Goal: Task Accomplishment & Management: Complete application form

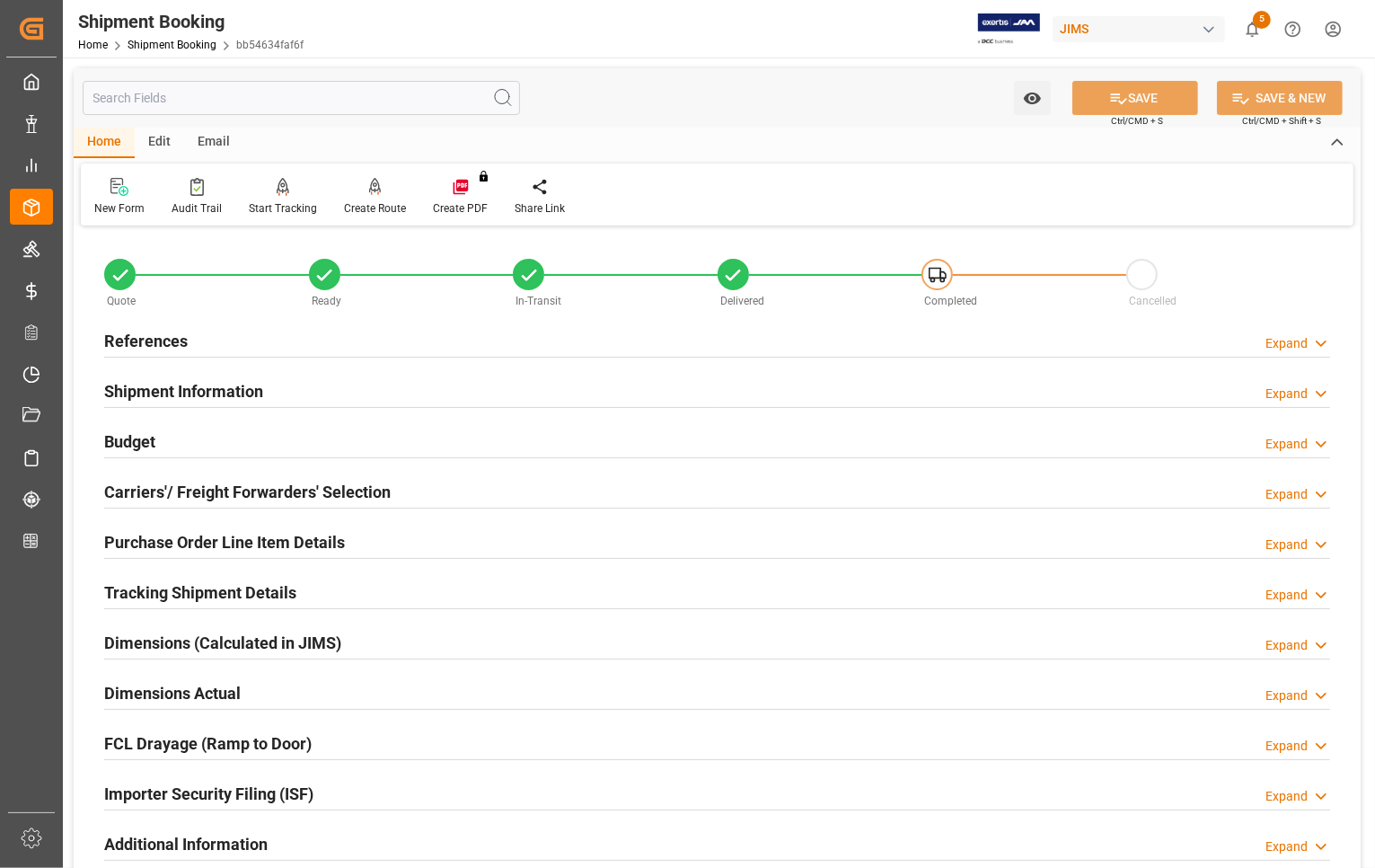
scroll to position [898, 0]
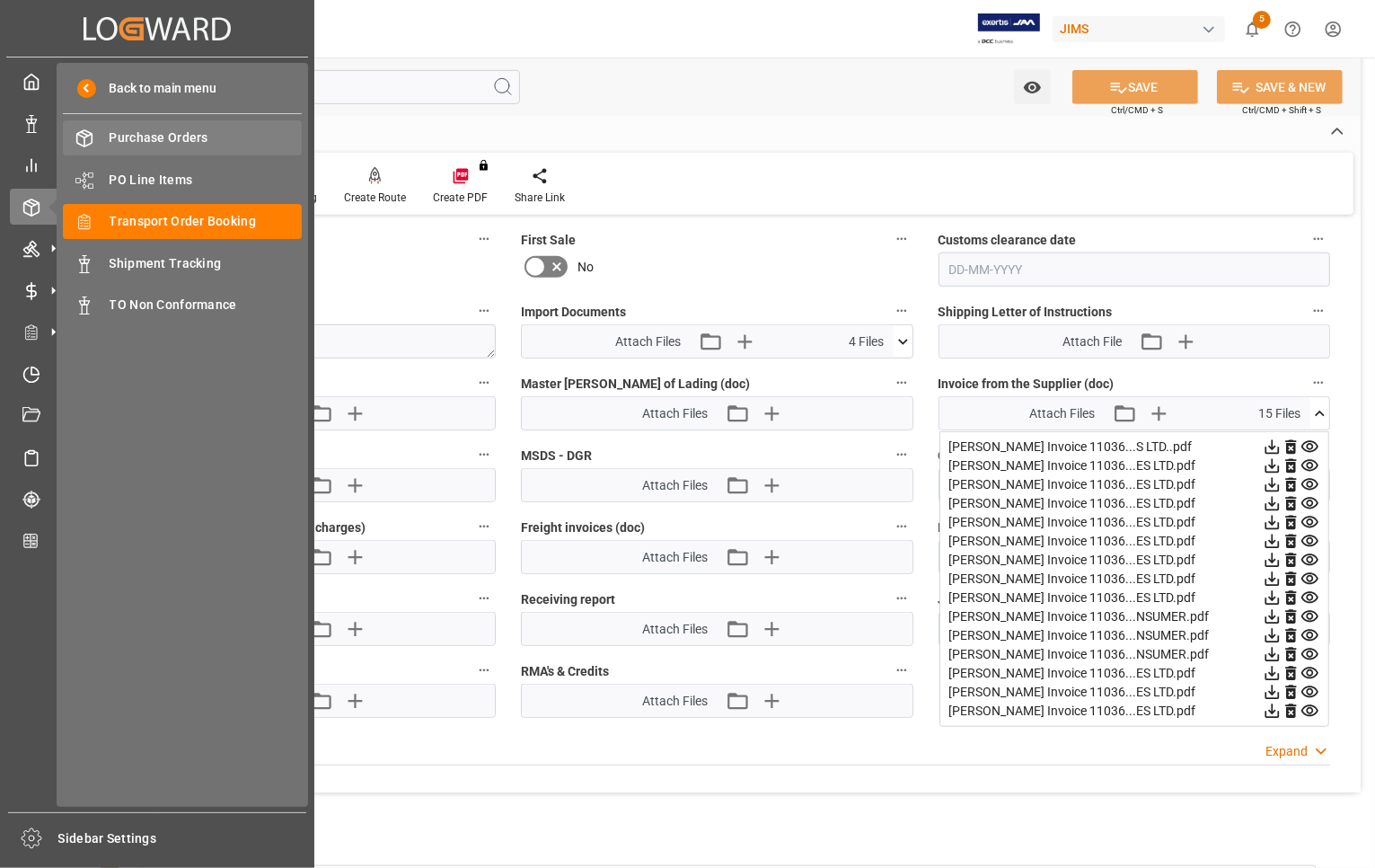
click at [108, 131] on div "Purchase Orders Purchase Orders" at bounding box center [182, 138] width 239 height 35
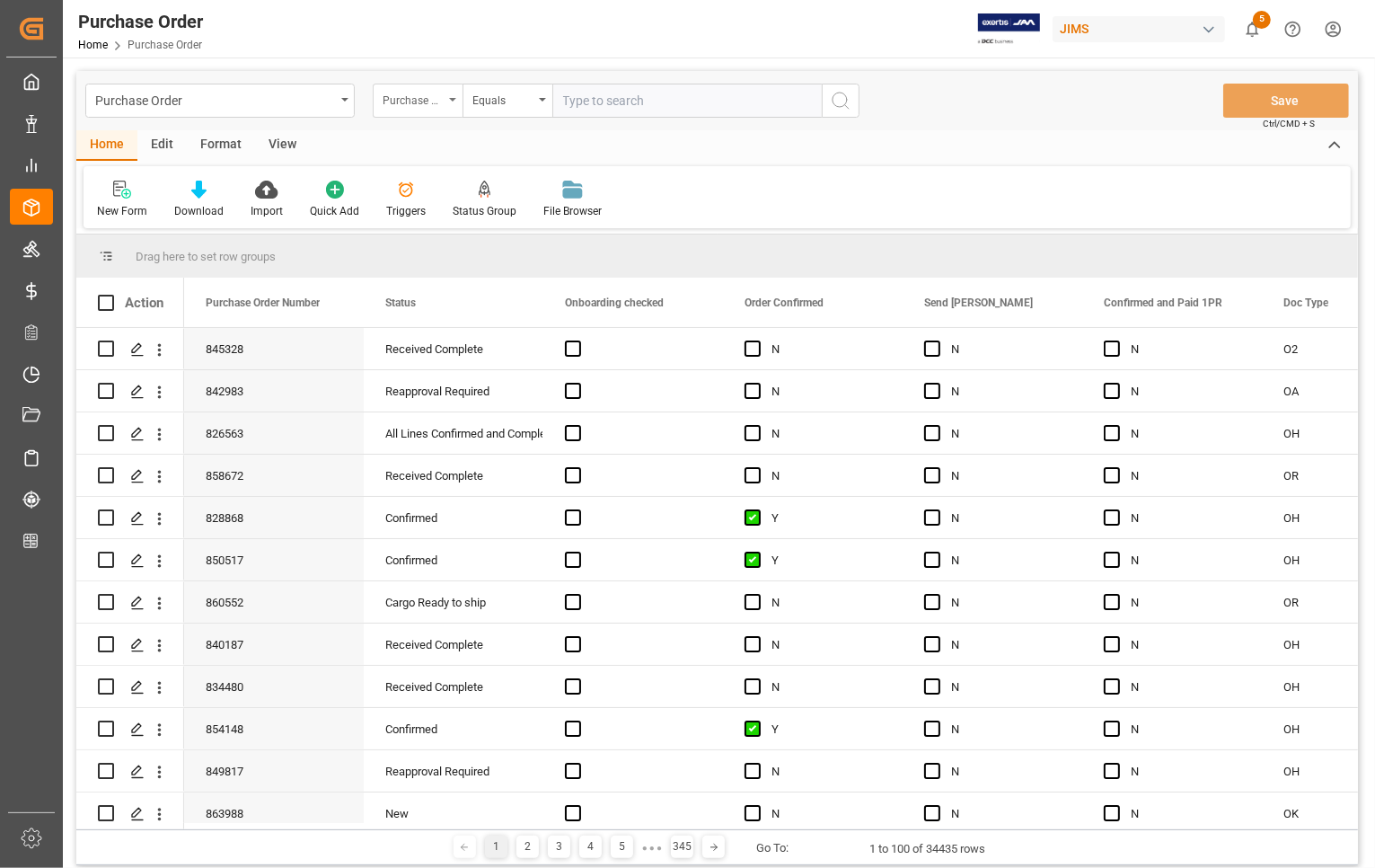
click at [425, 102] on div "Purchase Order Number" at bounding box center [413, 98] width 61 height 21
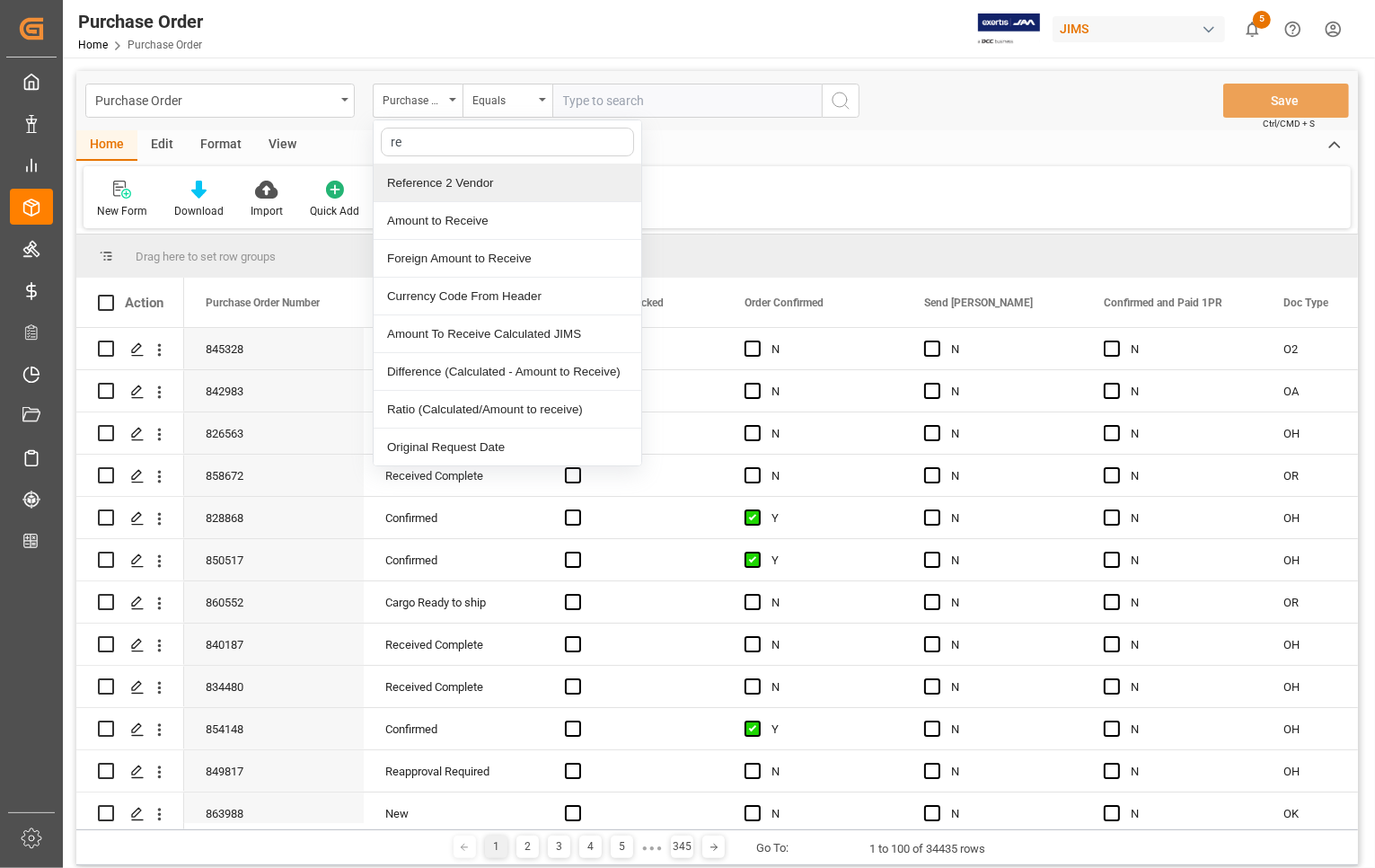
type input "ref"
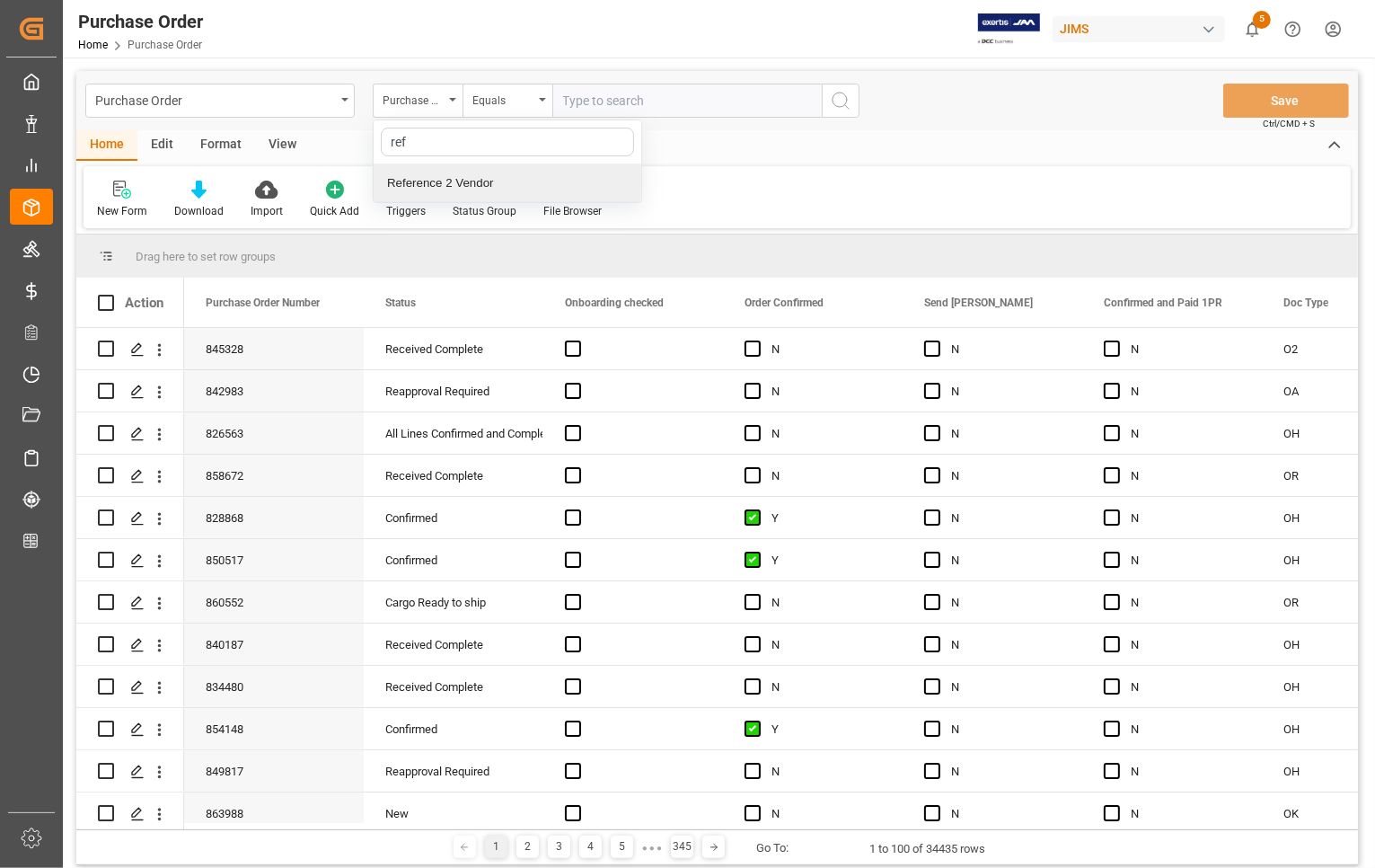
click at [472, 189] on div "Reference 2 Vendor" at bounding box center [507, 183] width 267 height 38
click at [424, 94] on div "Reference 2 Vendor" at bounding box center [413, 98] width 61 height 21
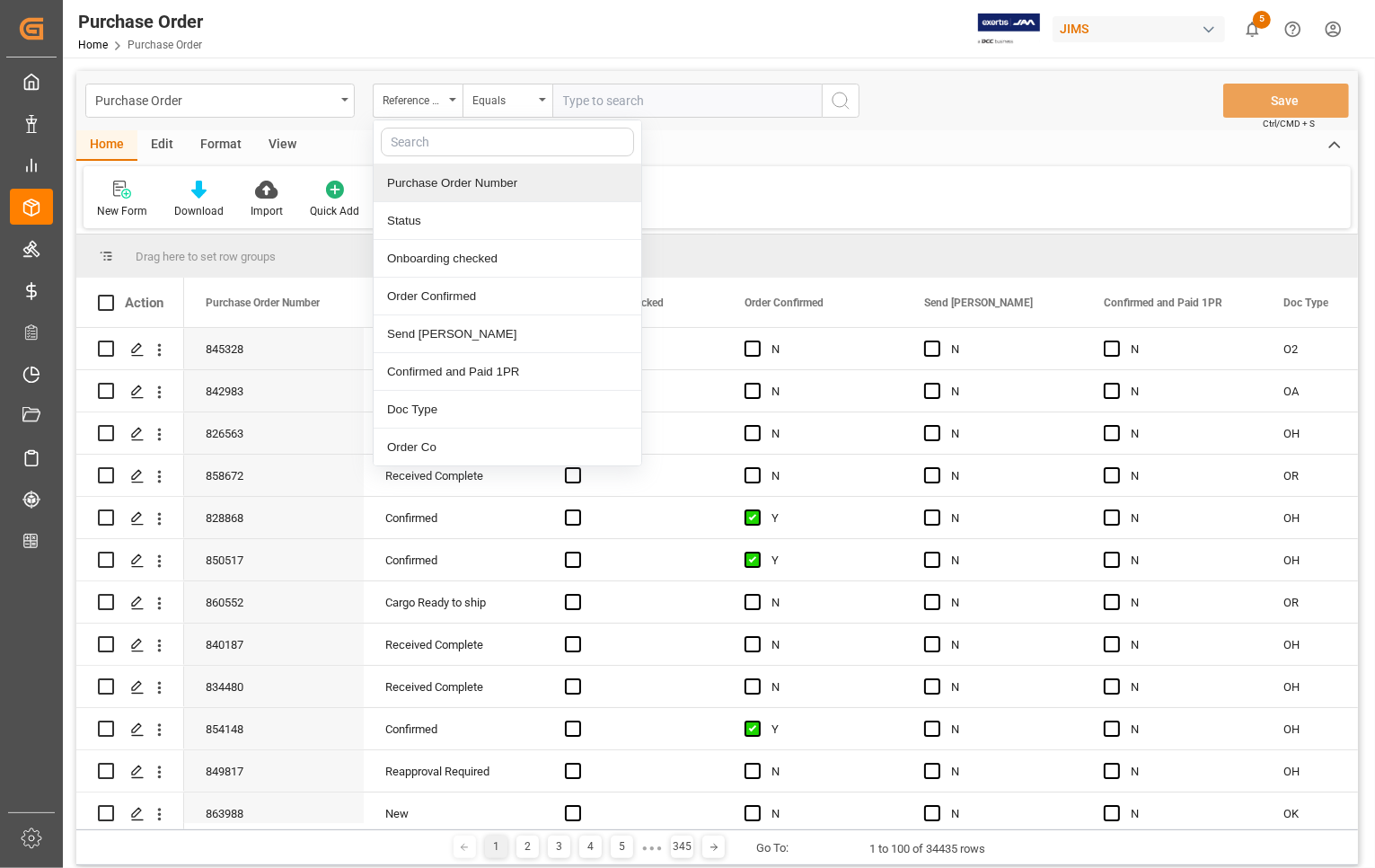
click at [406, 144] on input "text" at bounding box center [507, 141] width 253 height 28
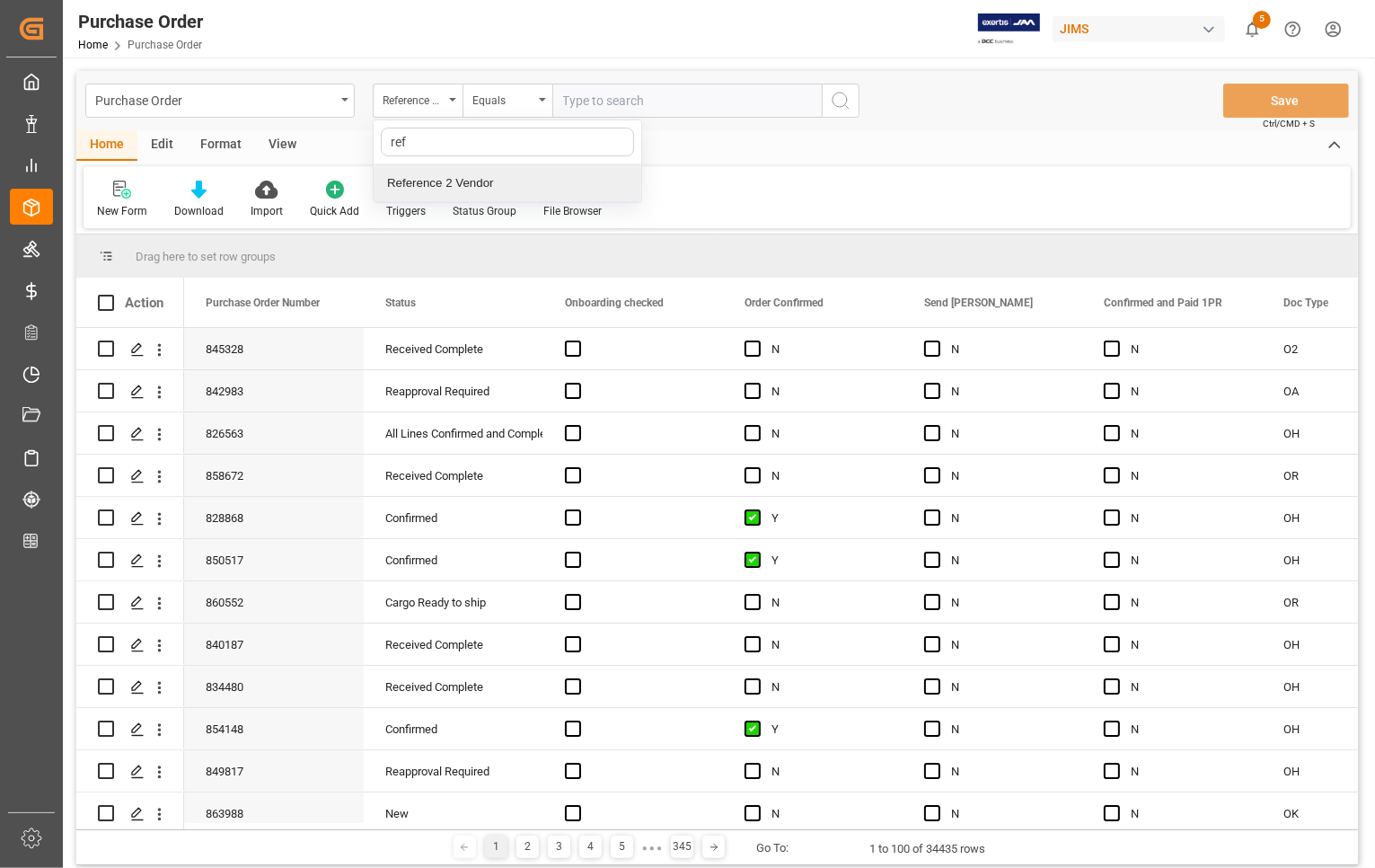
click at [420, 149] on input "ref" at bounding box center [507, 141] width 253 height 28
type input "re"
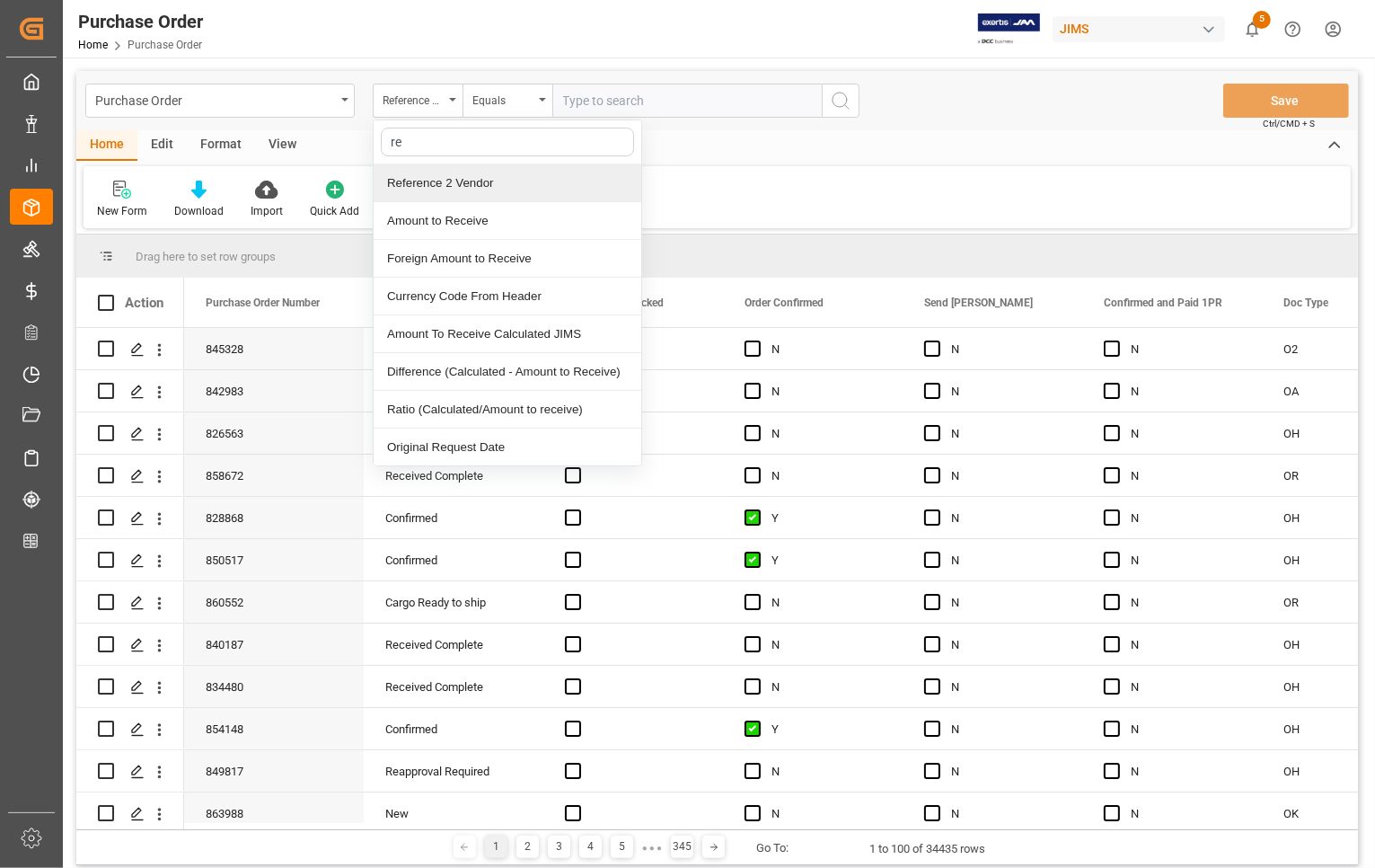
click at [399, 184] on div "Reference 2 Vendor" at bounding box center [507, 183] width 267 height 38
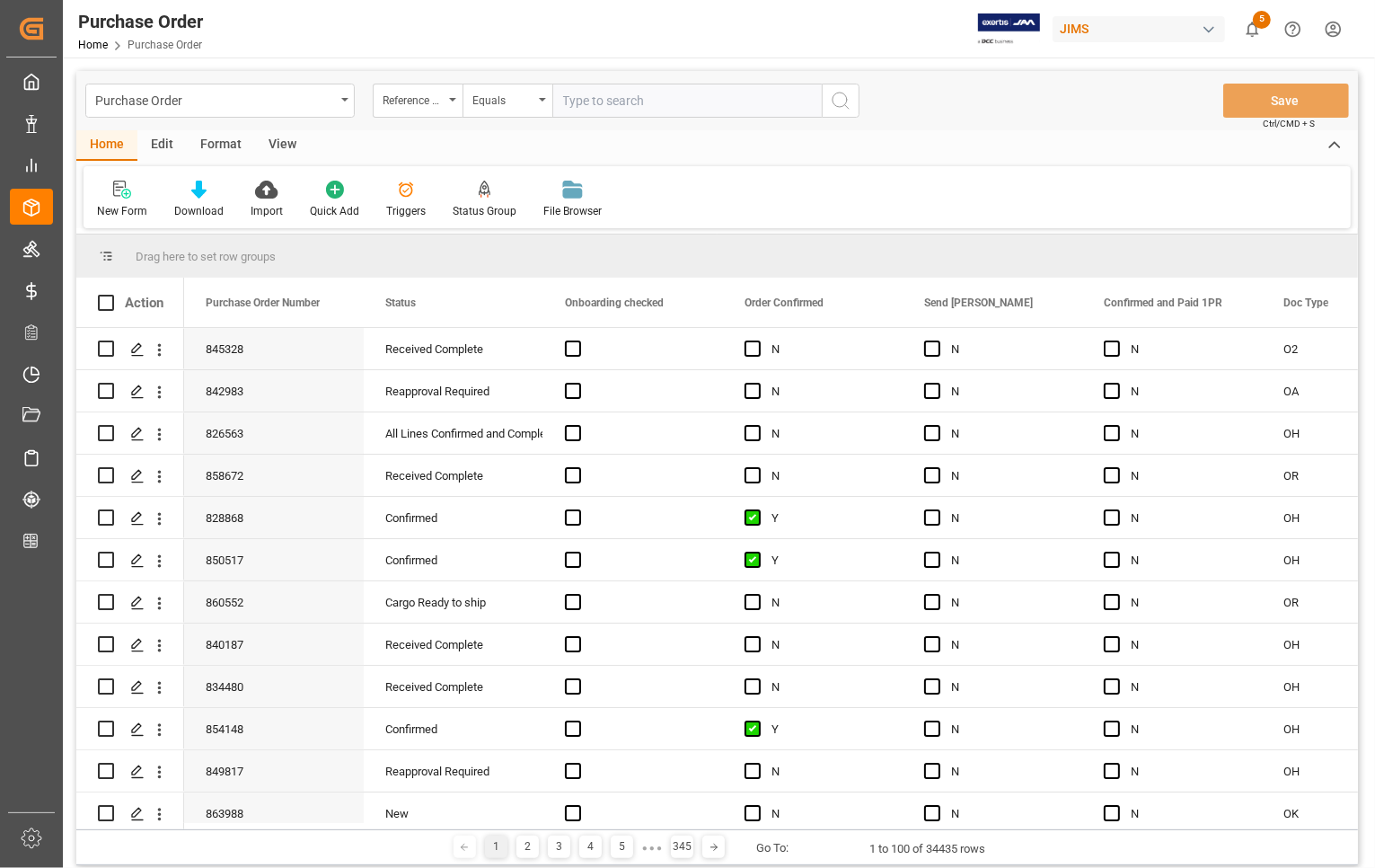
click at [598, 99] on input "text" at bounding box center [686, 100] width 269 height 34
click at [284, 145] on div "View" at bounding box center [283, 145] width 55 height 30
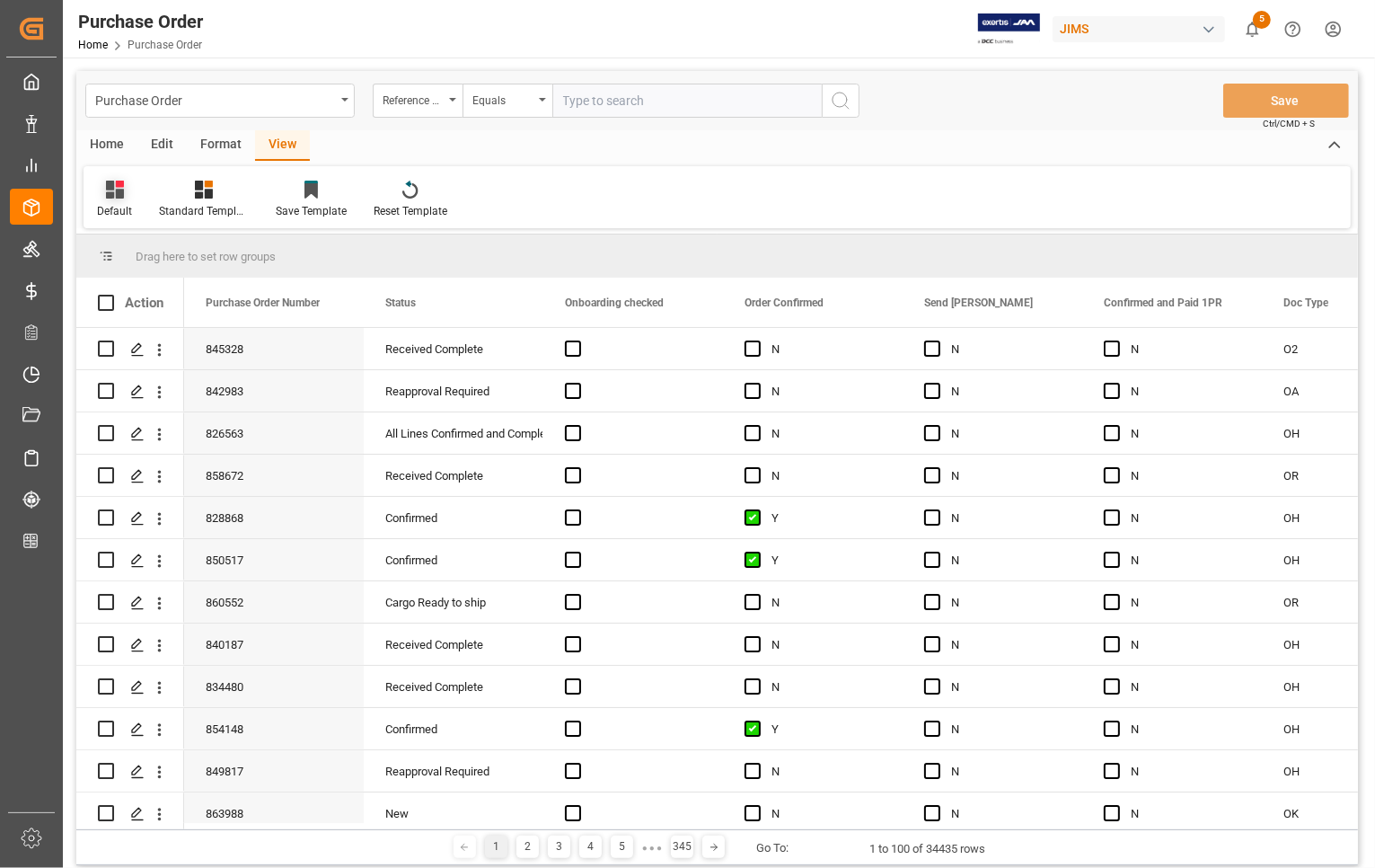
click at [118, 196] on icon at bounding box center [115, 189] width 18 height 18
click at [284, 146] on div "View" at bounding box center [283, 145] width 55 height 30
click at [198, 180] on icon at bounding box center [204, 189] width 18 height 18
click at [271, 144] on div "View" at bounding box center [283, 145] width 55 height 30
click at [271, 145] on div "View" at bounding box center [283, 145] width 55 height 30
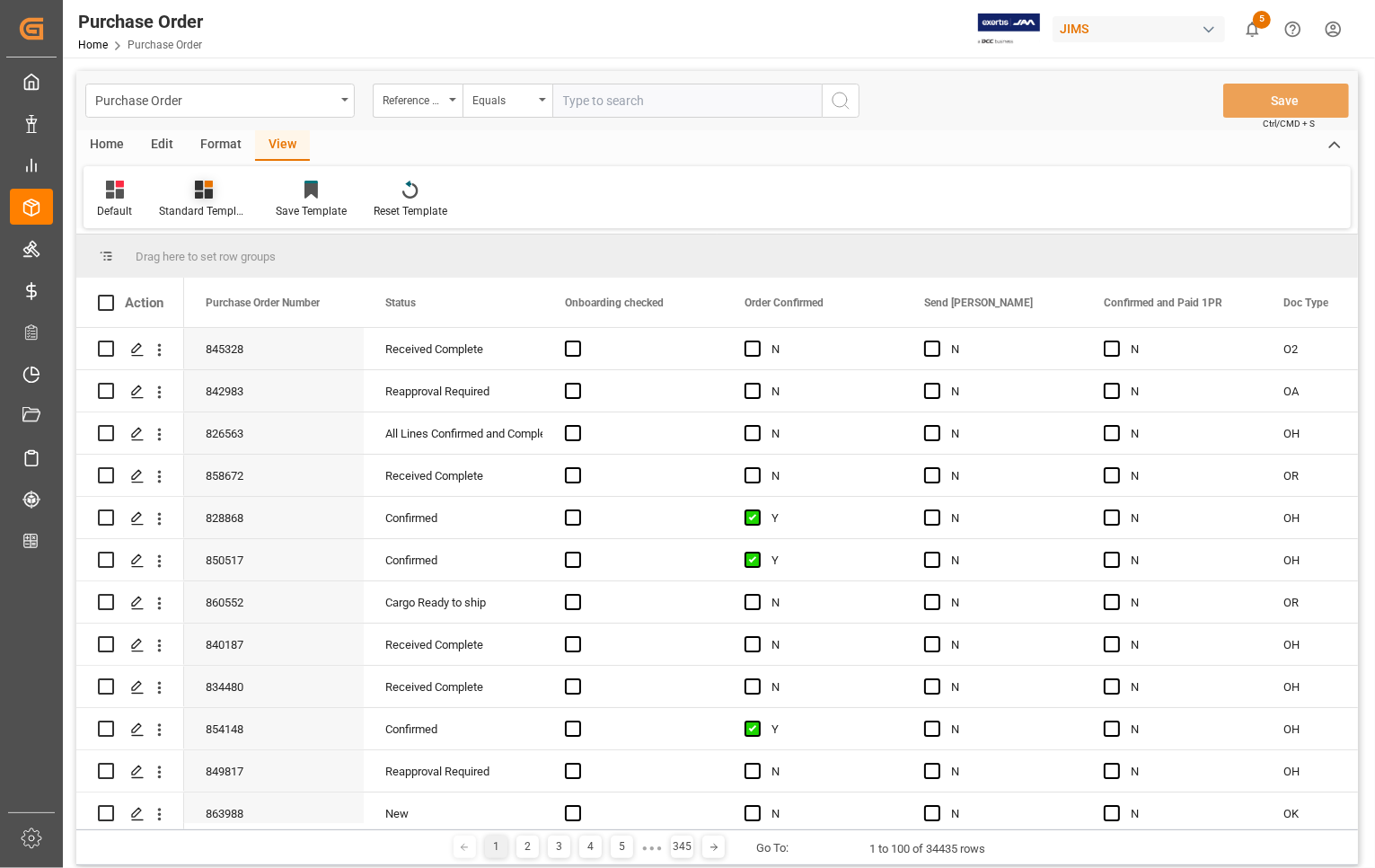
click at [202, 195] on icon at bounding box center [204, 189] width 18 height 18
click at [116, 204] on div "Default" at bounding box center [115, 210] width 35 height 17
click at [167, 146] on div "Edit" at bounding box center [161, 145] width 49 height 30
click at [266, 141] on div "View" at bounding box center [283, 145] width 55 height 30
click at [314, 180] on div at bounding box center [311, 189] width 70 height 19
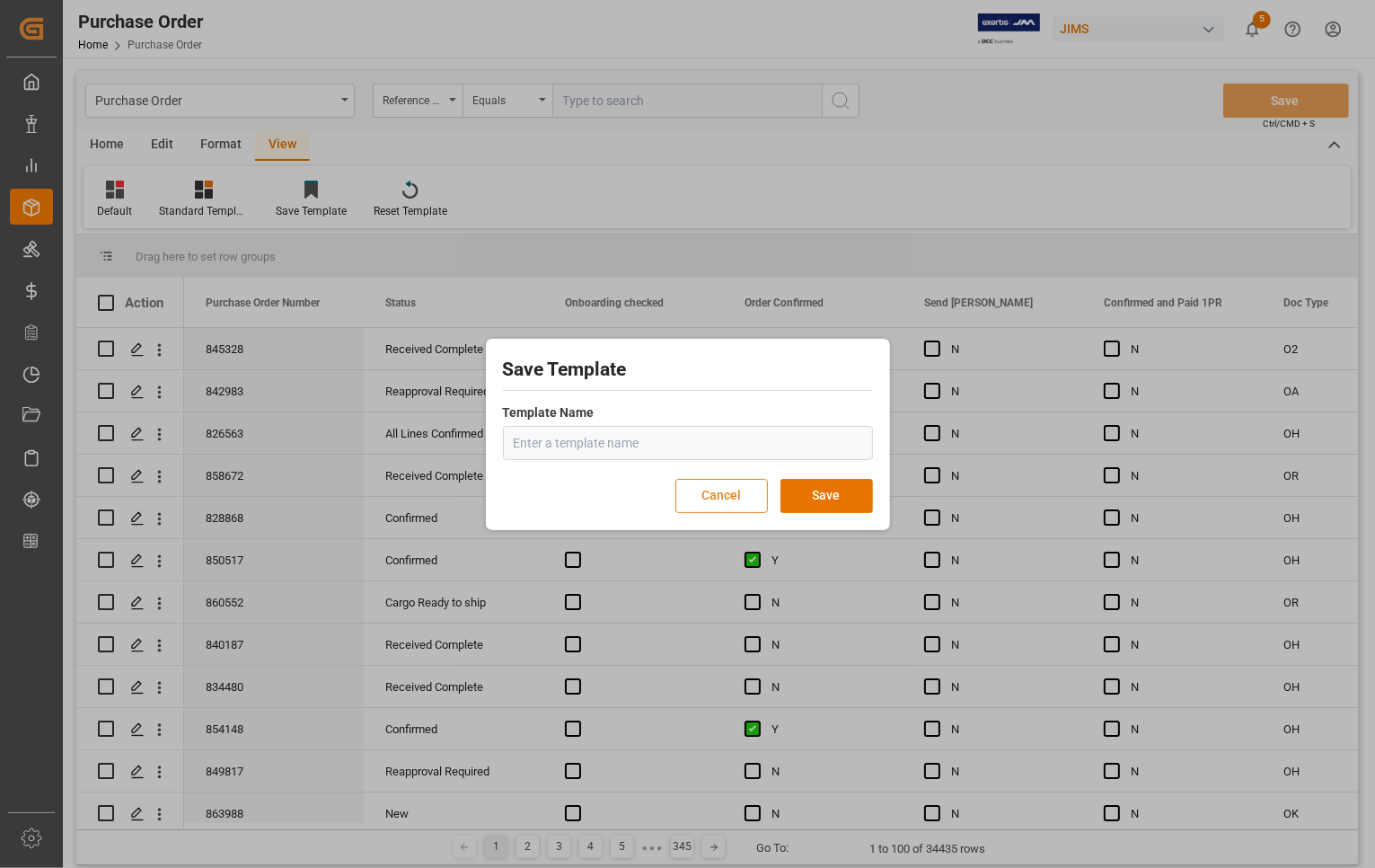
click at [755, 494] on button "Cancel" at bounding box center [721, 495] width 93 height 34
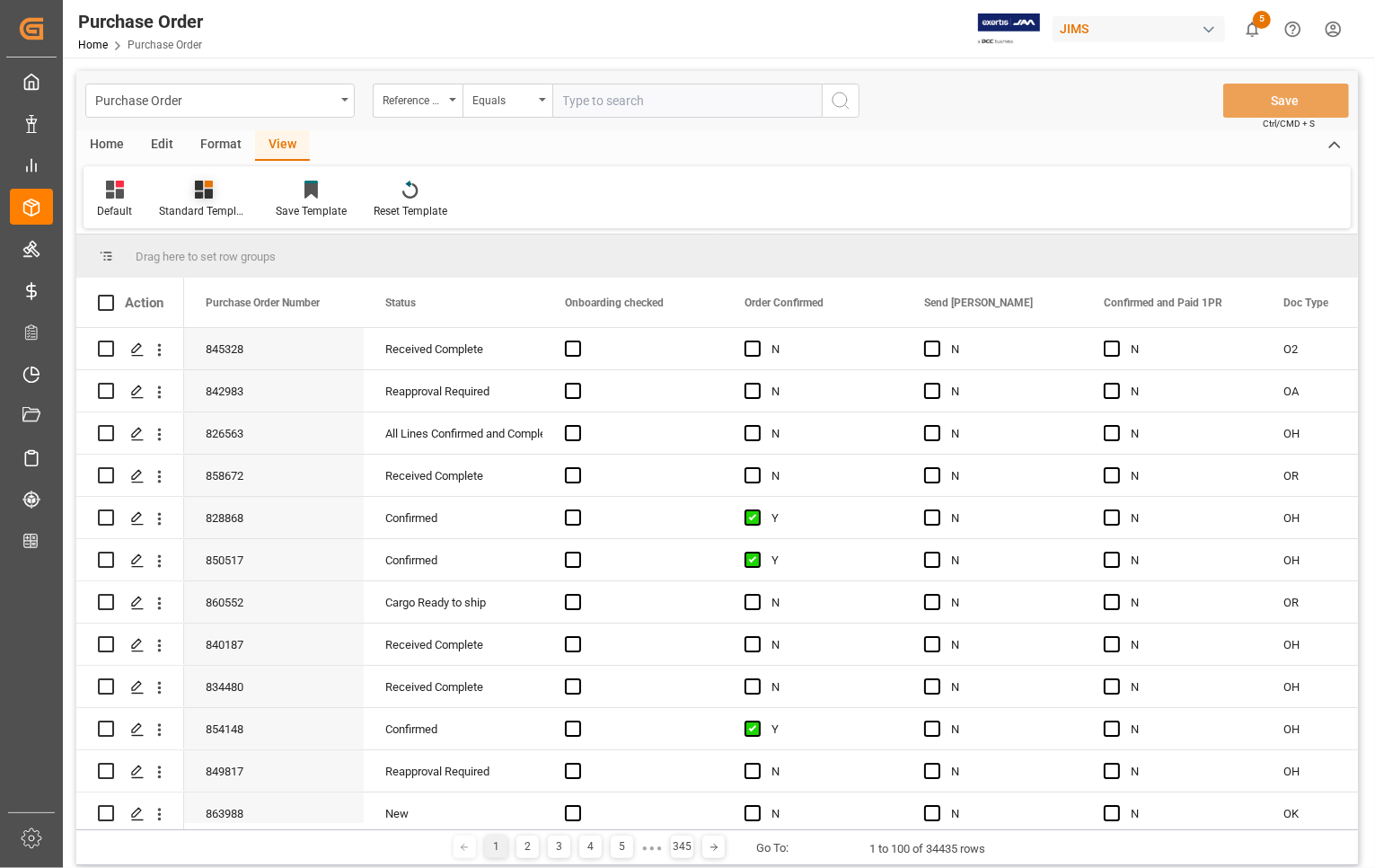
click at [208, 194] on icon at bounding box center [204, 189] width 18 height 18
click at [153, 145] on div "Edit" at bounding box center [161, 145] width 49 height 30
click at [127, 200] on div "Bulk Duplicate" at bounding box center [131, 200] width 96 height 39
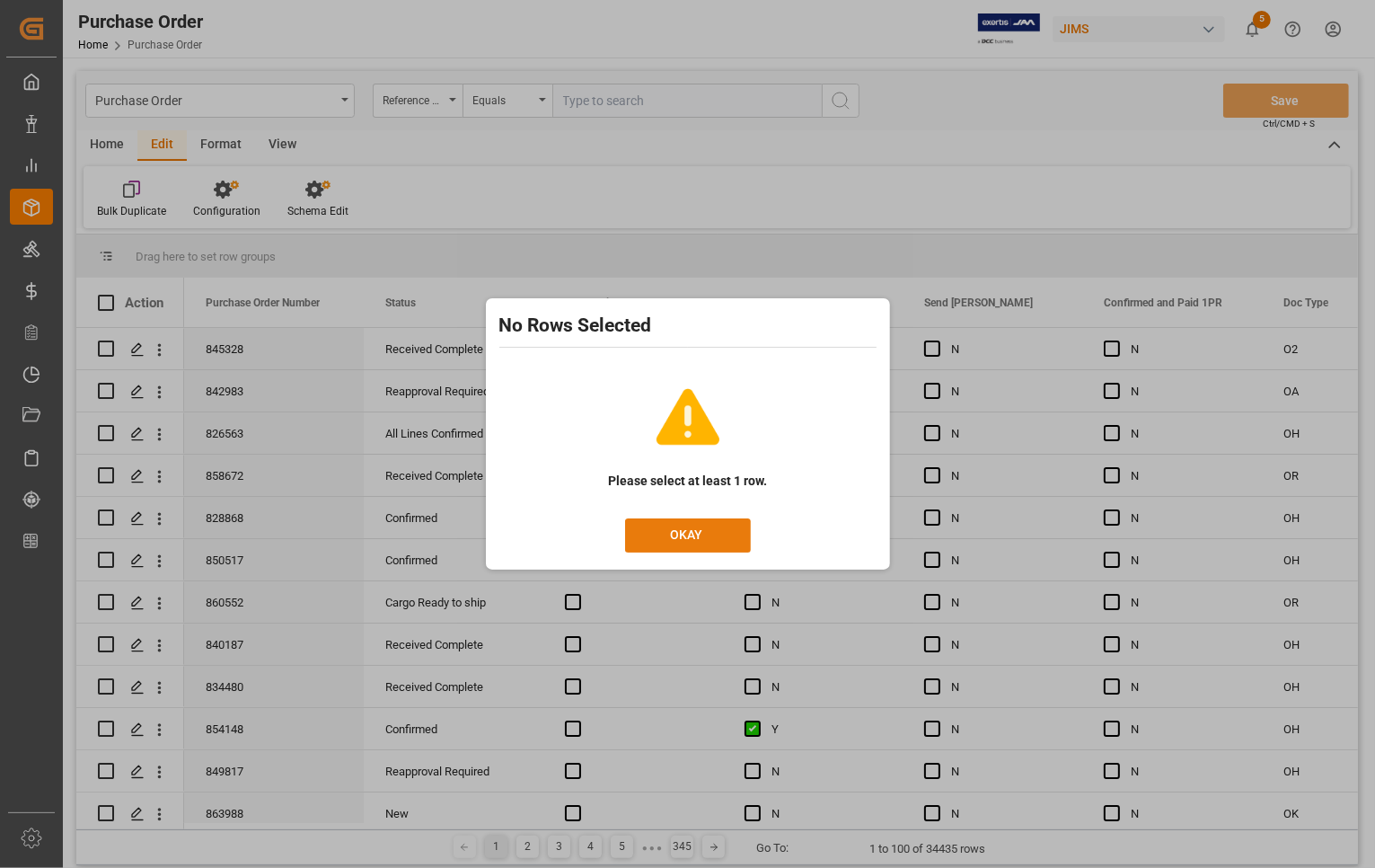
click at [723, 539] on button "OKAY" at bounding box center [688, 535] width 125 height 34
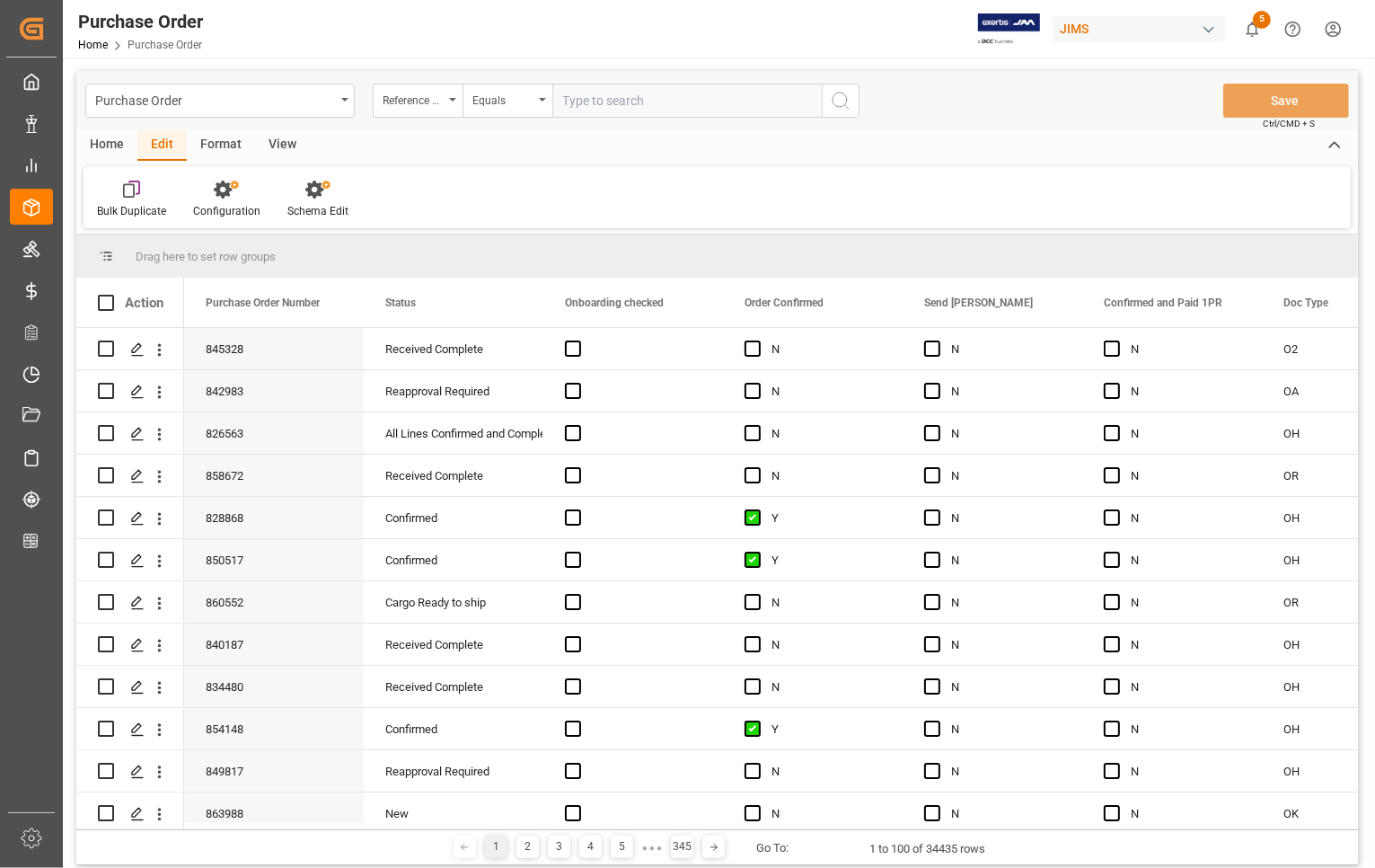
click at [104, 144] on div "Home" at bounding box center [107, 145] width 61 height 30
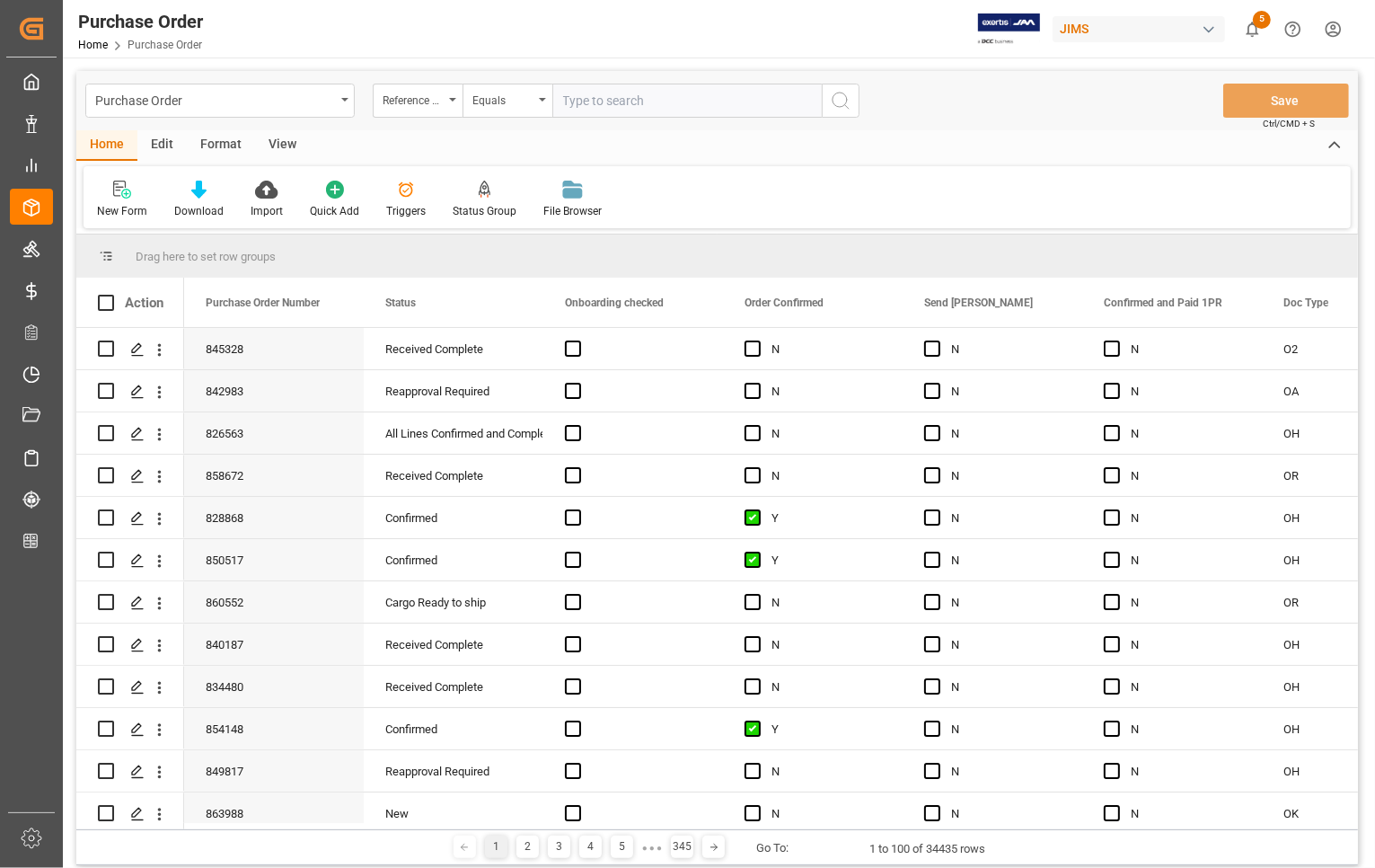
click at [270, 142] on div "View" at bounding box center [283, 145] width 55 height 30
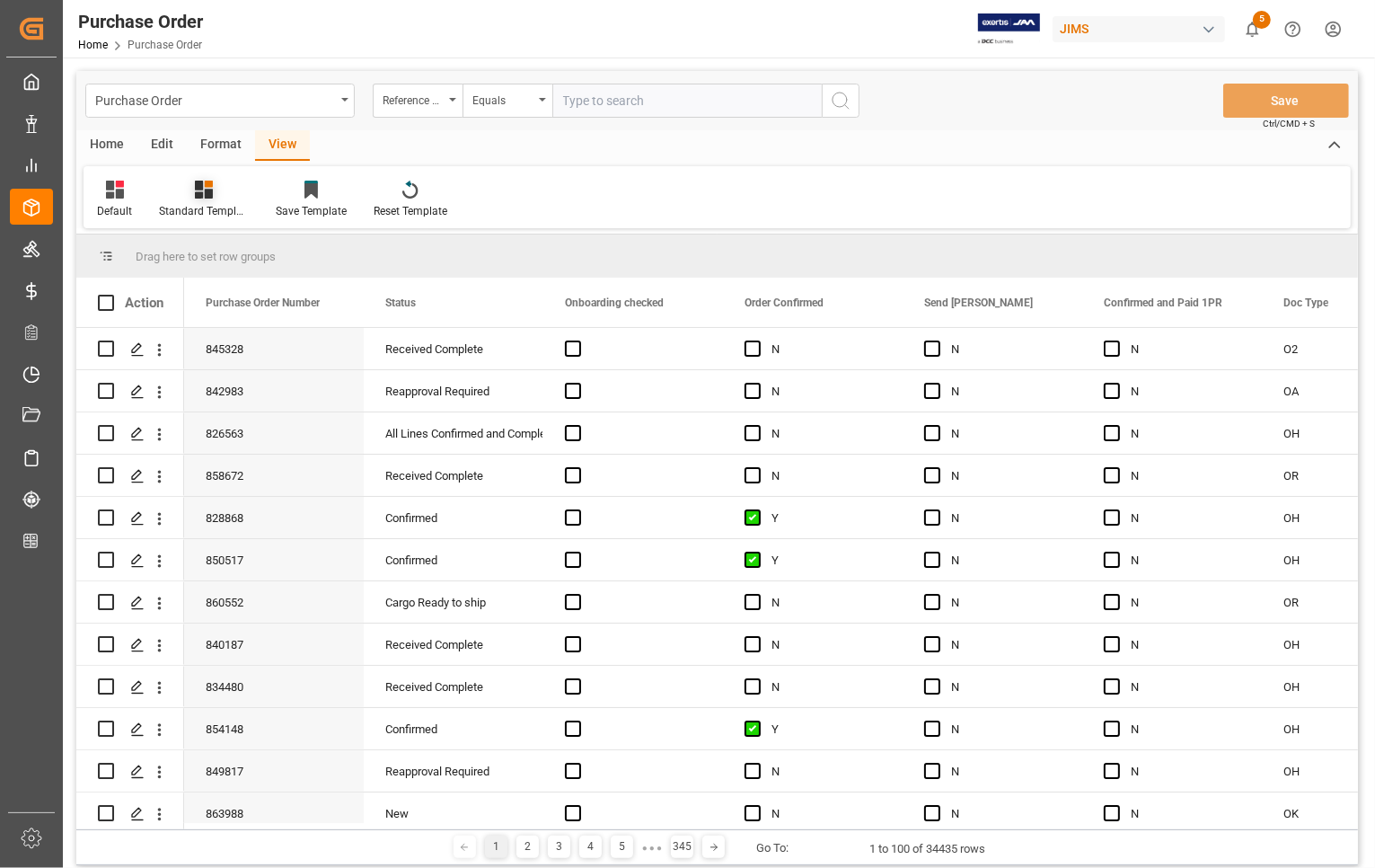
click at [215, 204] on div "Standard Templates" at bounding box center [204, 210] width 90 height 17
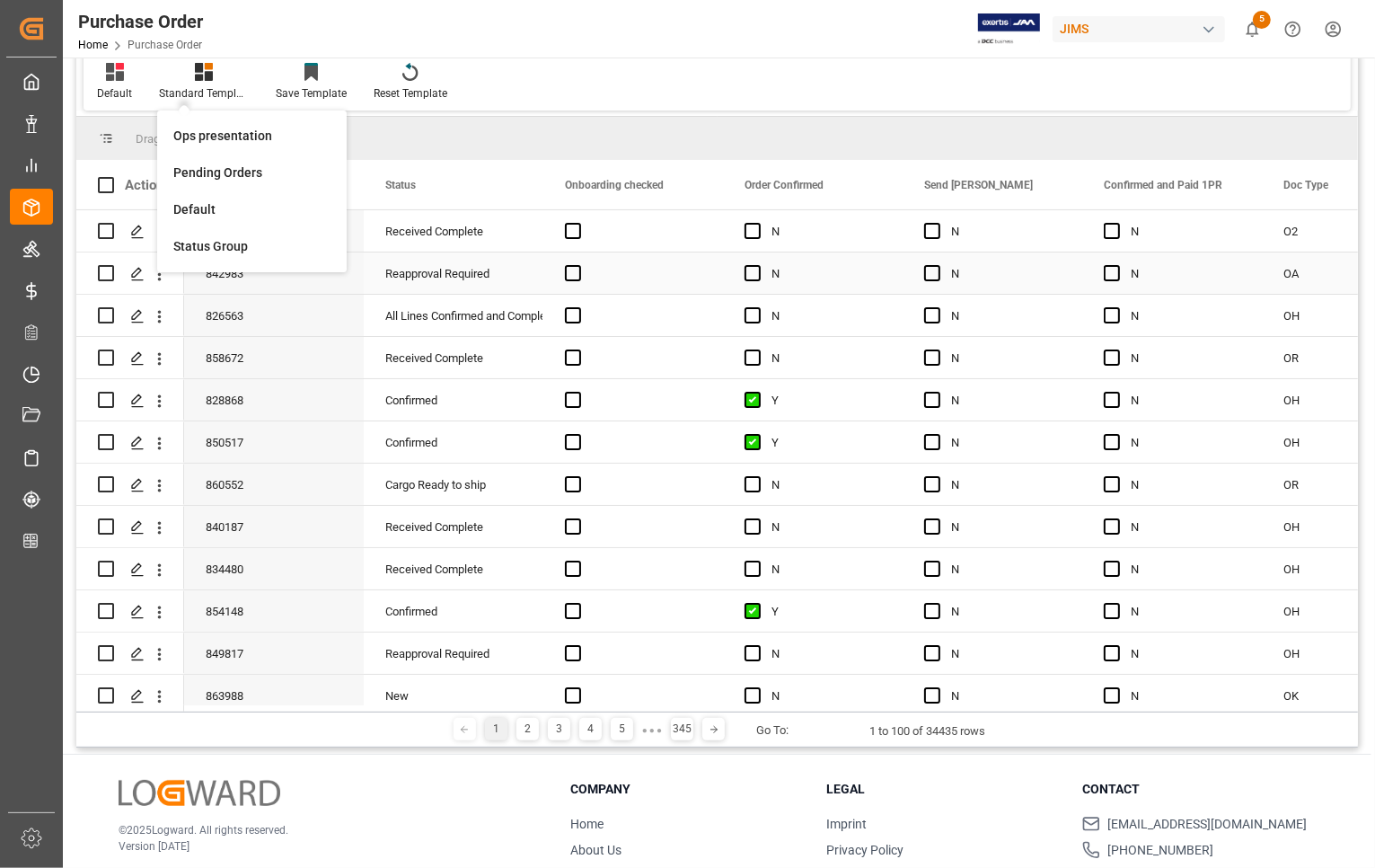
scroll to position [95, 0]
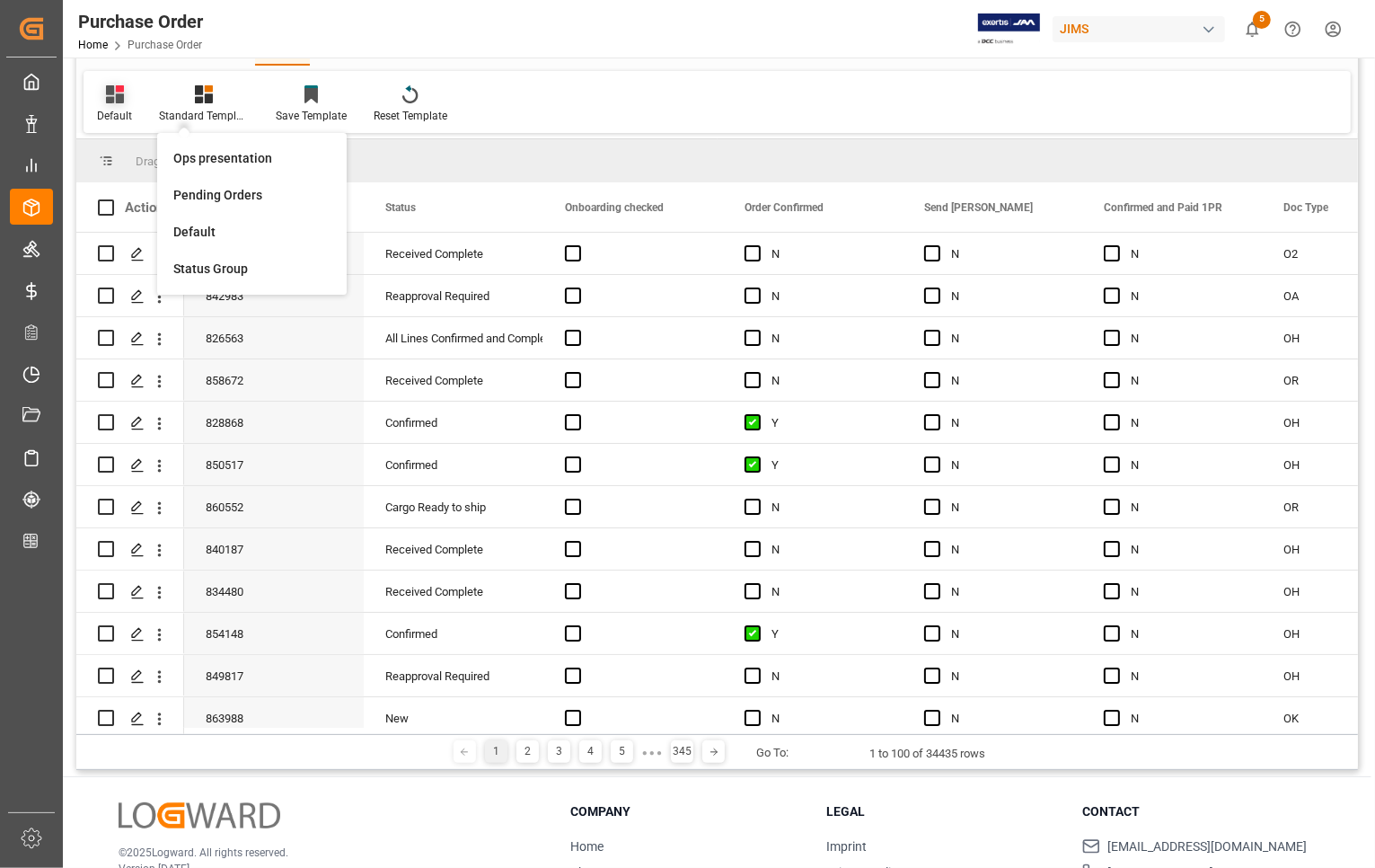
click at [104, 104] on div "Default" at bounding box center [114, 104] width 62 height 39
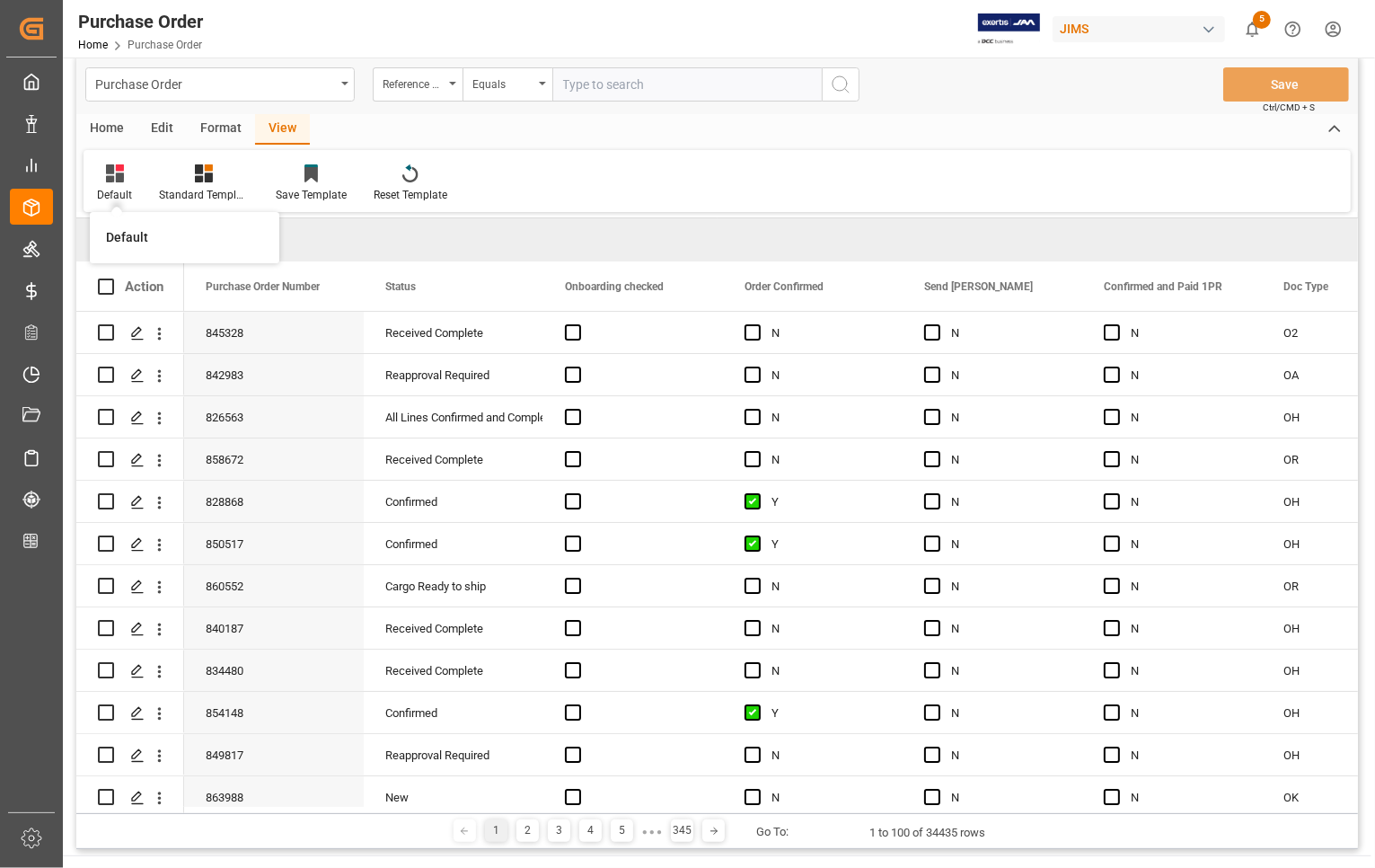
scroll to position [0, 0]
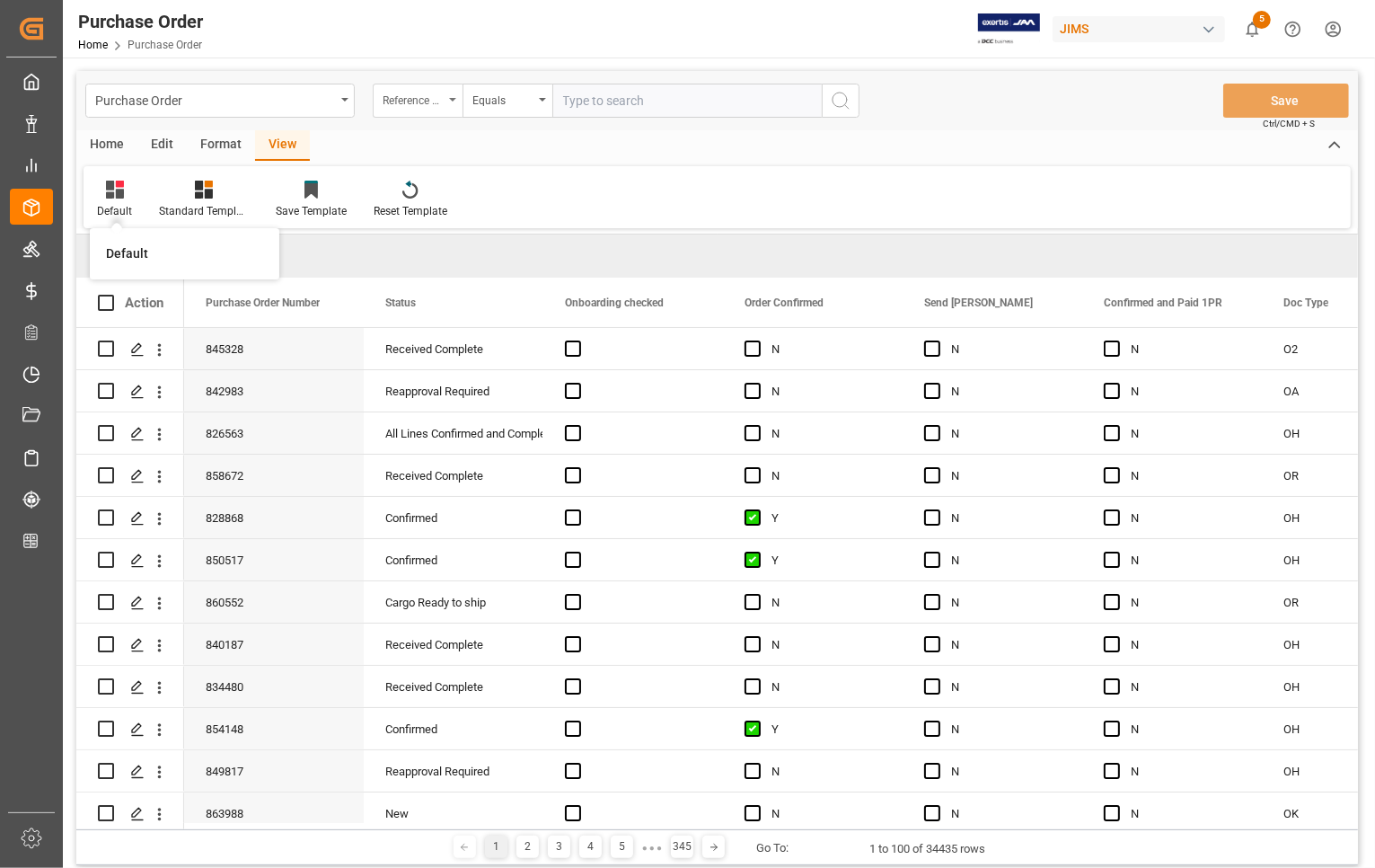
click at [428, 94] on div "Reference 2 Vendor" at bounding box center [413, 98] width 61 height 21
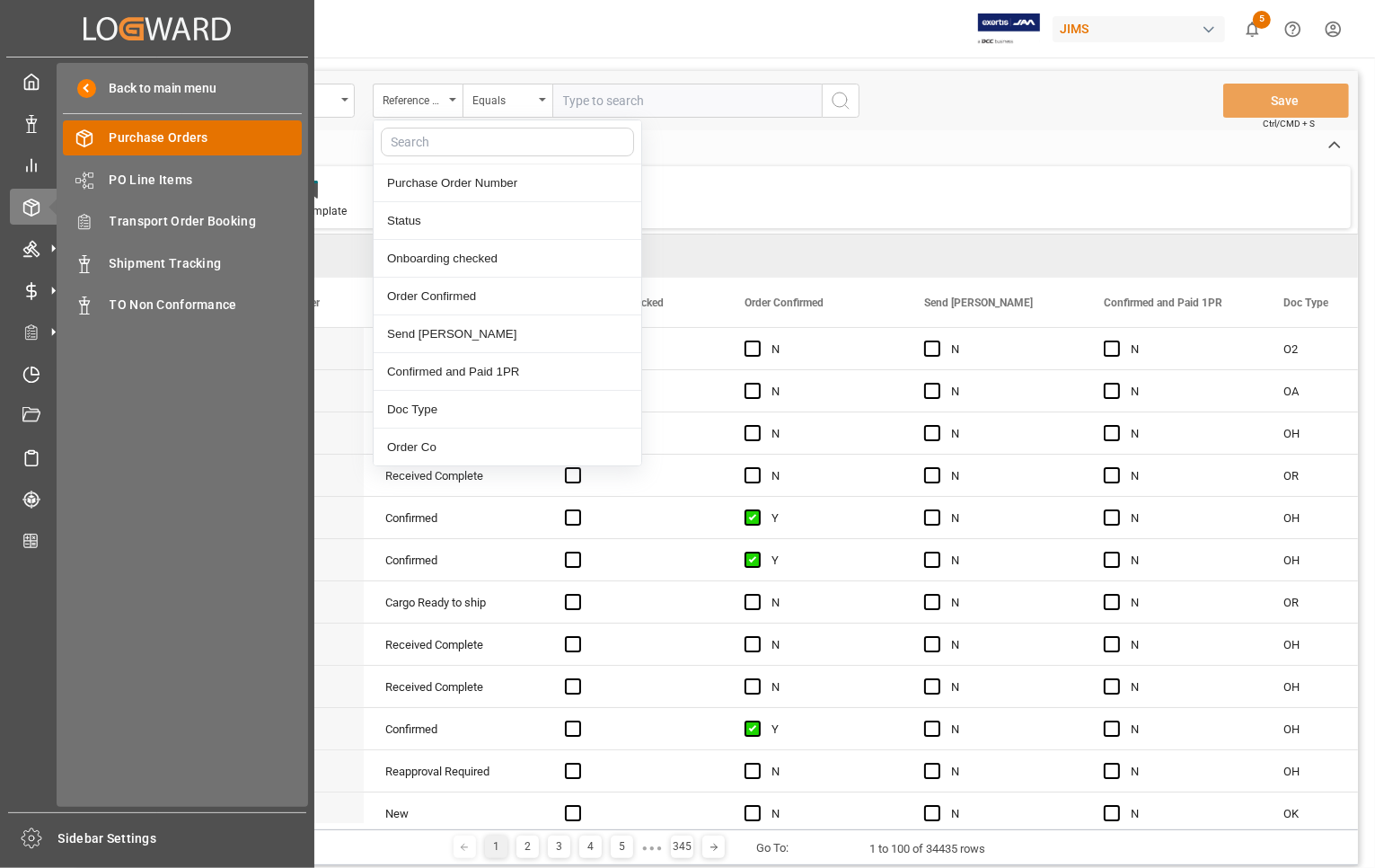
click at [142, 131] on span "Purchase Orders" at bounding box center [206, 137] width 193 height 19
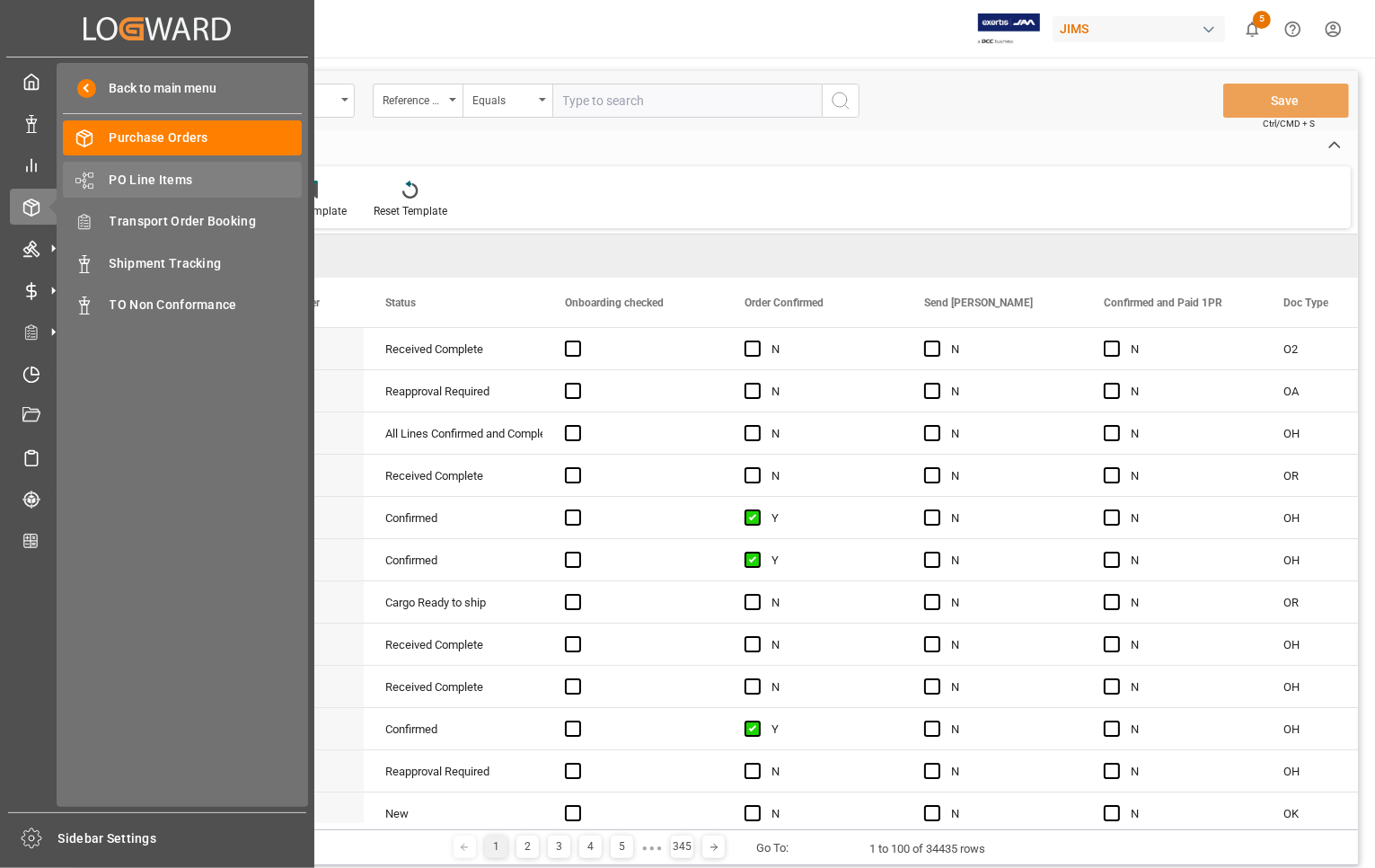
click at [137, 173] on span "PO Line Items" at bounding box center [206, 179] width 193 height 19
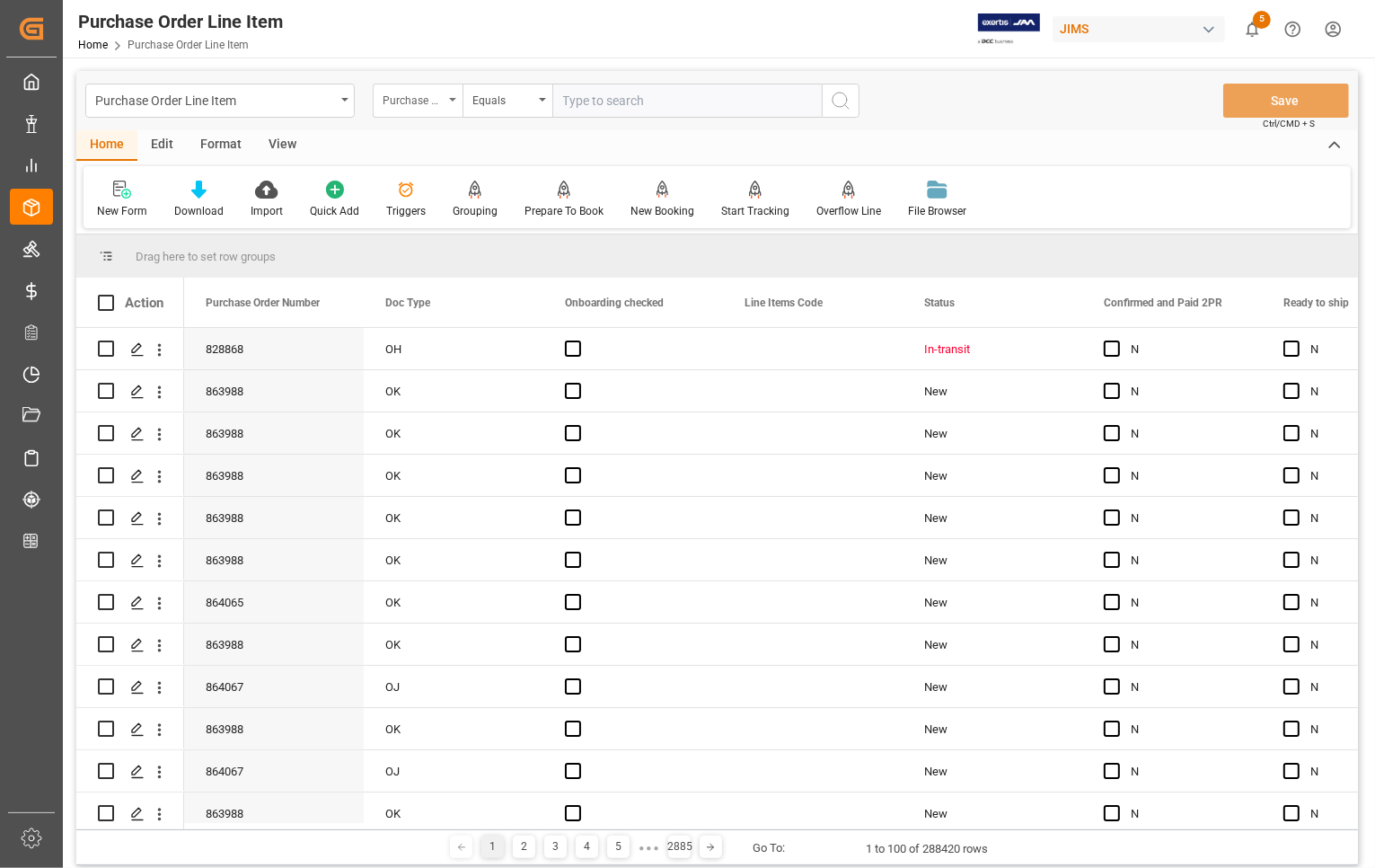
click at [405, 99] on div "Purchase Order Number" at bounding box center [413, 98] width 61 height 21
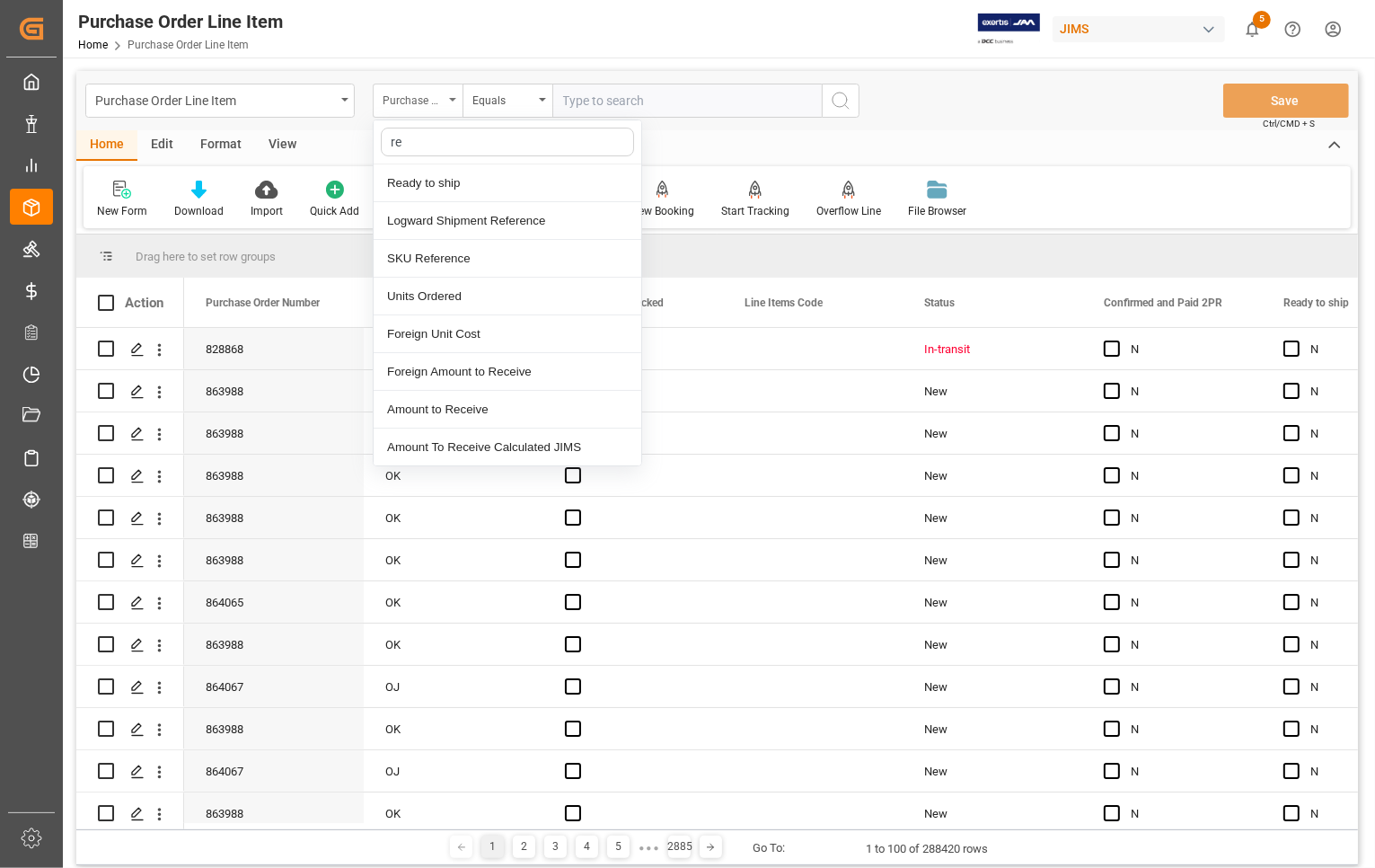
type input "ref"
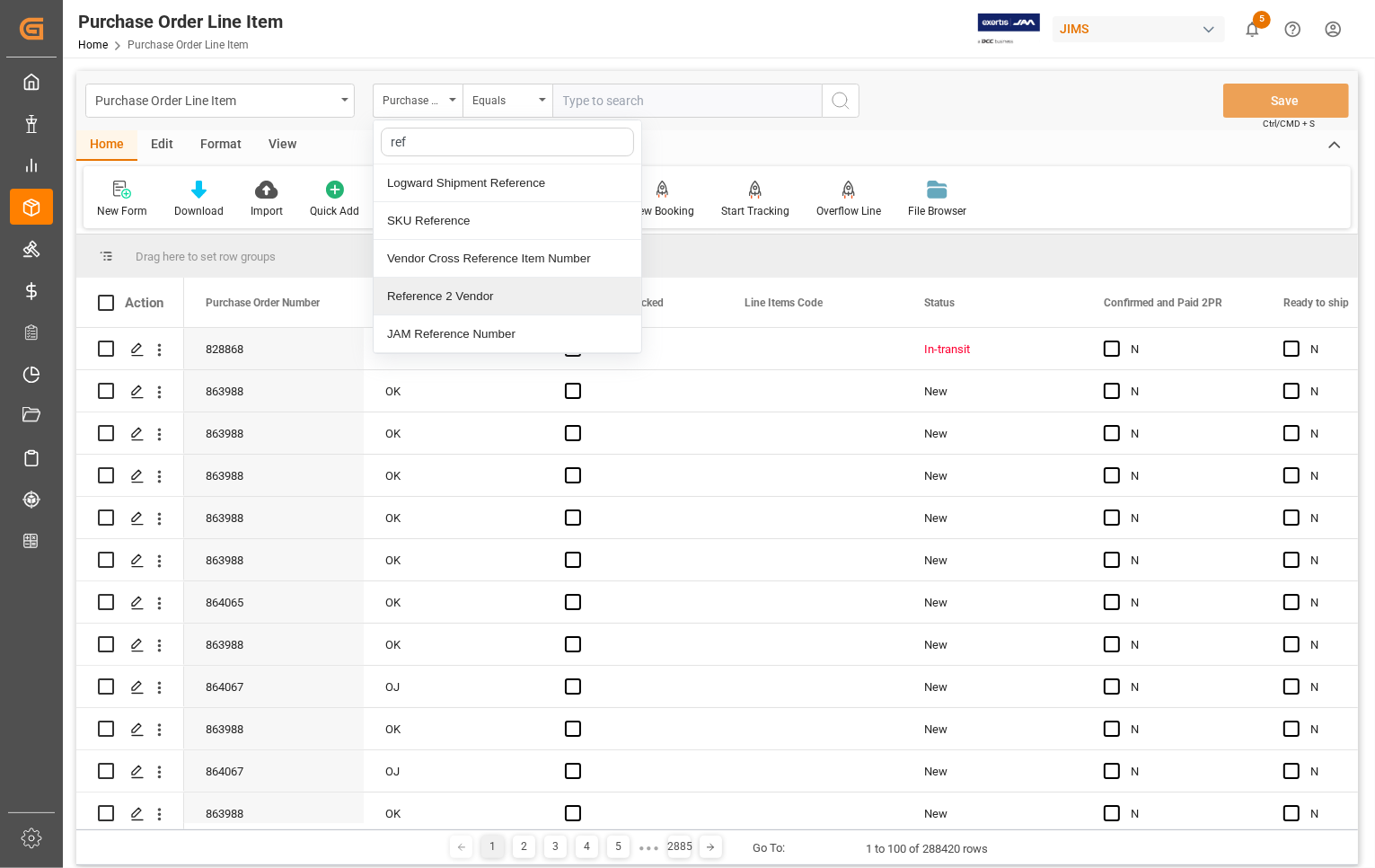
click at [437, 300] on div "Reference 2 Vendor" at bounding box center [507, 297] width 267 height 38
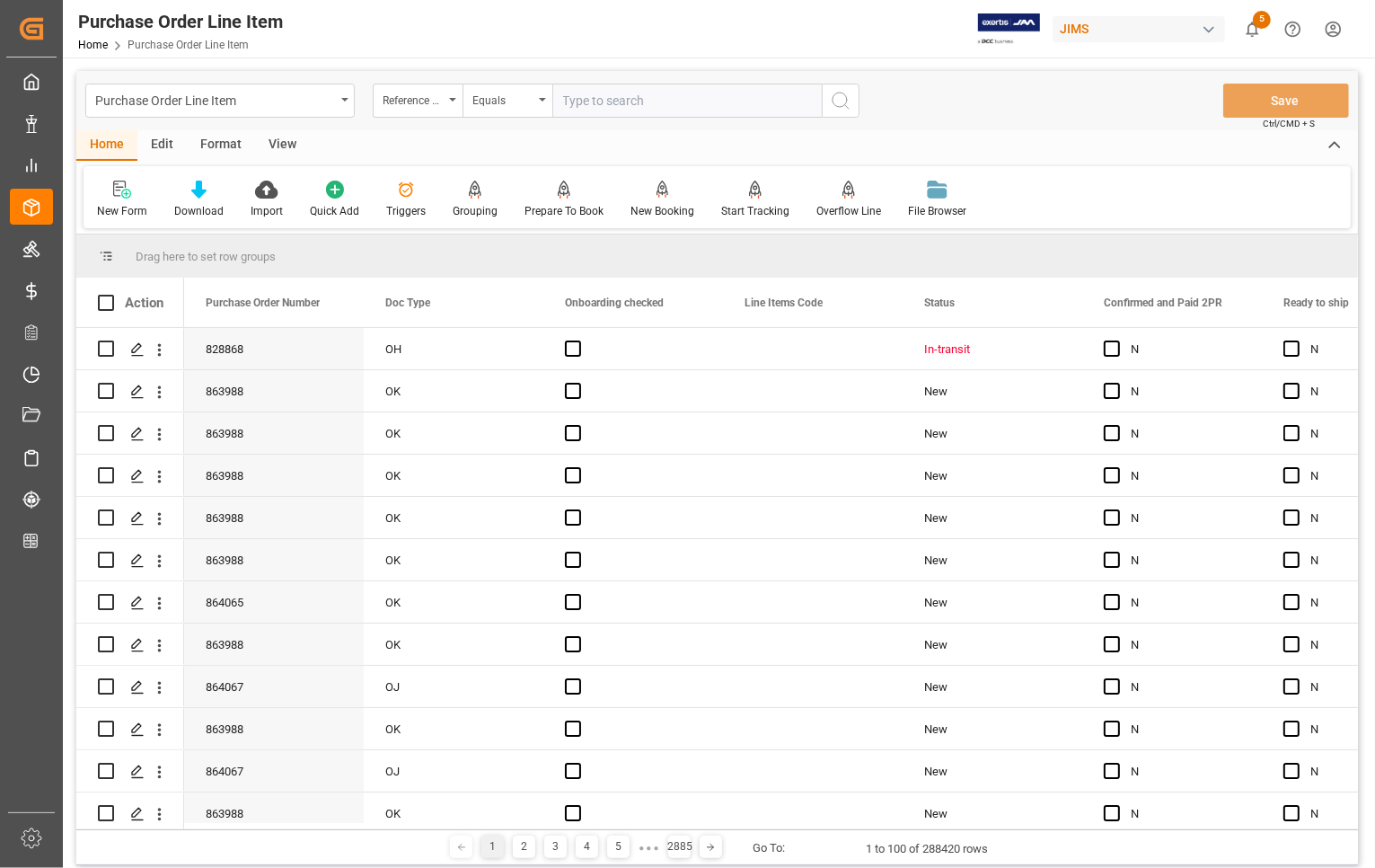
click at [271, 145] on div "View" at bounding box center [283, 145] width 55 height 30
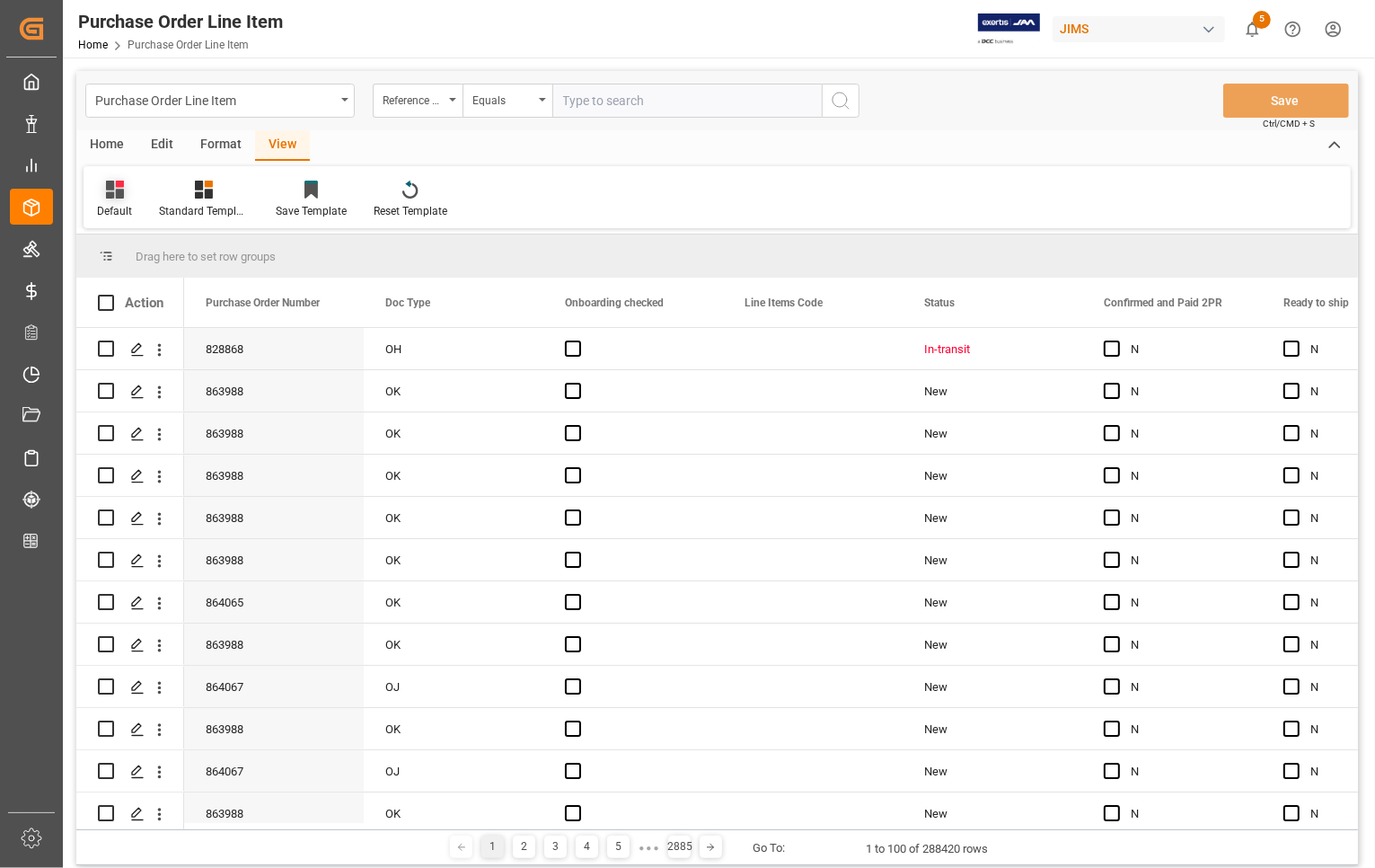
click at [110, 212] on div "Default" at bounding box center [115, 210] width 35 height 17
click at [211, 196] on icon at bounding box center [204, 189] width 18 height 18
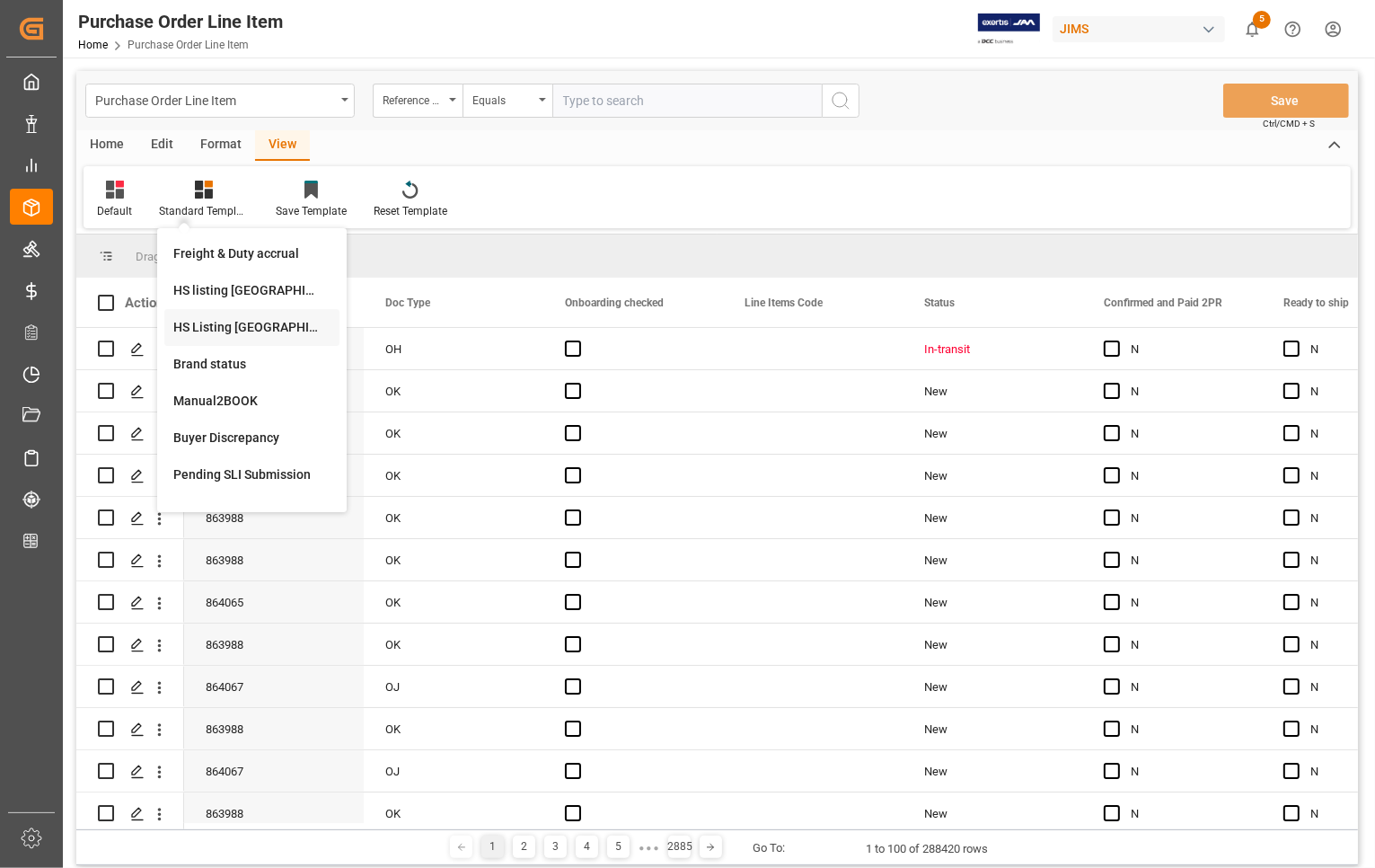
click at [202, 326] on div "HS Listing CANADA" at bounding box center [252, 327] width 158 height 19
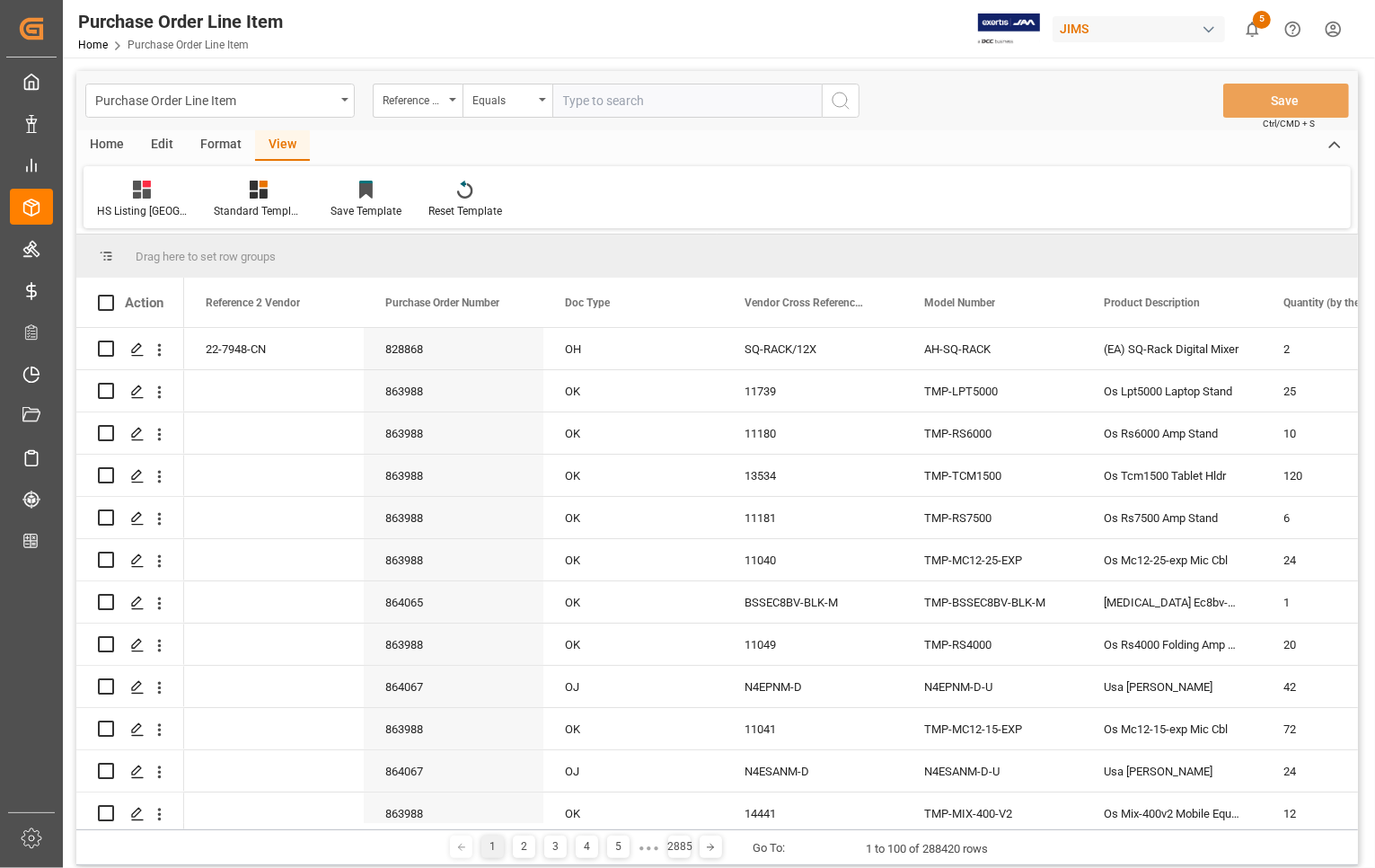
click at [595, 94] on input "text" at bounding box center [686, 100] width 269 height 34
click at [269, 345] on div "22-7948-CN" at bounding box center [274, 348] width 180 height 41
click at [158, 146] on div "Edit" at bounding box center [161, 145] width 49 height 30
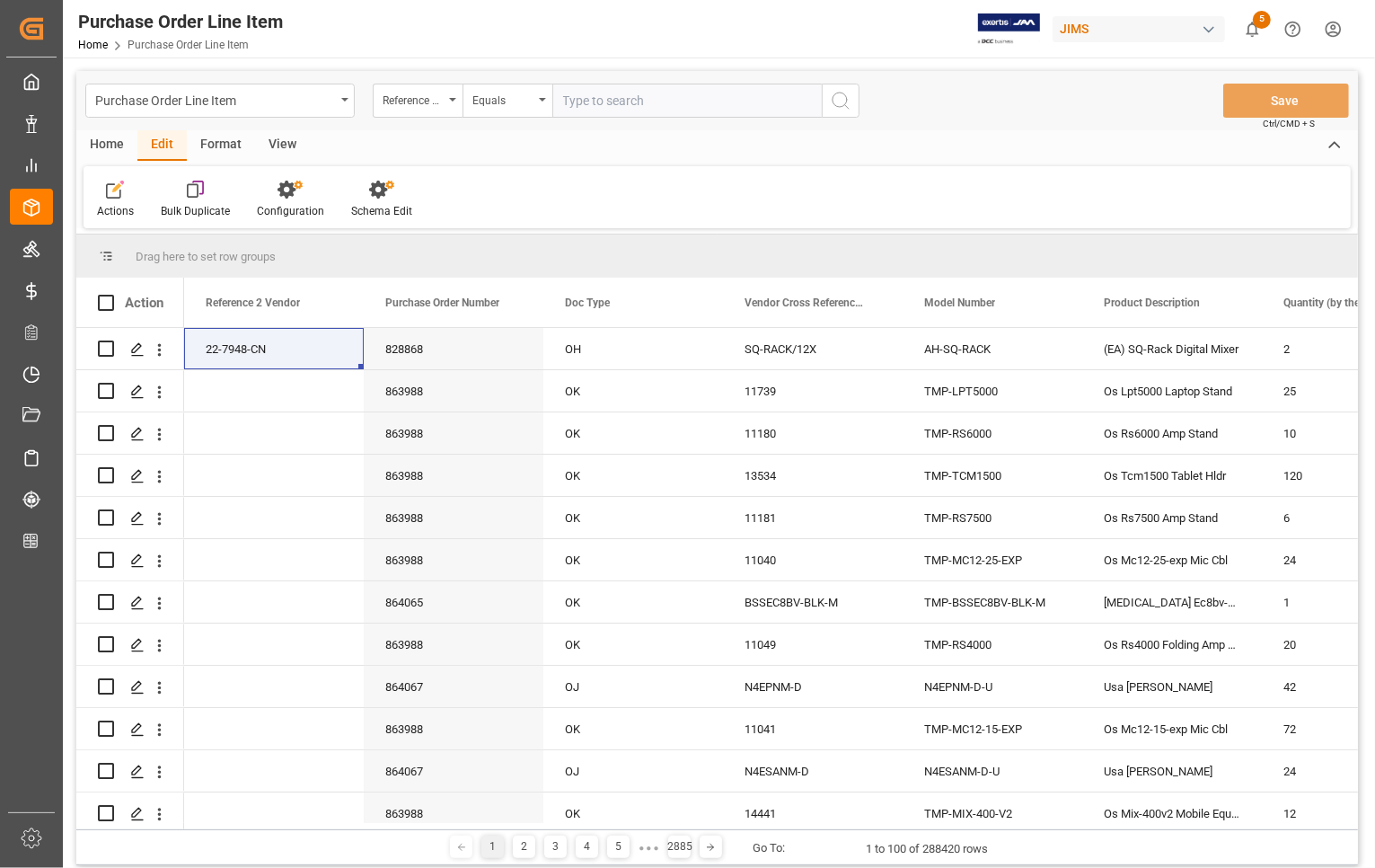
click at [159, 142] on div "Edit" at bounding box center [161, 145] width 49 height 30
click at [656, 106] on input "text" at bounding box center [686, 100] width 269 height 34
click at [647, 95] on input "text" at bounding box center [686, 100] width 269 height 34
type input "77-10230-CN"
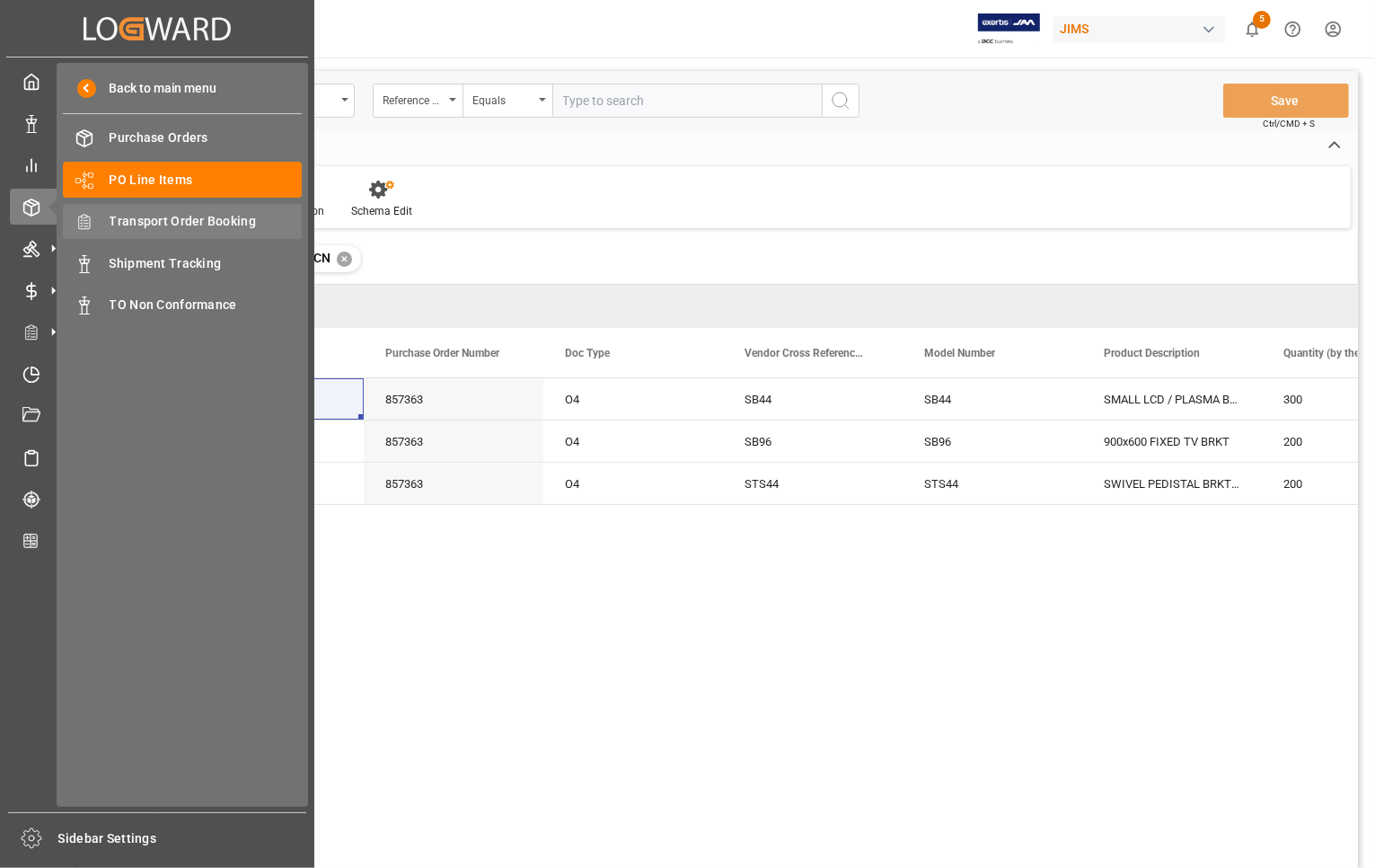
click at [105, 221] on div "Transport Order Booking Transport Order Booking" at bounding box center [182, 221] width 239 height 35
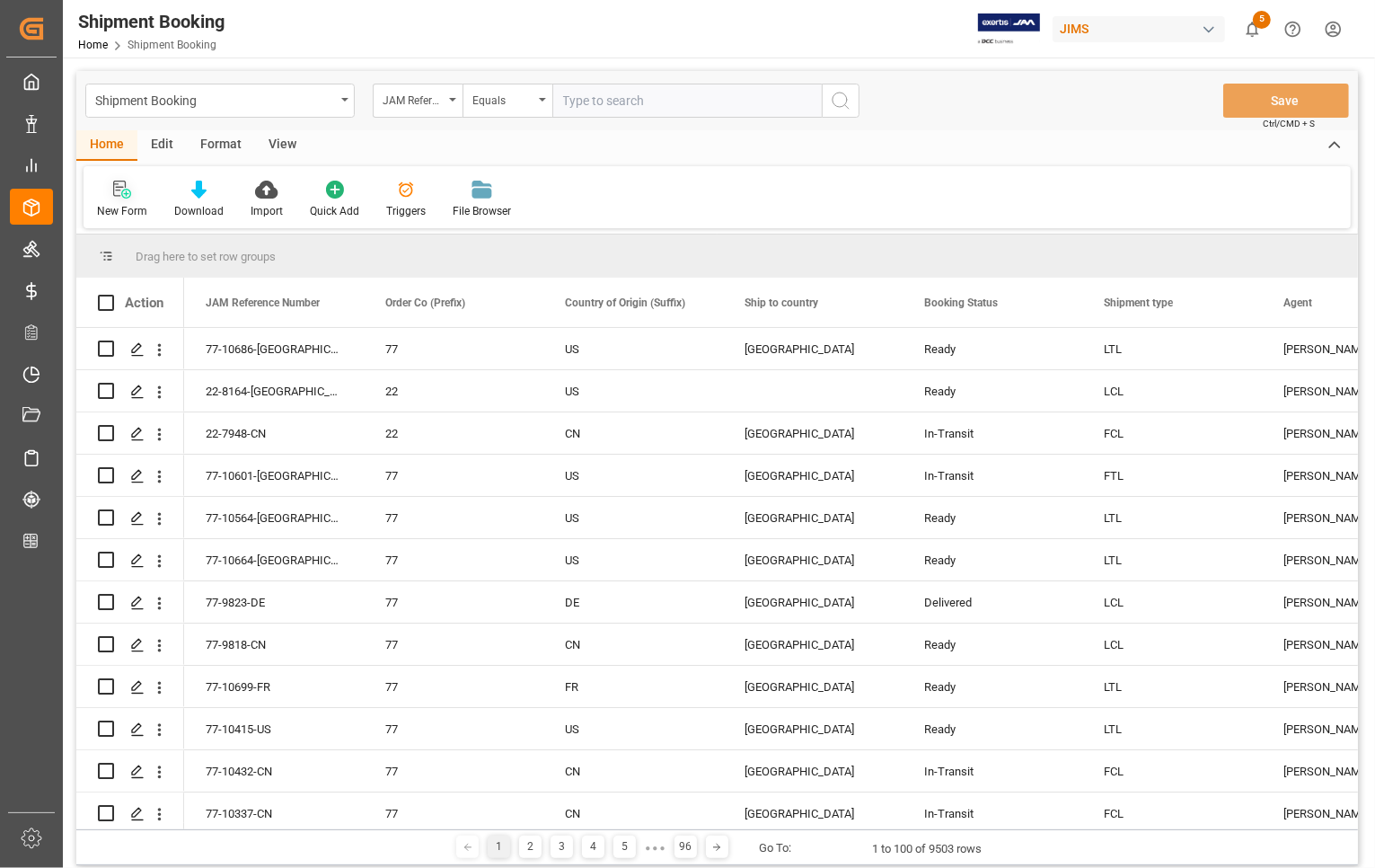
click at [118, 207] on div "New Form" at bounding box center [121, 210] width 50 height 17
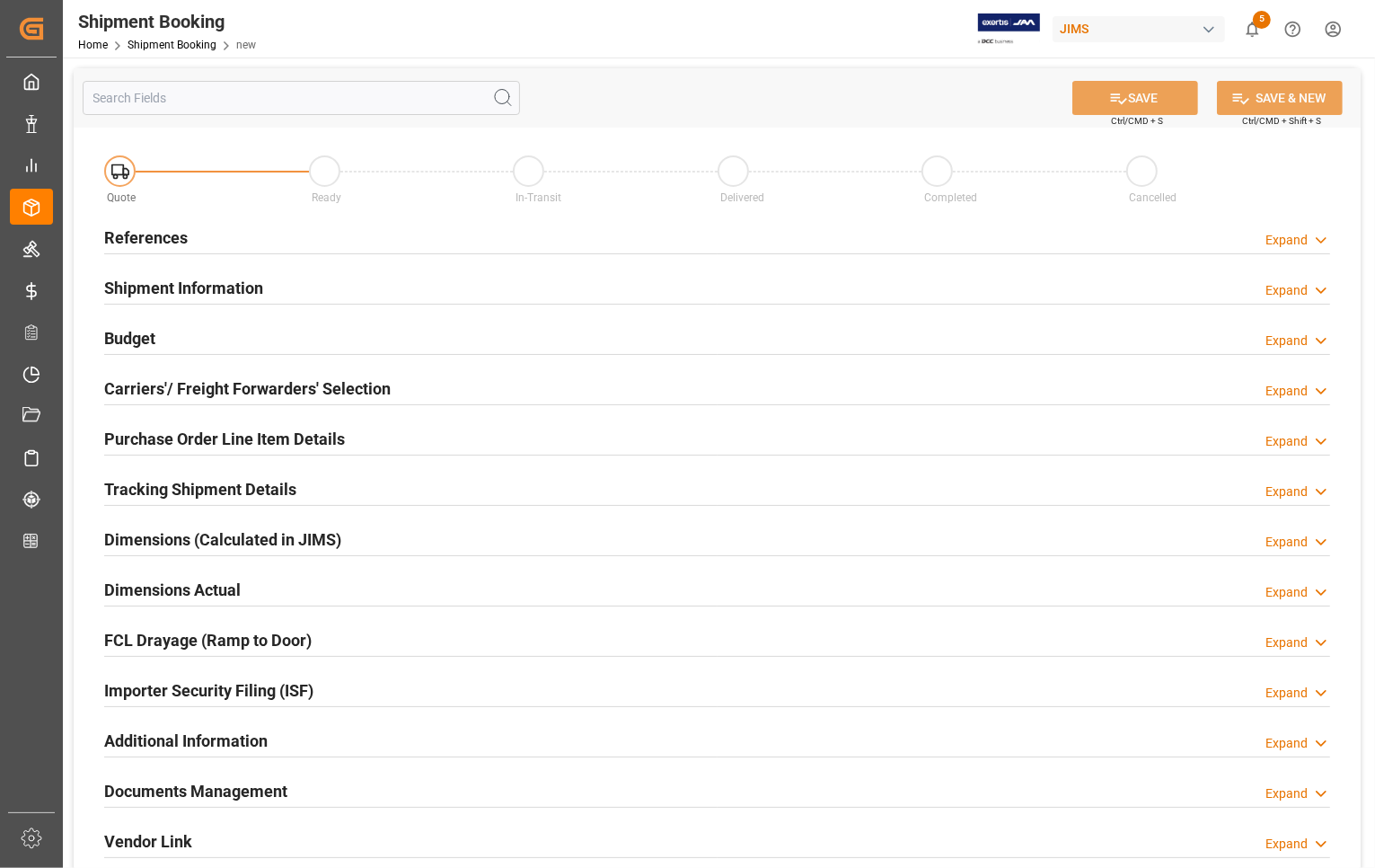
click at [116, 239] on h2 "References" at bounding box center [145, 237] width 83 height 24
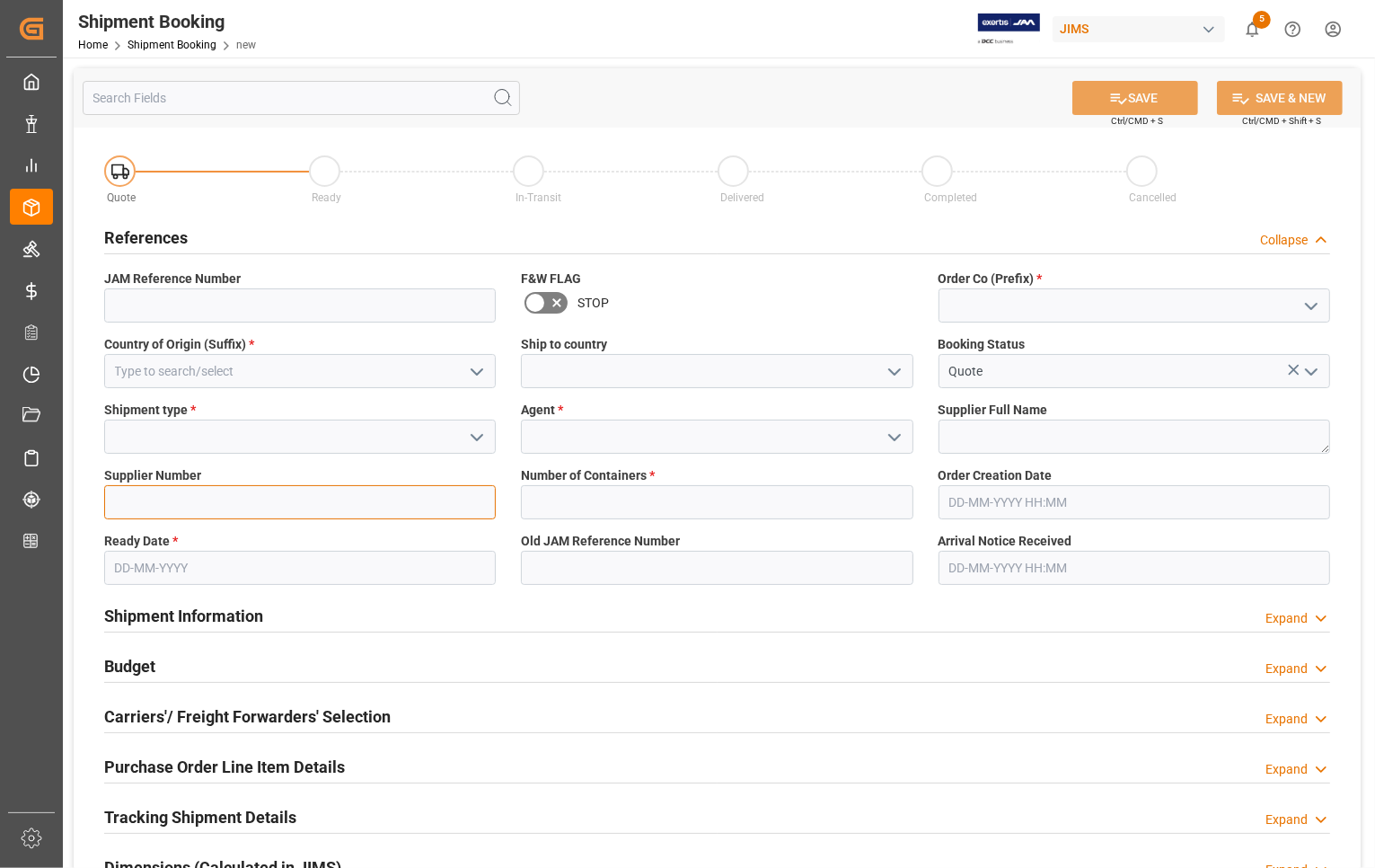
click at [123, 506] on input at bounding box center [299, 502] width 391 height 34
paste input "722031"
type input "722031"
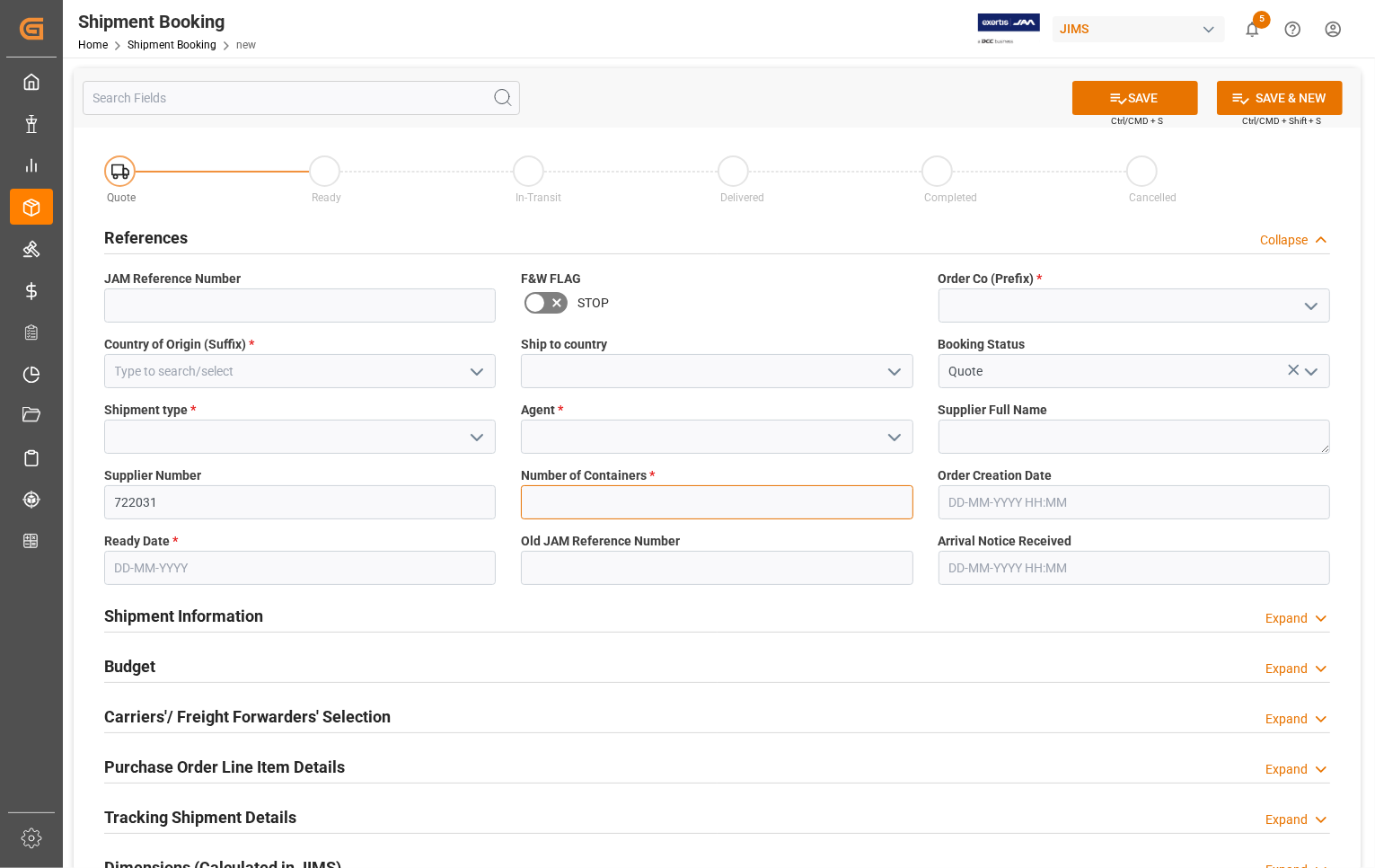
click at [608, 499] on input "text" at bounding box center [716, 502] width 391 height 34
type input "0"
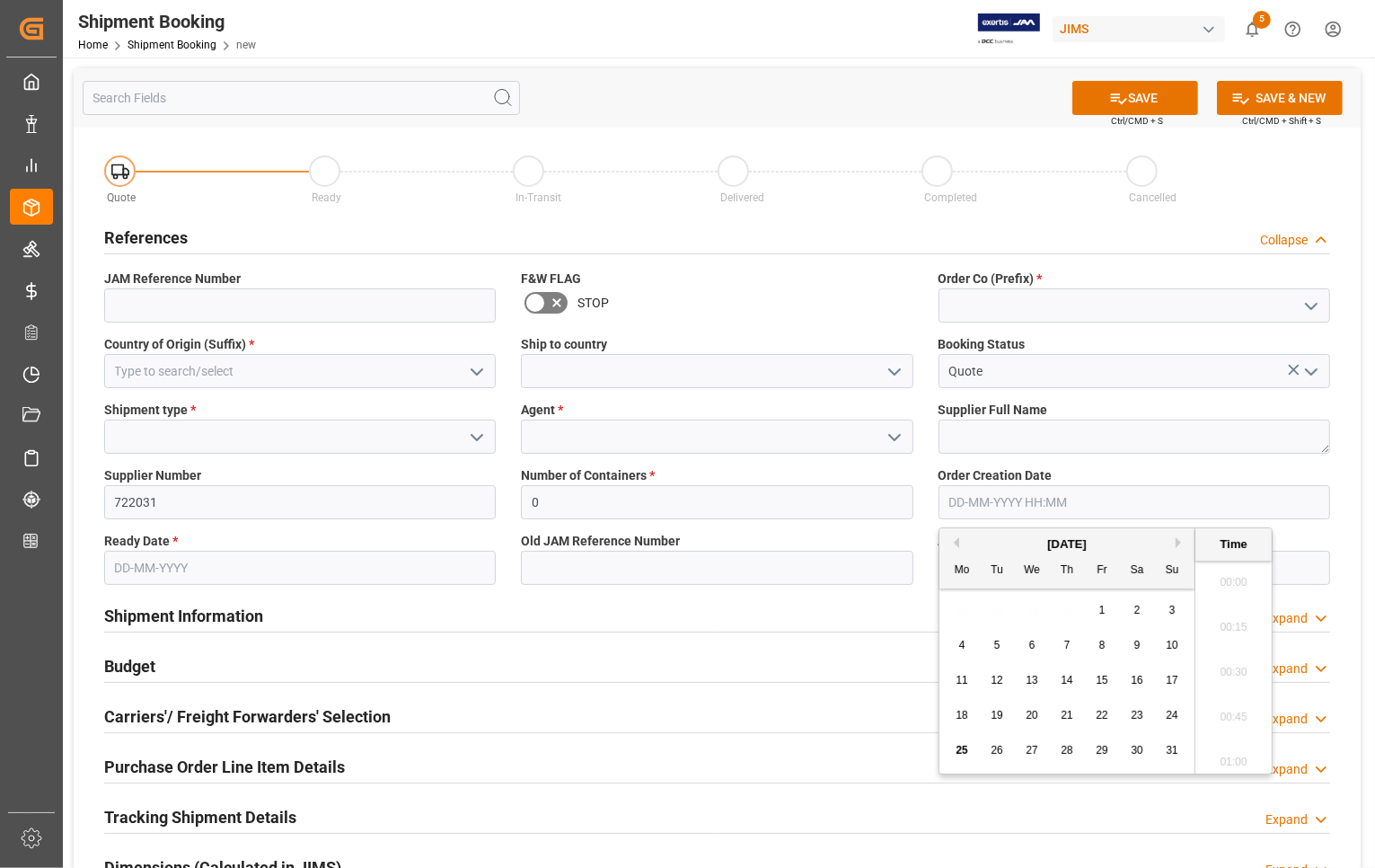
click at [992, 508] on input "text" at bounding box center [1134, 502] width 391 height 34
click at [959, 758] on div "25" at bounding box center [962, 751] width 23 height 22
type input "25-08-2025 00:00"
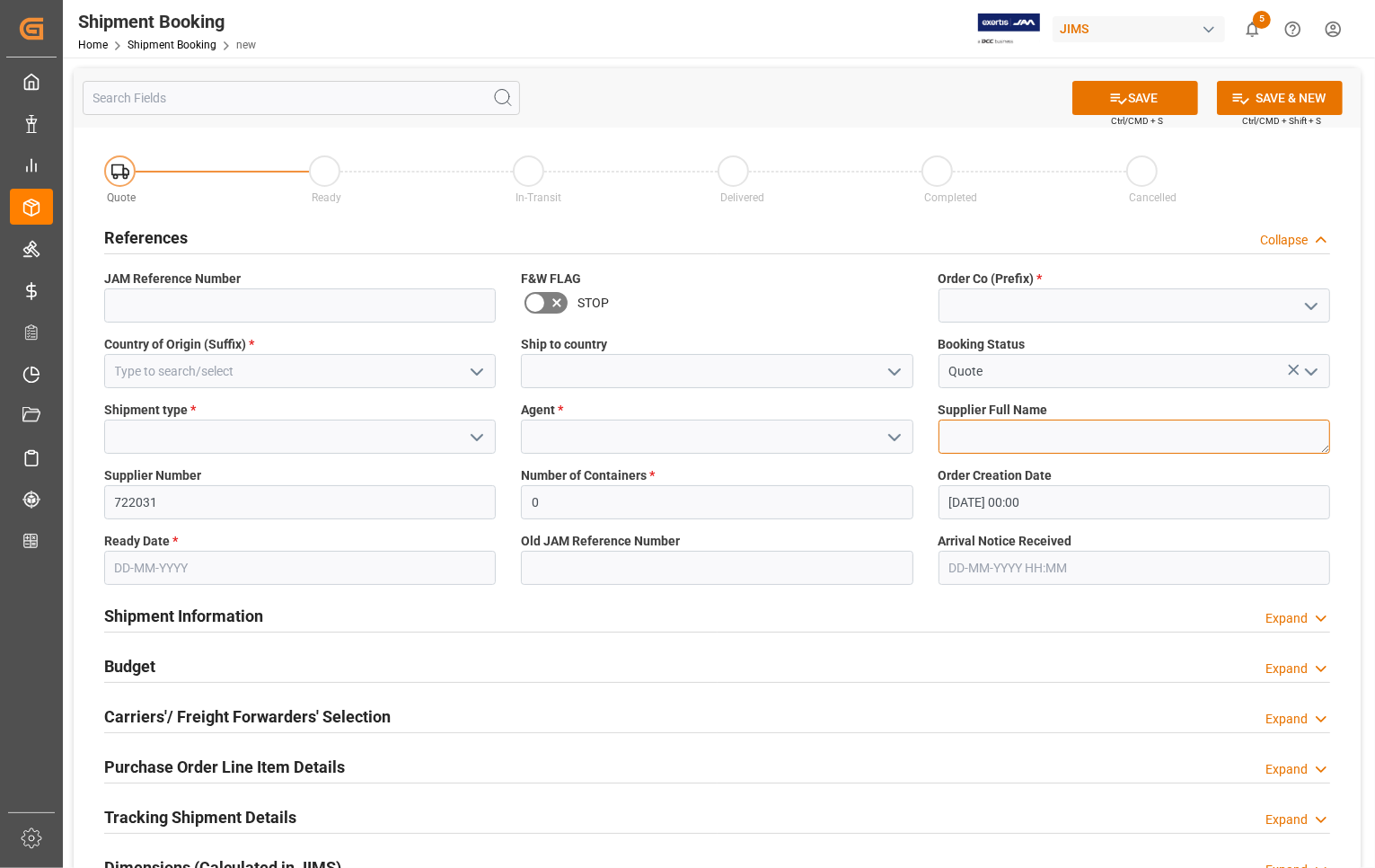
click at [971, 429] on textarea at bounding box center [1134, 436] width 391 height 34
type textarea "Exertis Almo"
click at [972, 295] on input at bounding box center [1134, 305] width 391 height 34
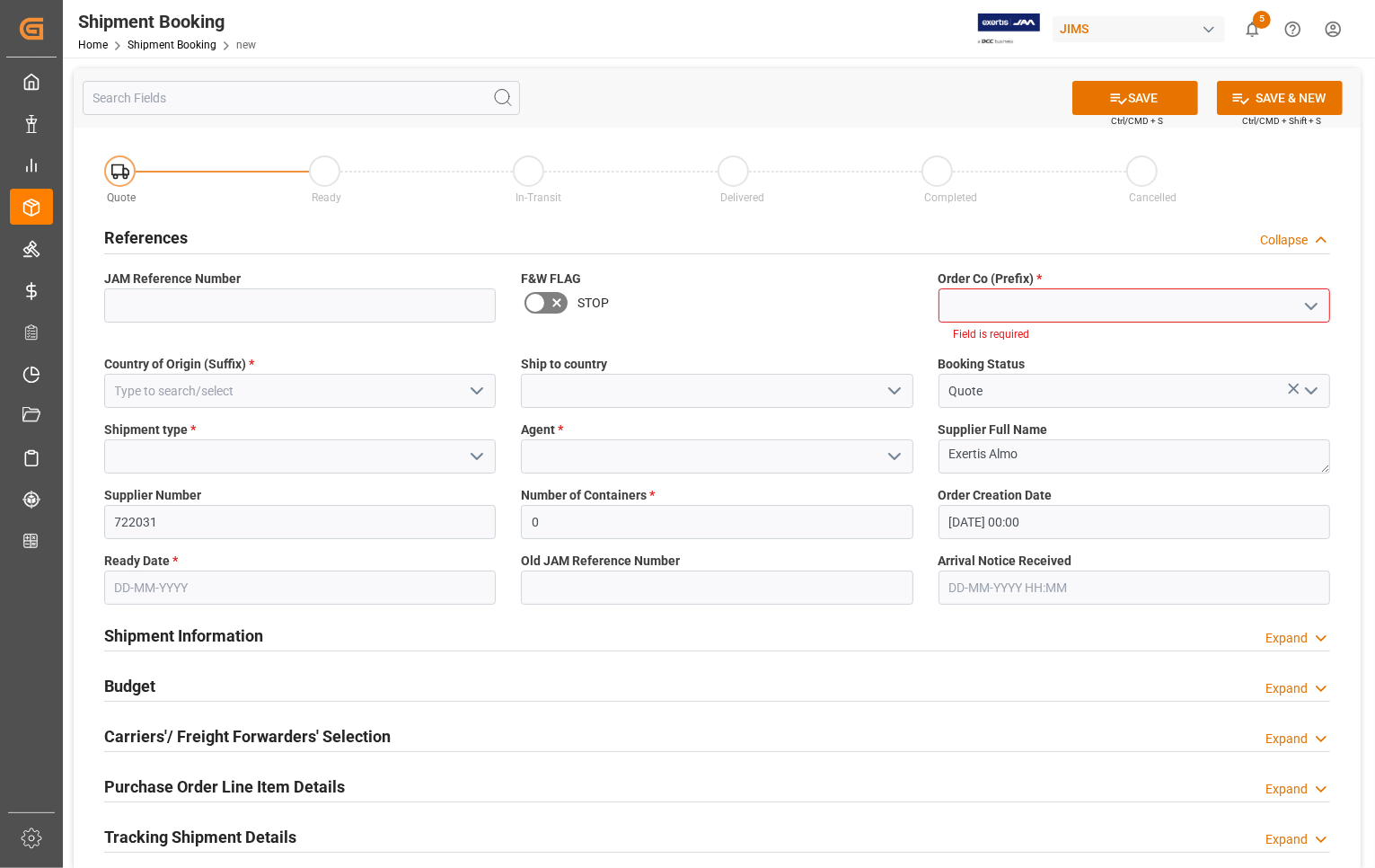
click at [1307, 301] on icon "open menu" at bounding box center [1311, 306] width 22 height 22
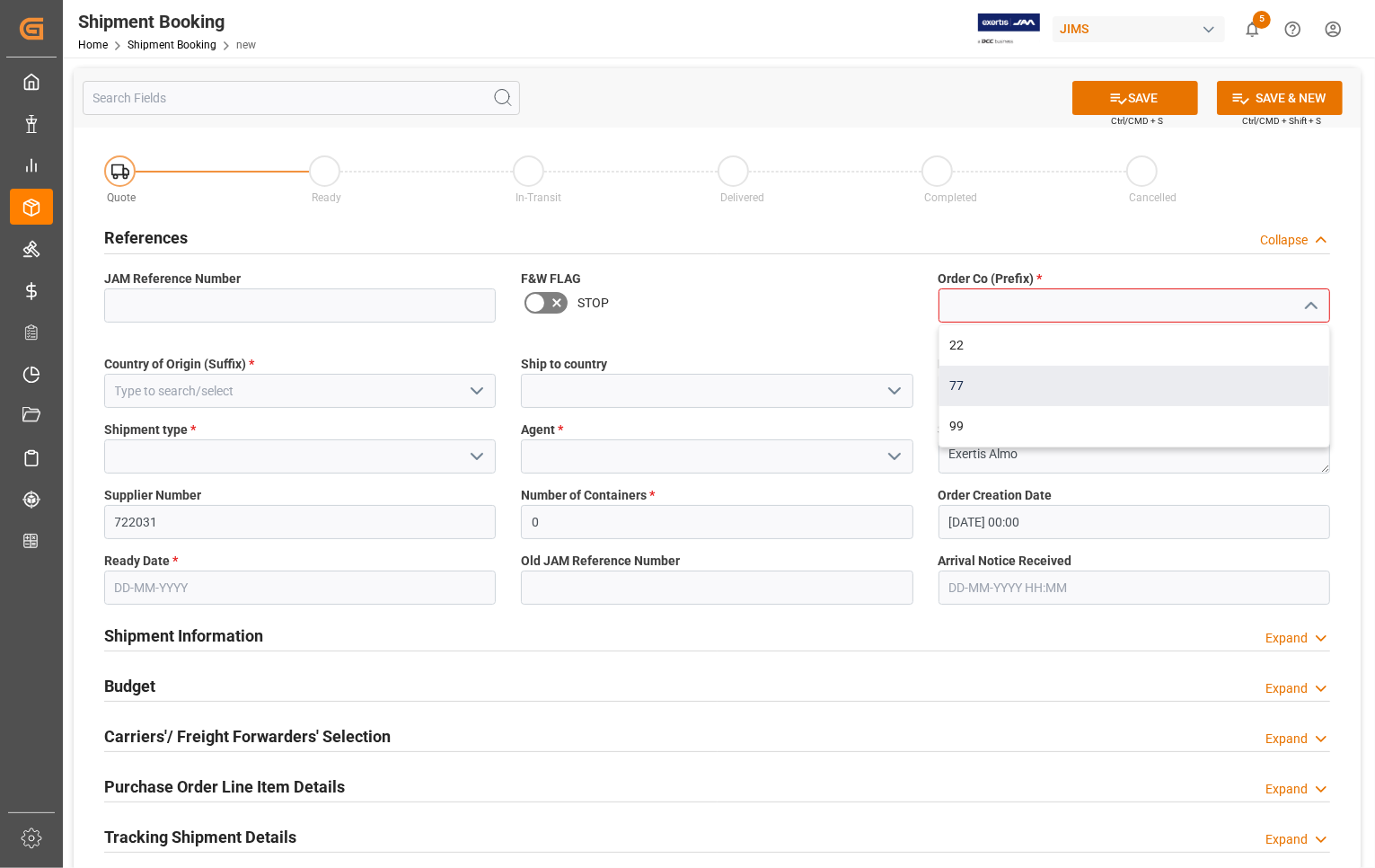
click at [1021, 376] on div "77" at bounding box center [1134, 386] width 390 height 40
type input "77"
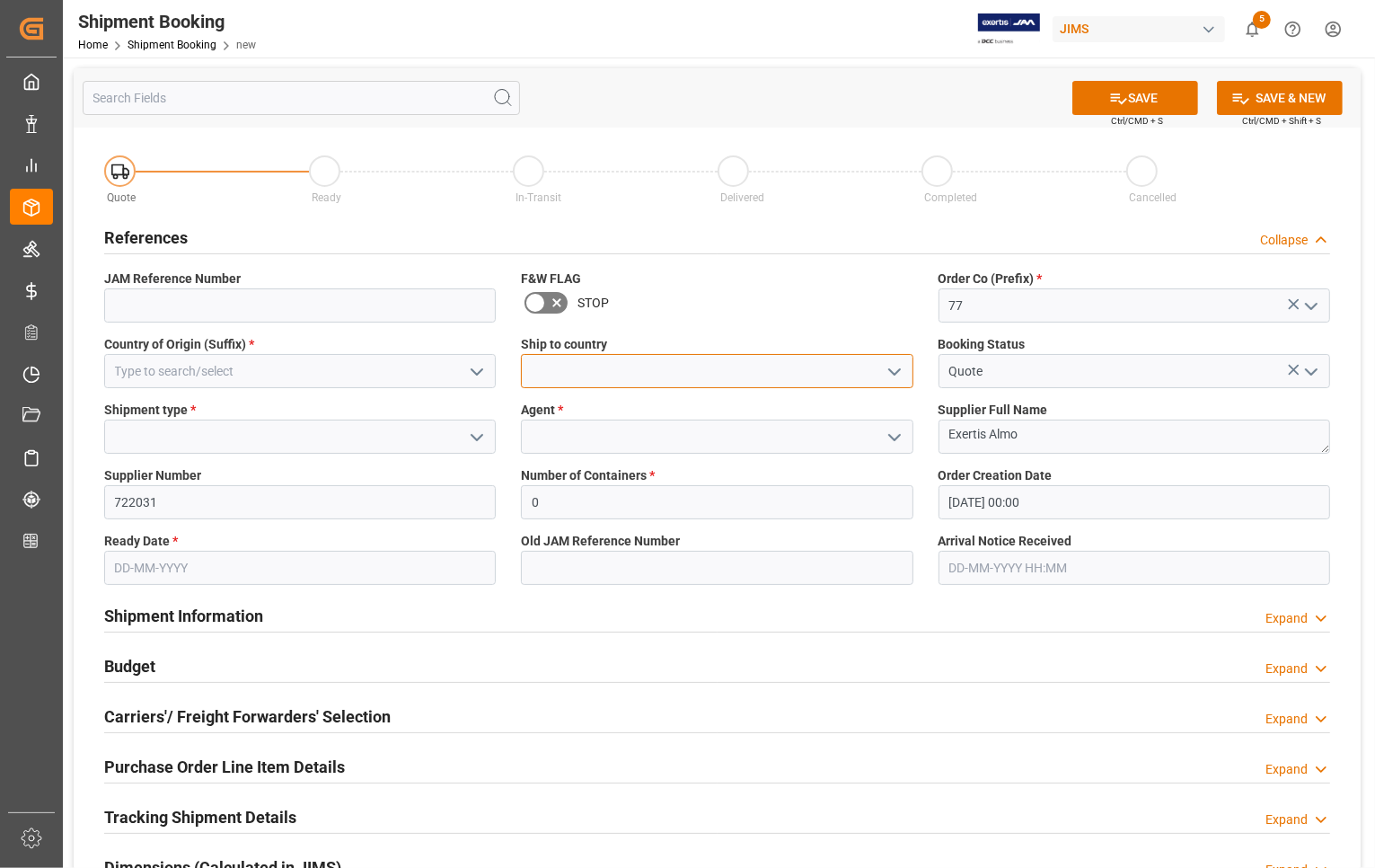
click at [737, 369] on input at bounding box center [716, 371] width 391 height 34
click at [892, 373] on polyline "open menu" at bounding box center [894, 372] width 11 height 6
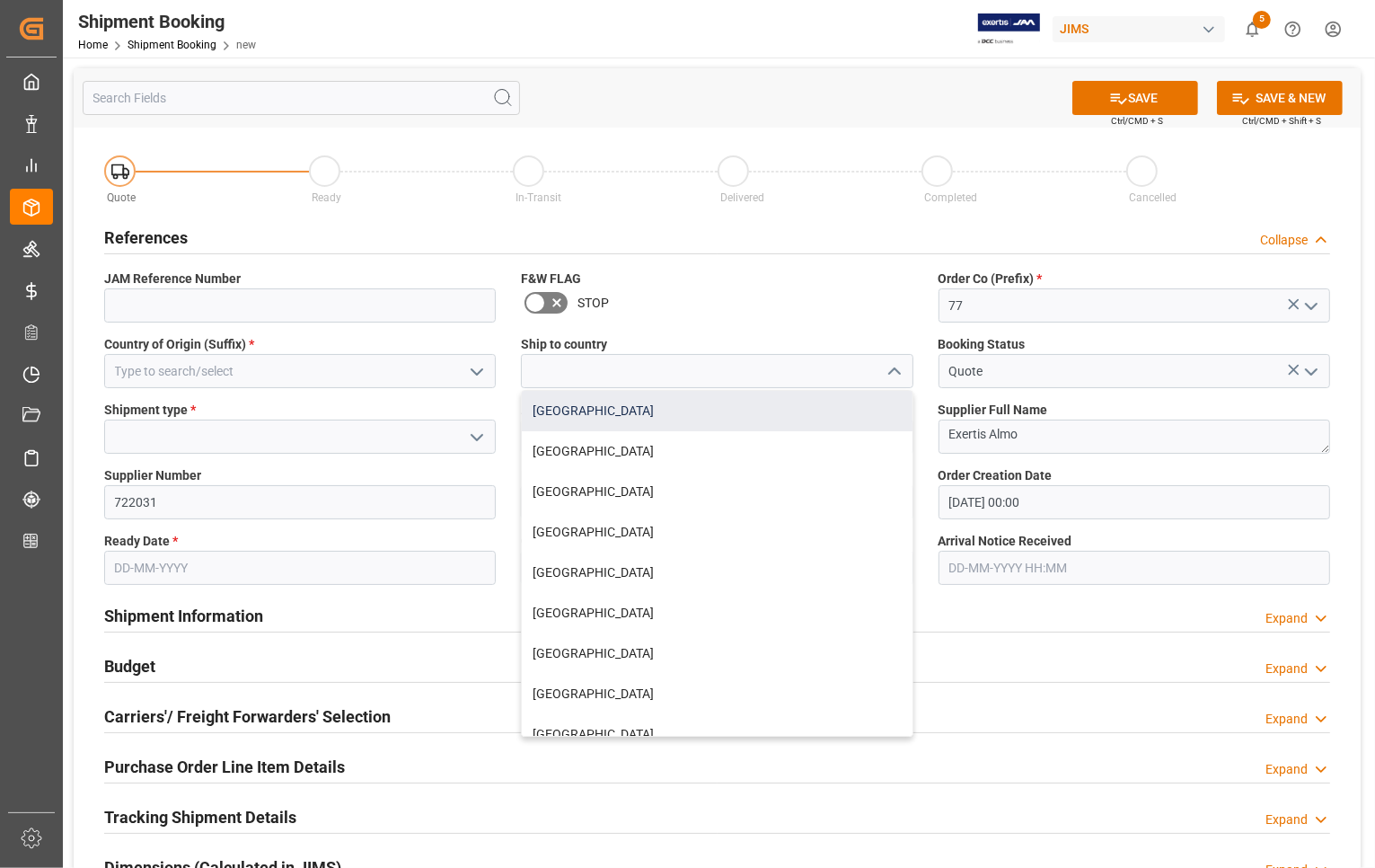
click at [688, 418] on div "Canada" at bounding box center [716, 410] width 390 height 40
type input "Canada"
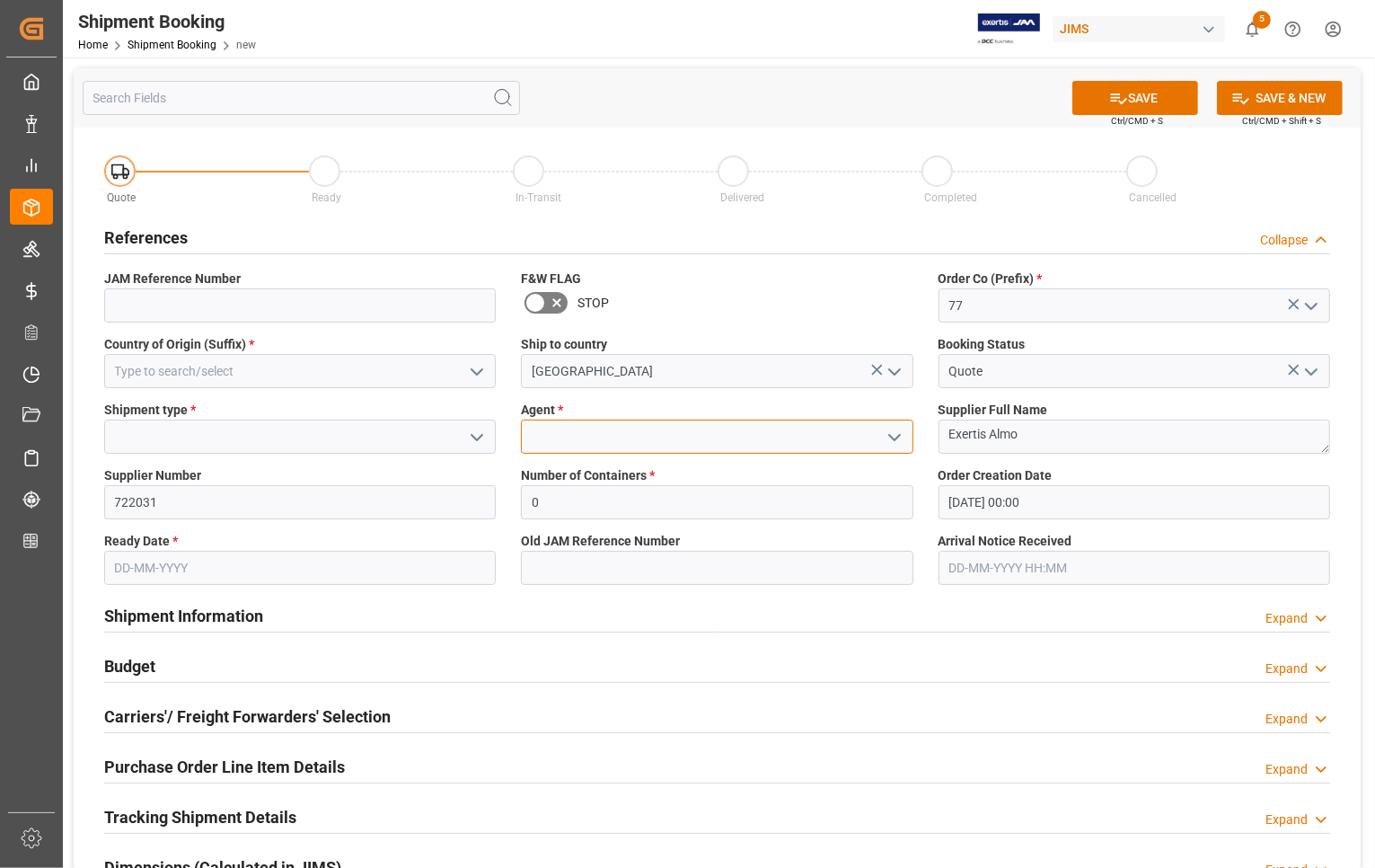
click at [663, 430] on input at bounding box center [716, 436] width 391 height 34
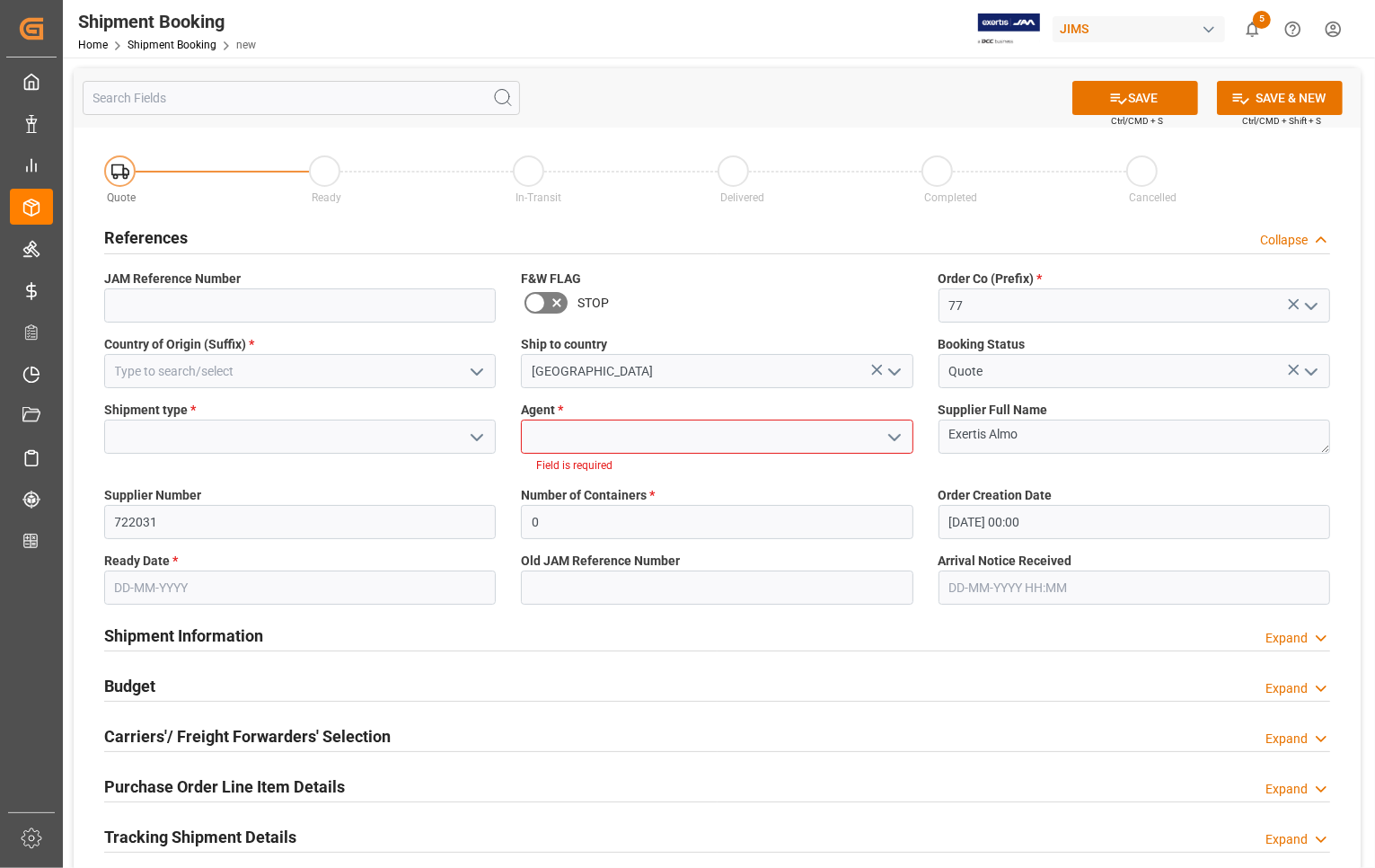
click at [894, 432] on icon "open menu" at bounding box center [894, 437] width 22 height 22
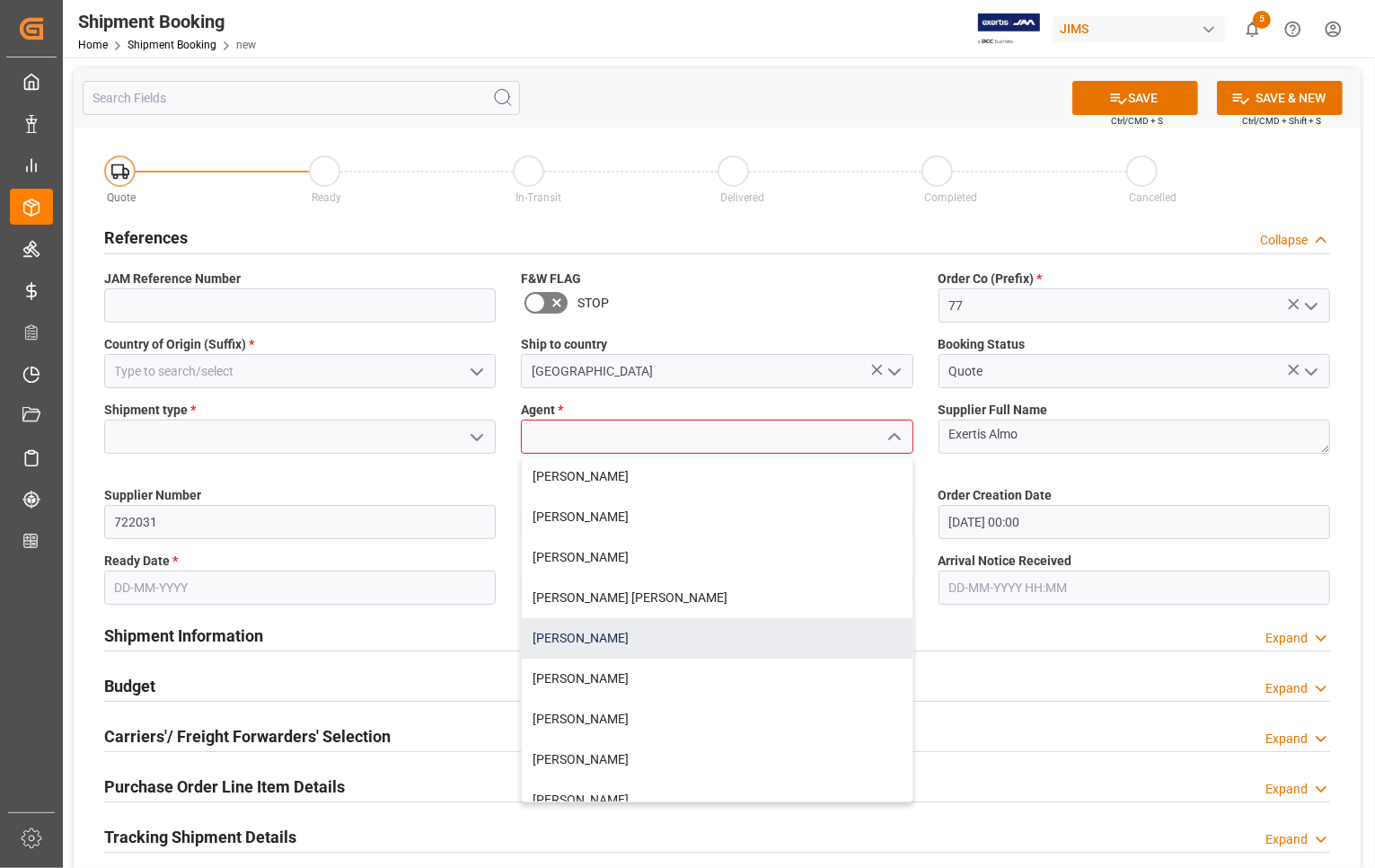
click at [654, 644] on div "Catherine Danielson" at bounding box center [716, 637] width 390 height 40
type input "Catherine Danielson"
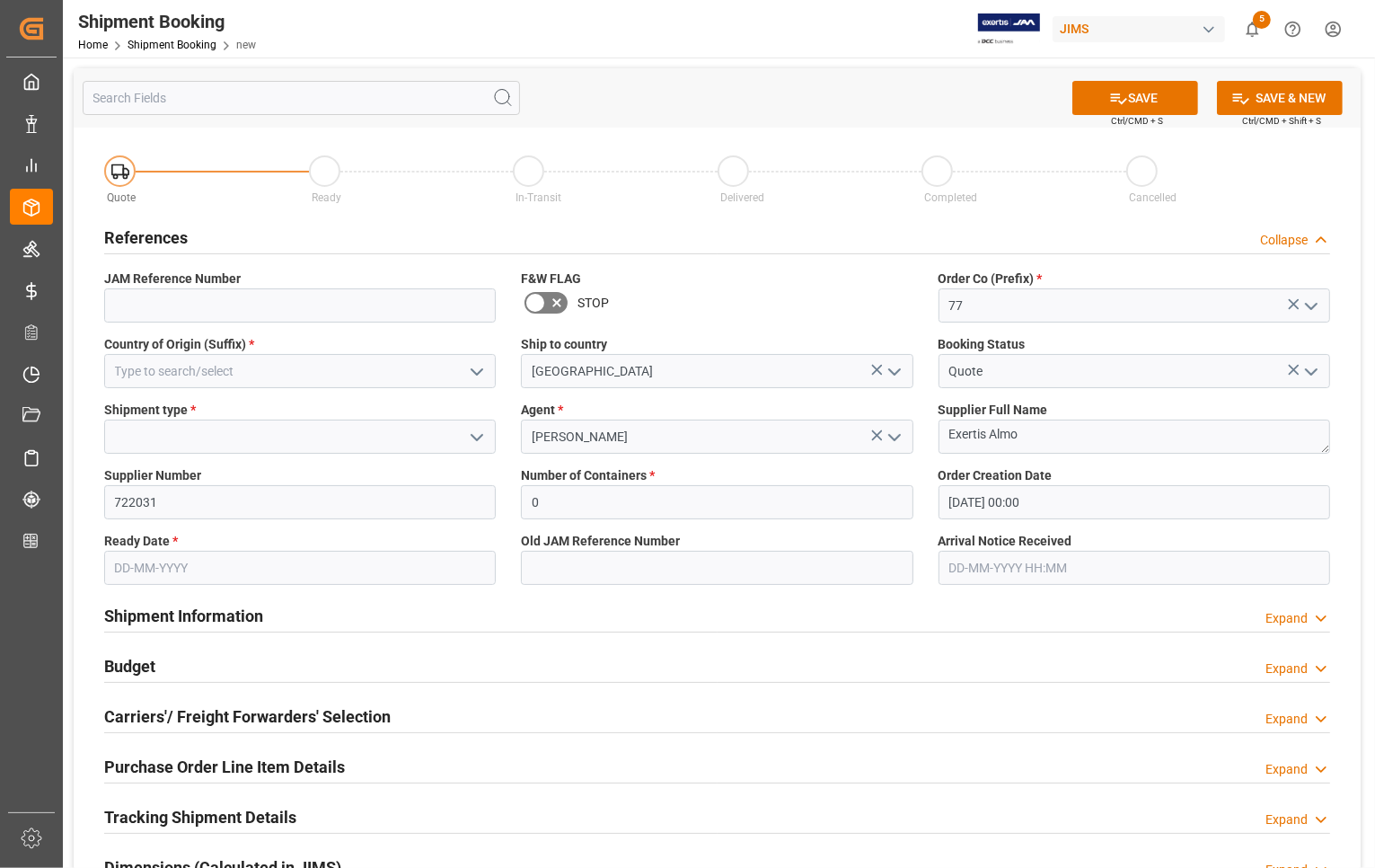
click at [478, 435] on icon "open menu" at bounding box center [477, 437] width 22 height 22
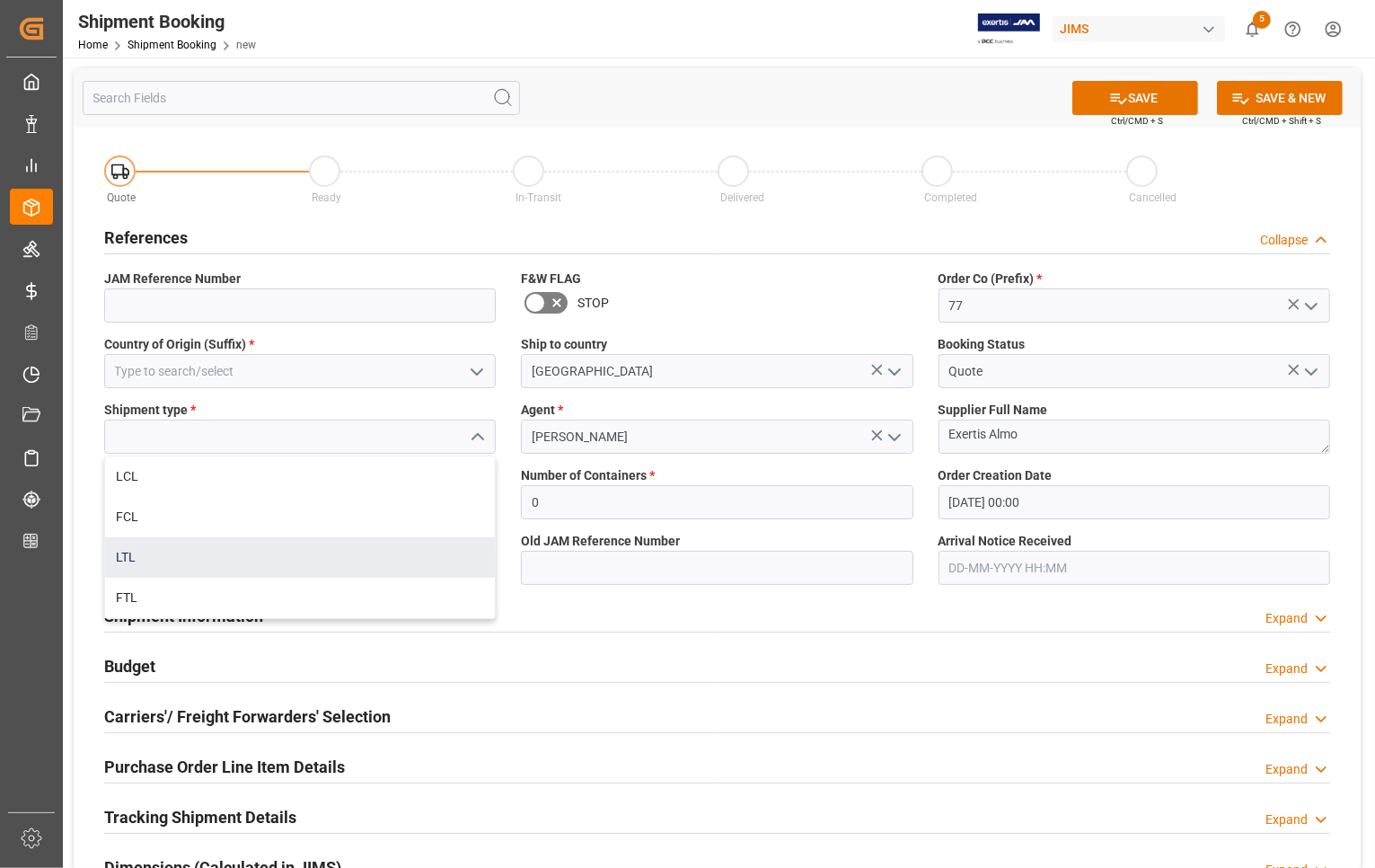
click at [156, 562] on div "LTL" at bounding box center [299, 557] width 390 height 40
type input "LTL"
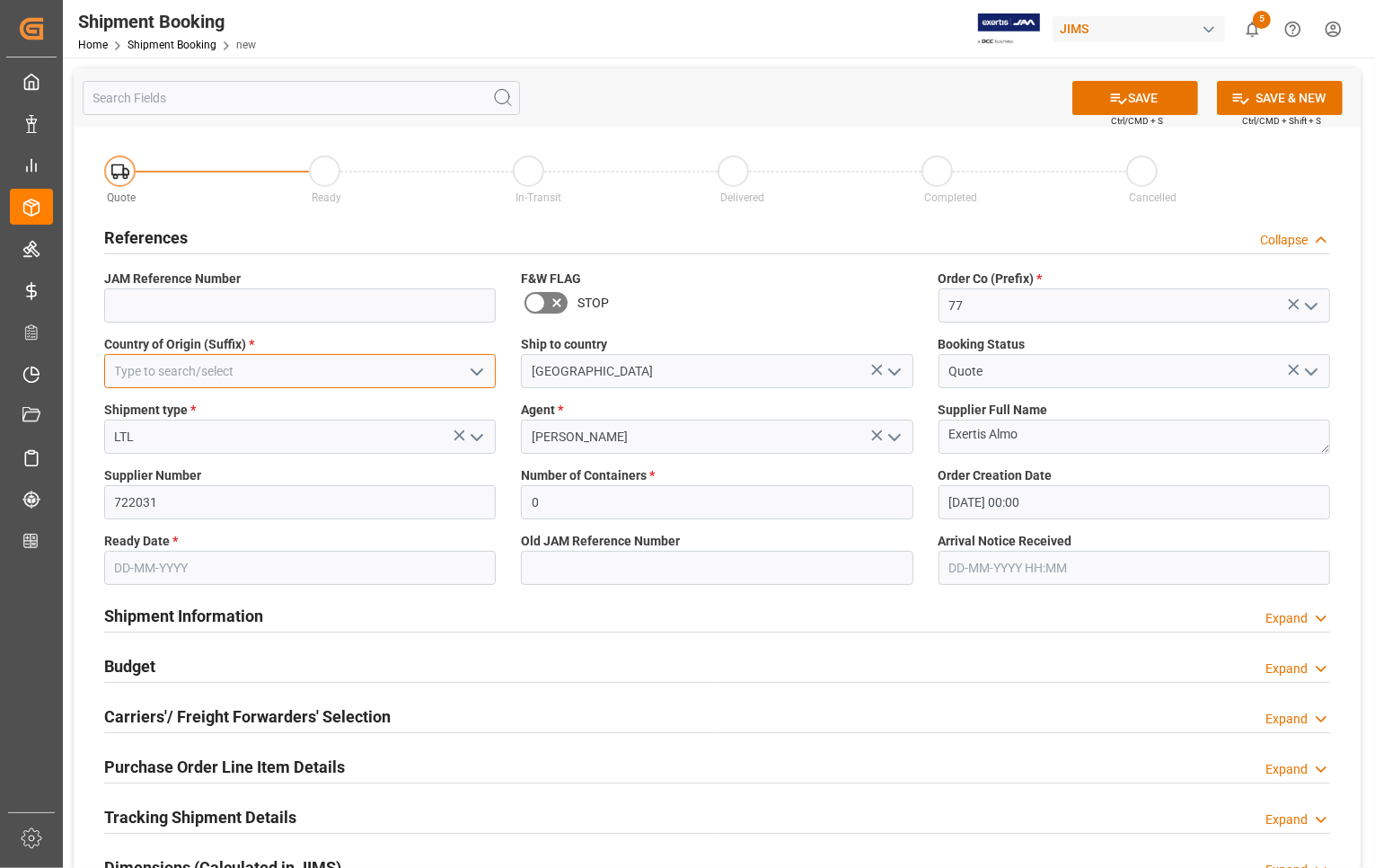
click at [224, 364] on input at bounding box center [299, 371] width 391 height 34
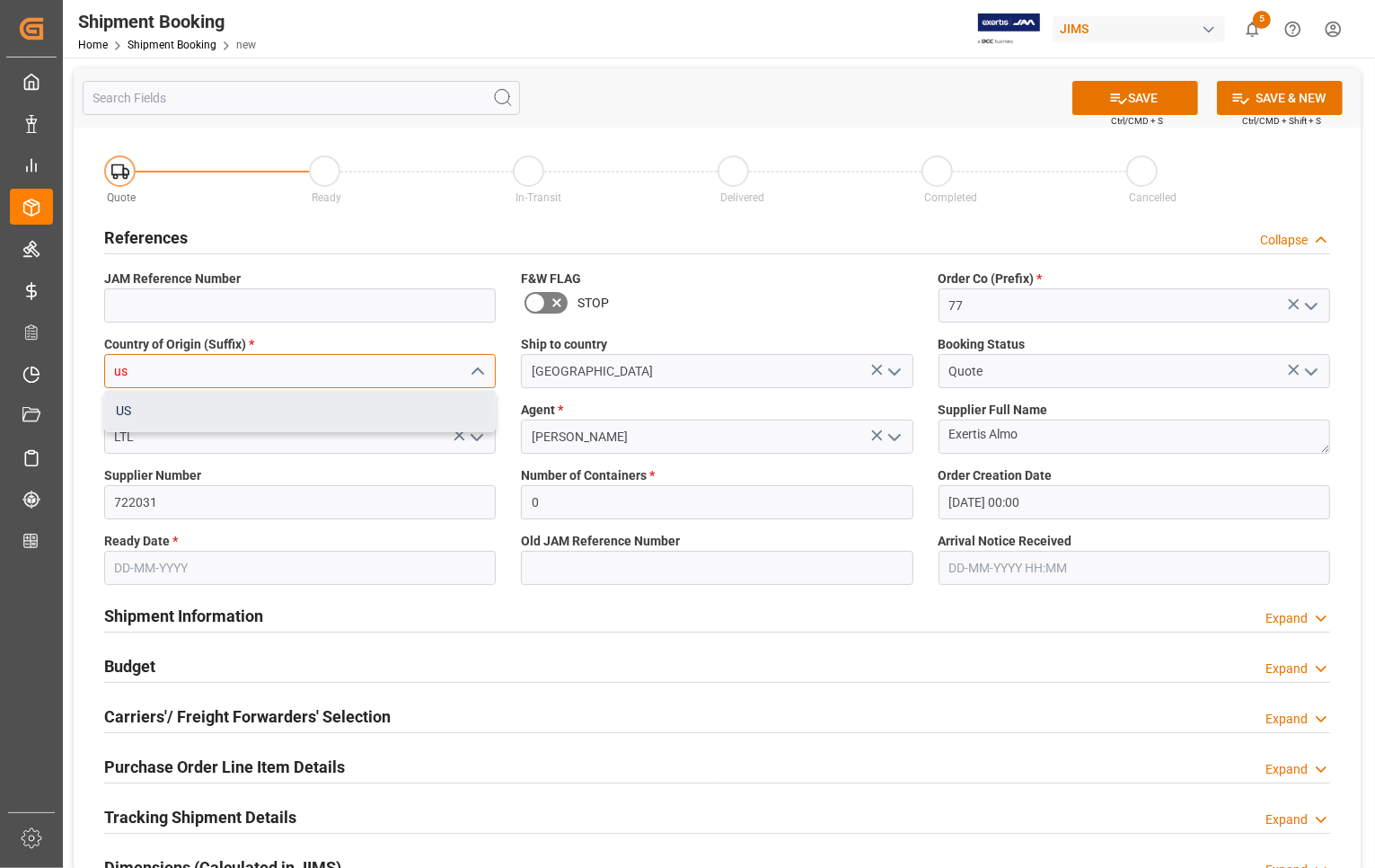
click at [321, 409] on div "US" at bounding box center [299, 410] width 390 height 40
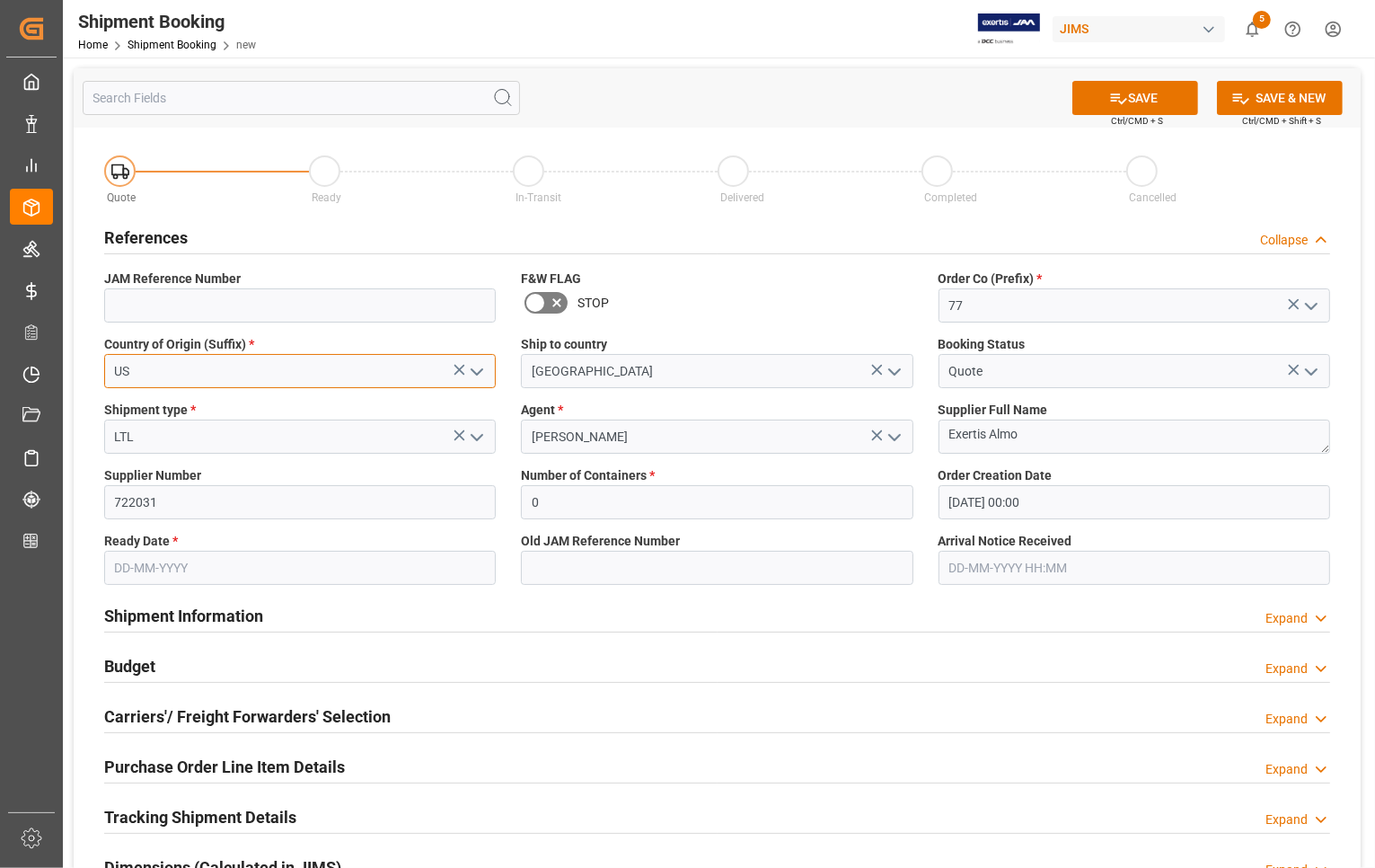
type input "US"
click at [257, 297] on input at bounding box center [299, 305] width 391 height 34
click at [196, 569] on input "text" at bounding box center [299, 568] width 391 height 34
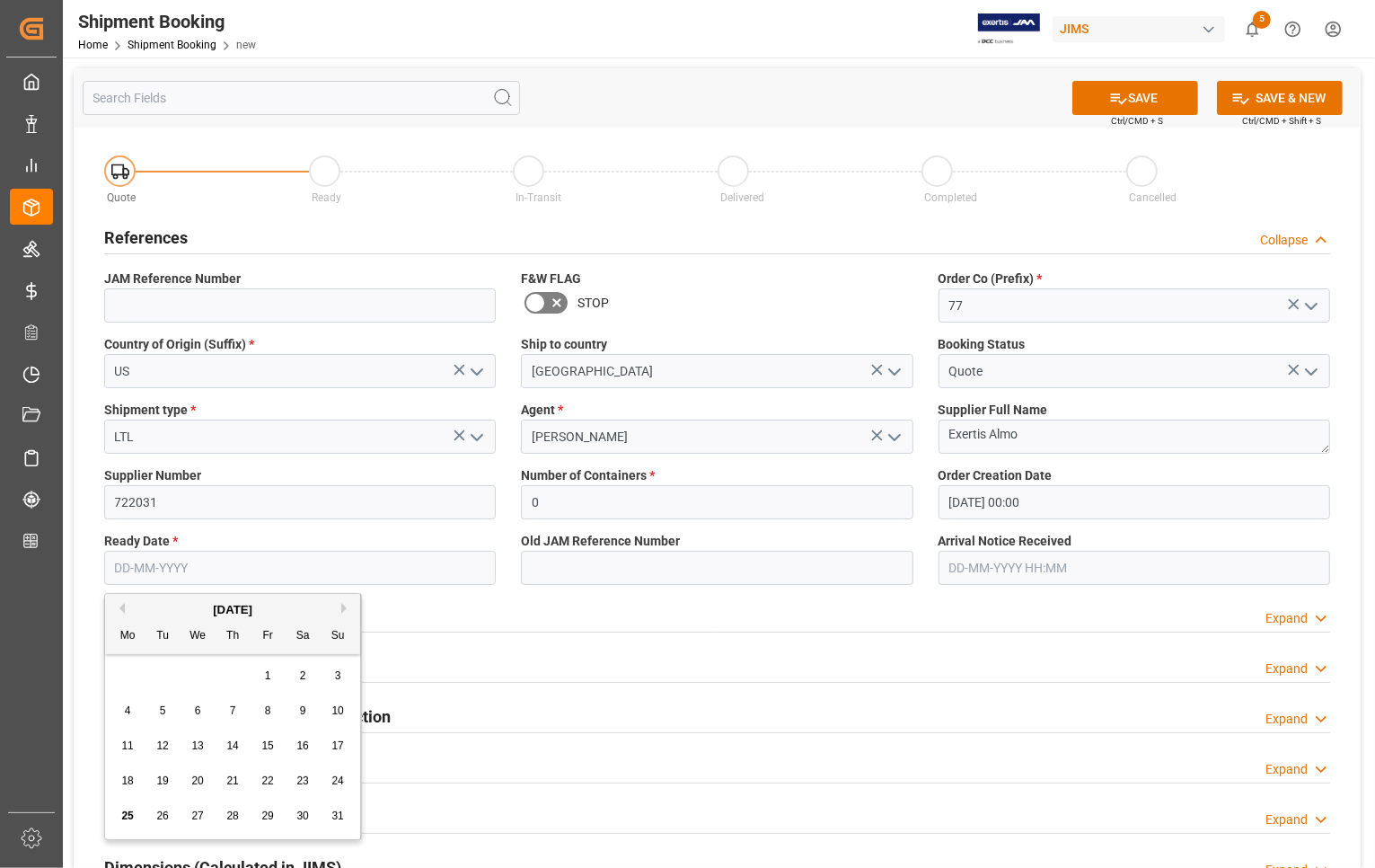
click at [124, 813] on span "25" at bounding box center [127, 815] width 12 height 13
type input "25-08-2025"
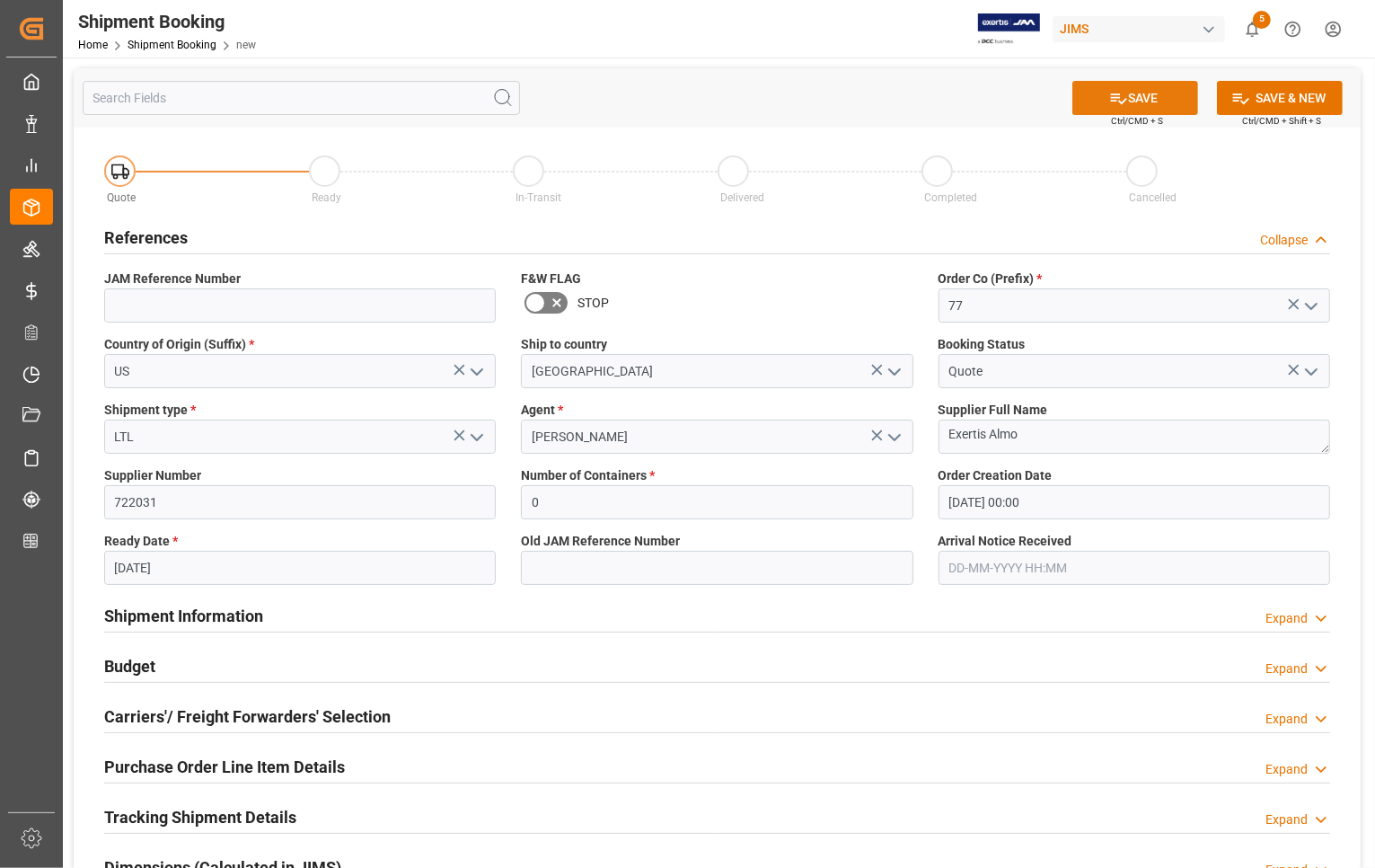
click at [1129, 87] on button "SAVE" at bounding box center [1135, 98] width 125 height 34
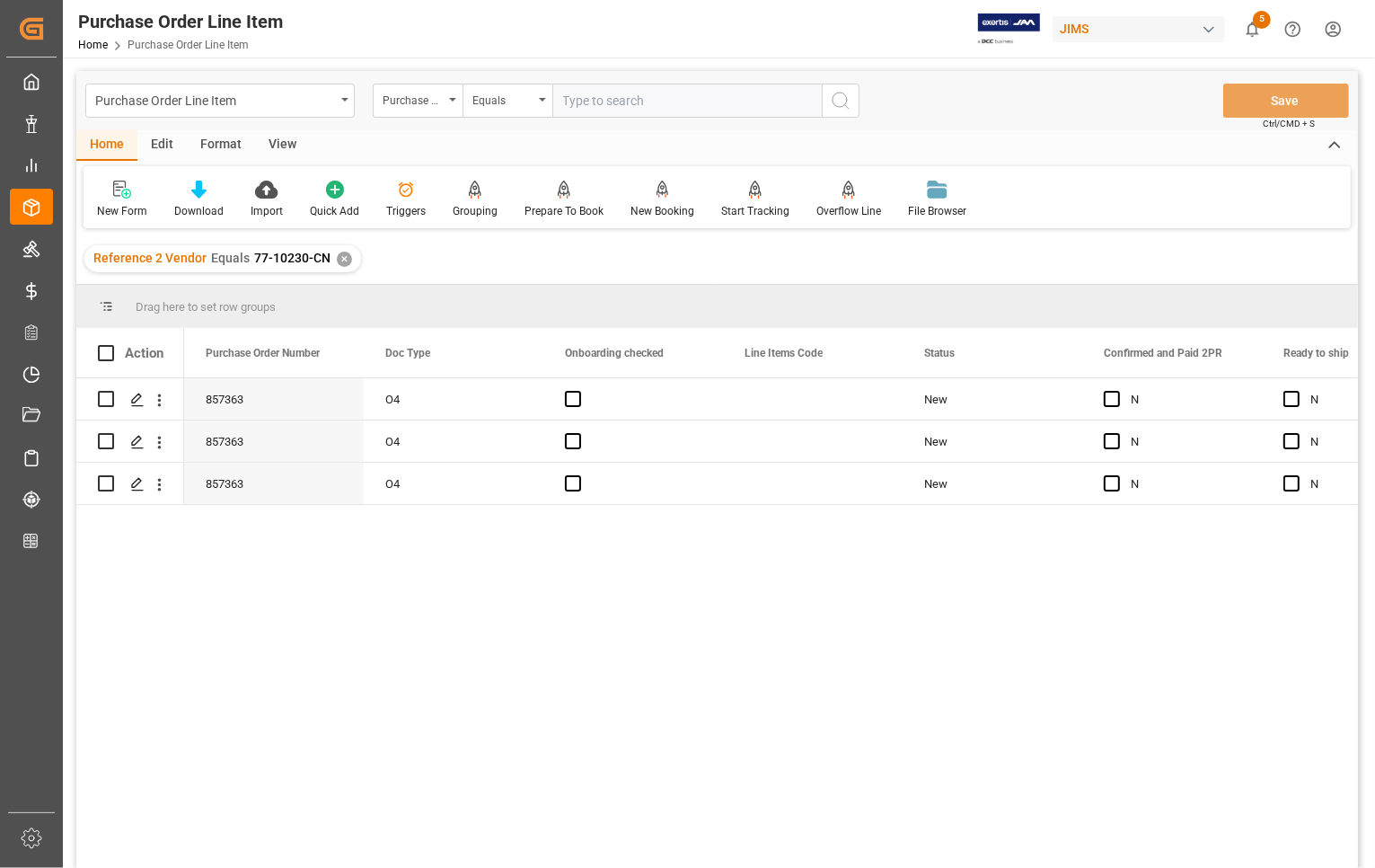
click at [627, 96] on input "text" at bounding box center [686, 100] width 269 height 34
type input "77-10230-CN"
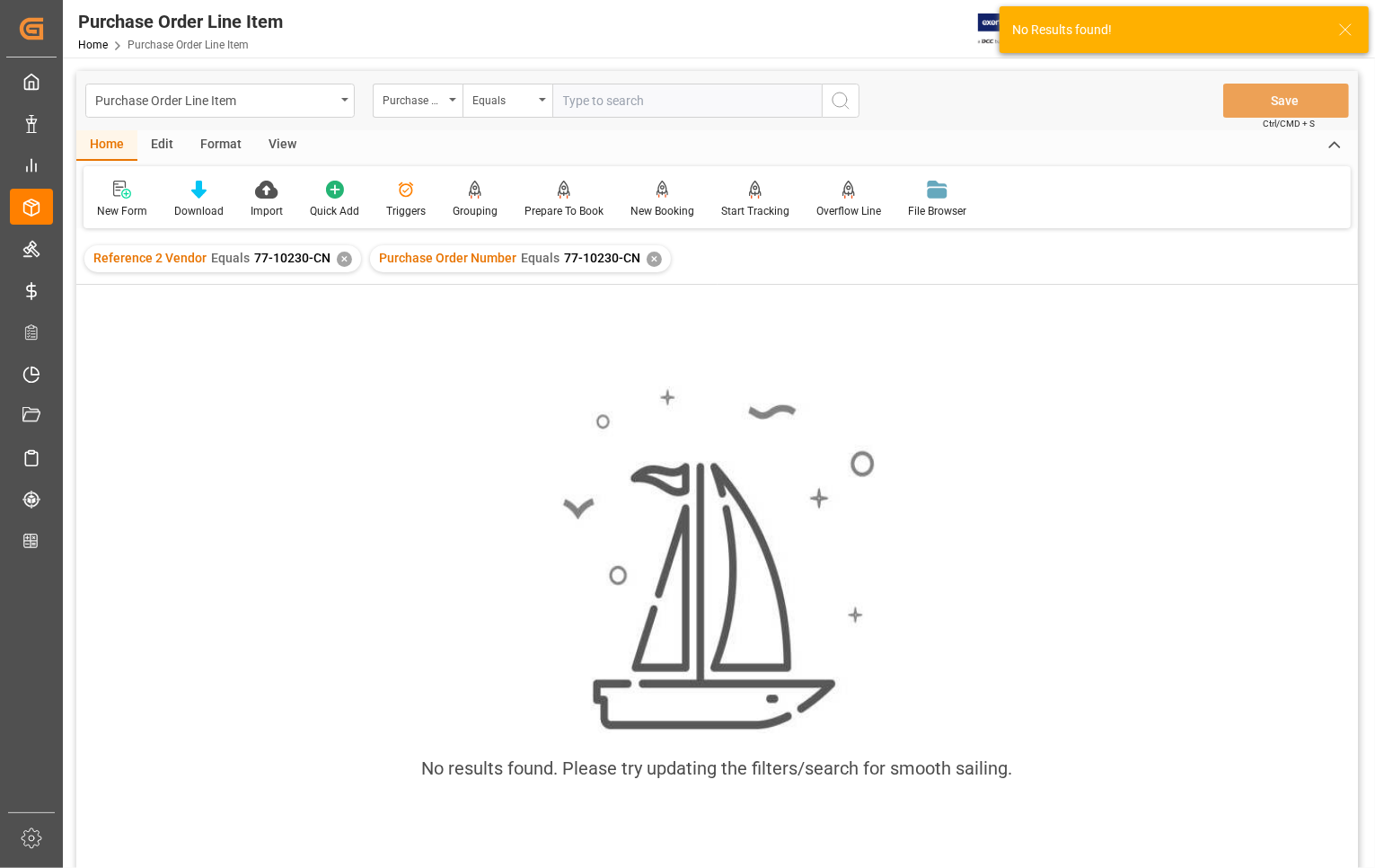
click at [339, 256] on div "✕" at bounding box center [344, 259] width 16 height 16
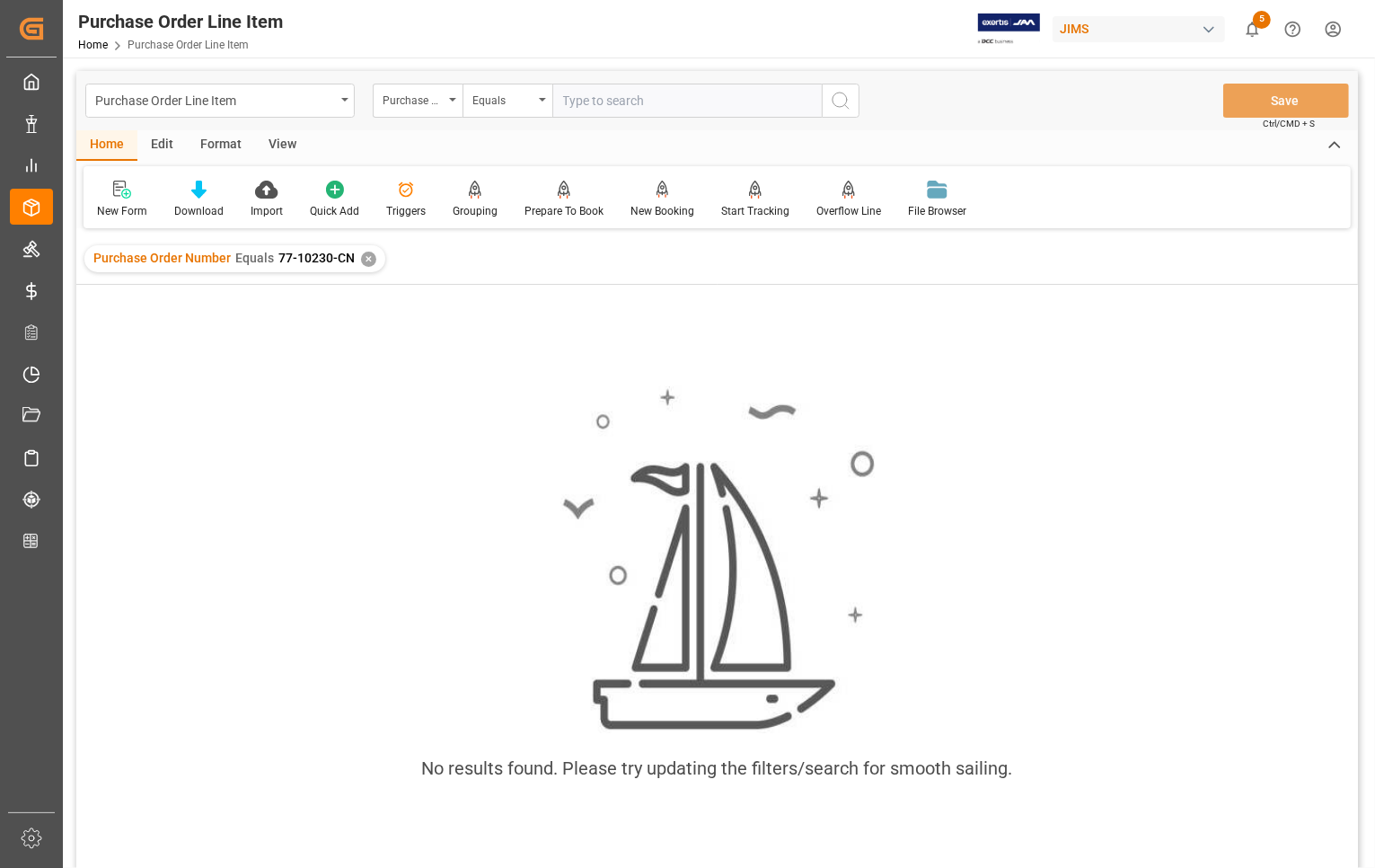
click at [838, 99] on icon "search button" at bounding box center [841, 101] width 22 height 22
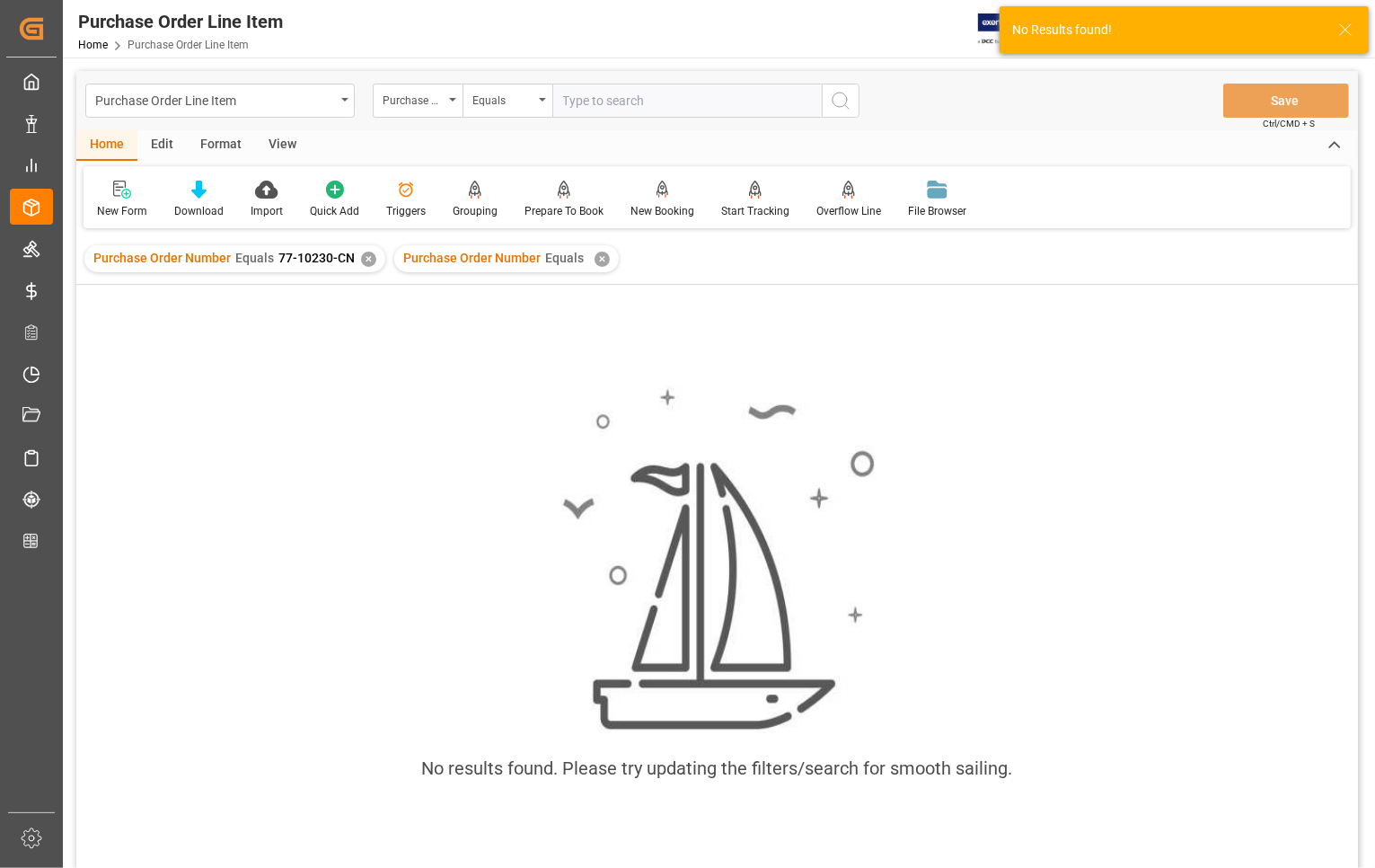
click at [595, 252] on div "✕" at bounding box center [603, 259] width 16 height 16
click at [366, 253] on div "✕" at bounding box center [369, 259] width 16 height 16
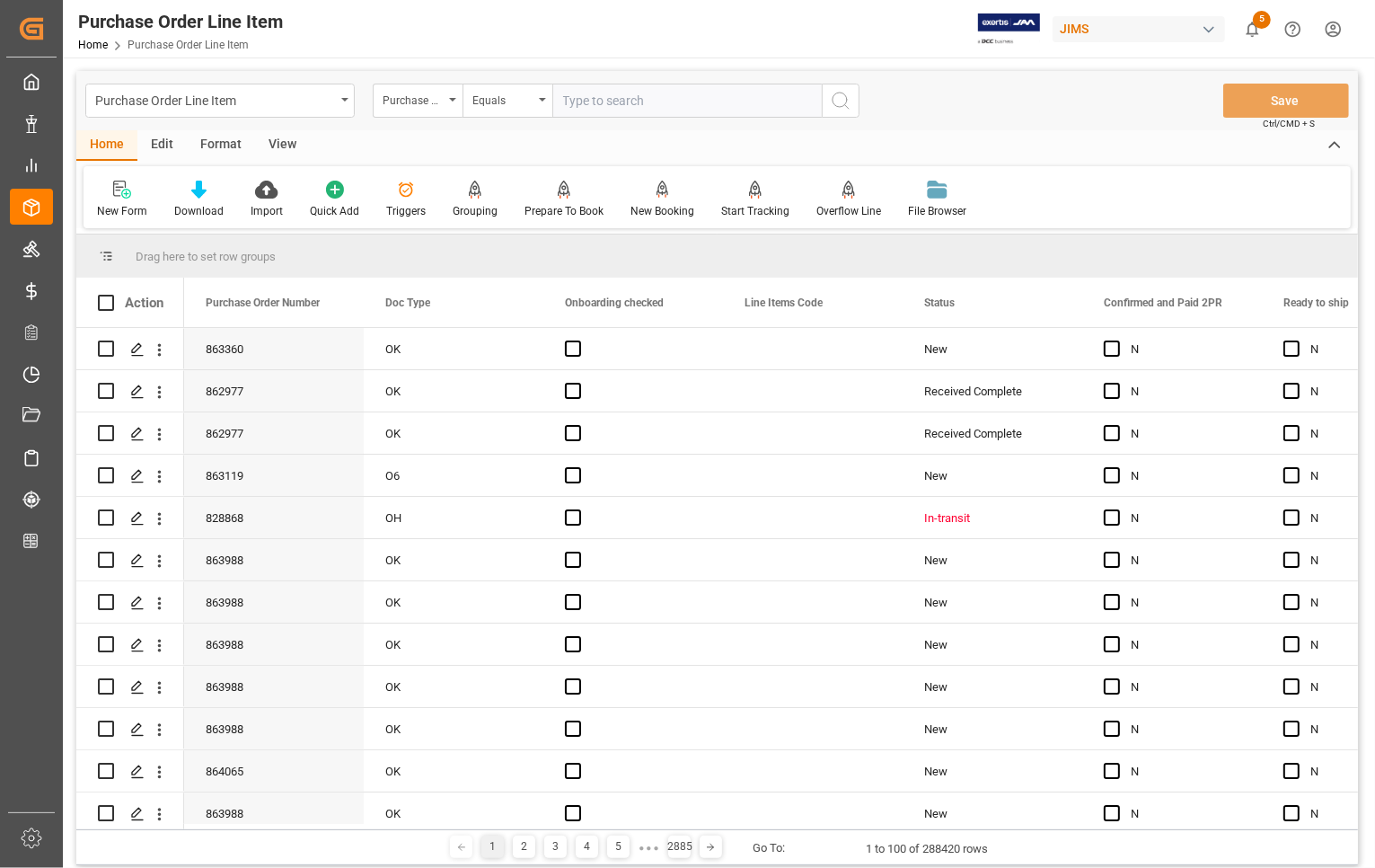
click at [589, 100] on input "text" at bounding box center [686, 100] width 269 height 34
type input "77-10230-CN"
click at [840, 100] on icon "search button" at bounding box center [841, 101] width 22 height 22
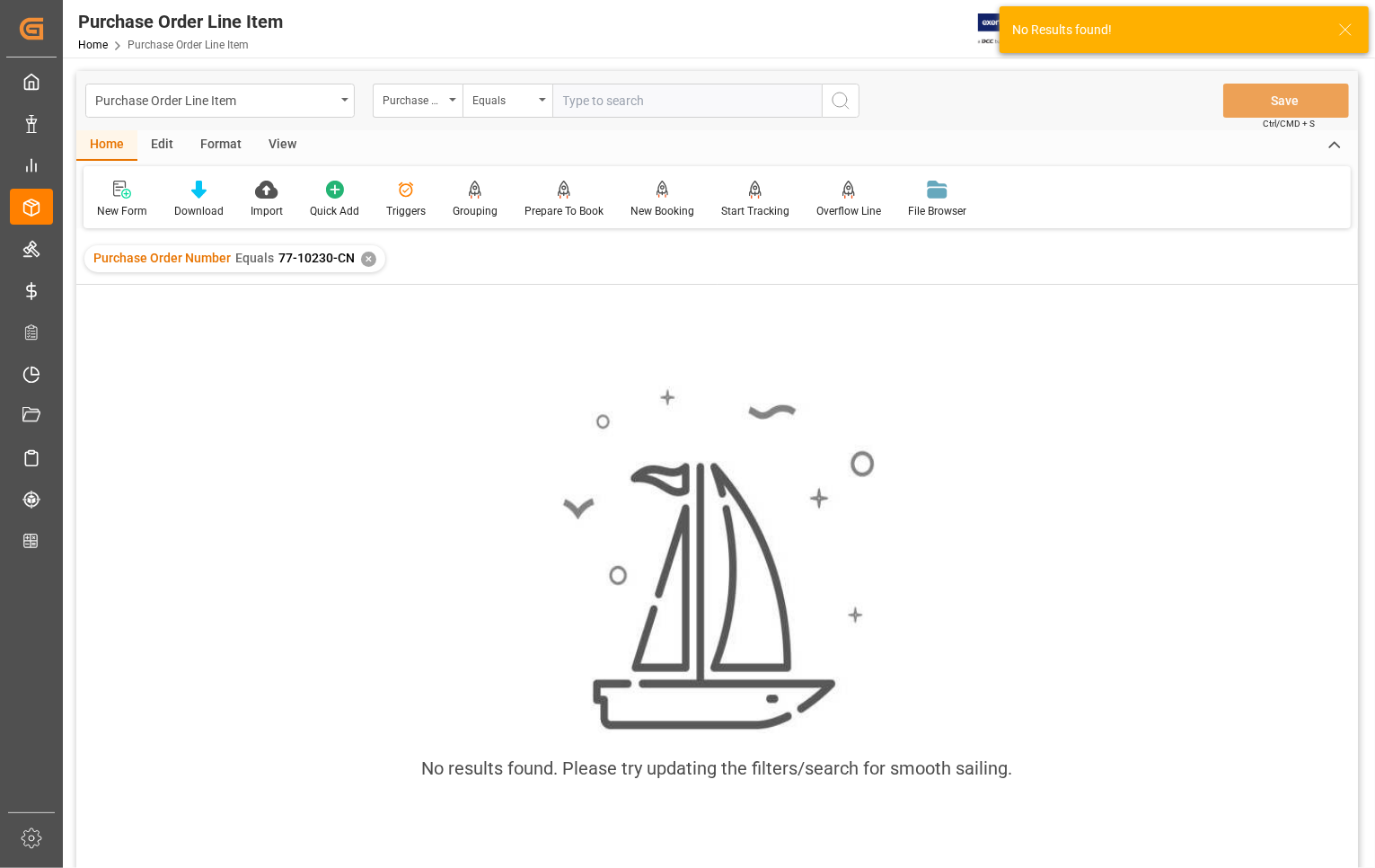
click at [364, 253] on div "✕" at bounding box center [369, 259] width 16 height 16
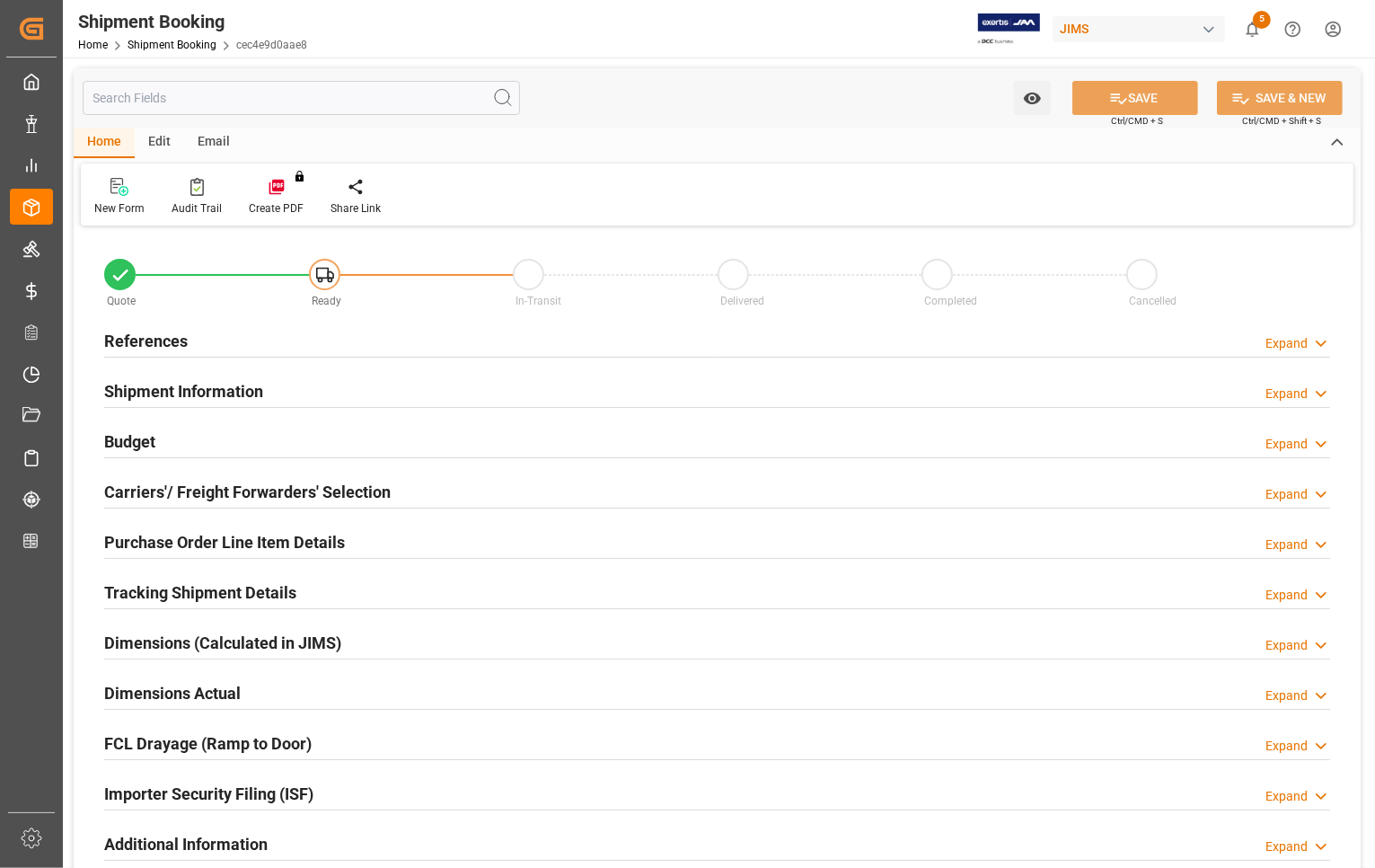
type input "0"
type input "25-08-2025 00:00"
type input "25-08-2025"
click at [124, 333] on h2 "References" at bounding box center [145, 341] width 83 height 24
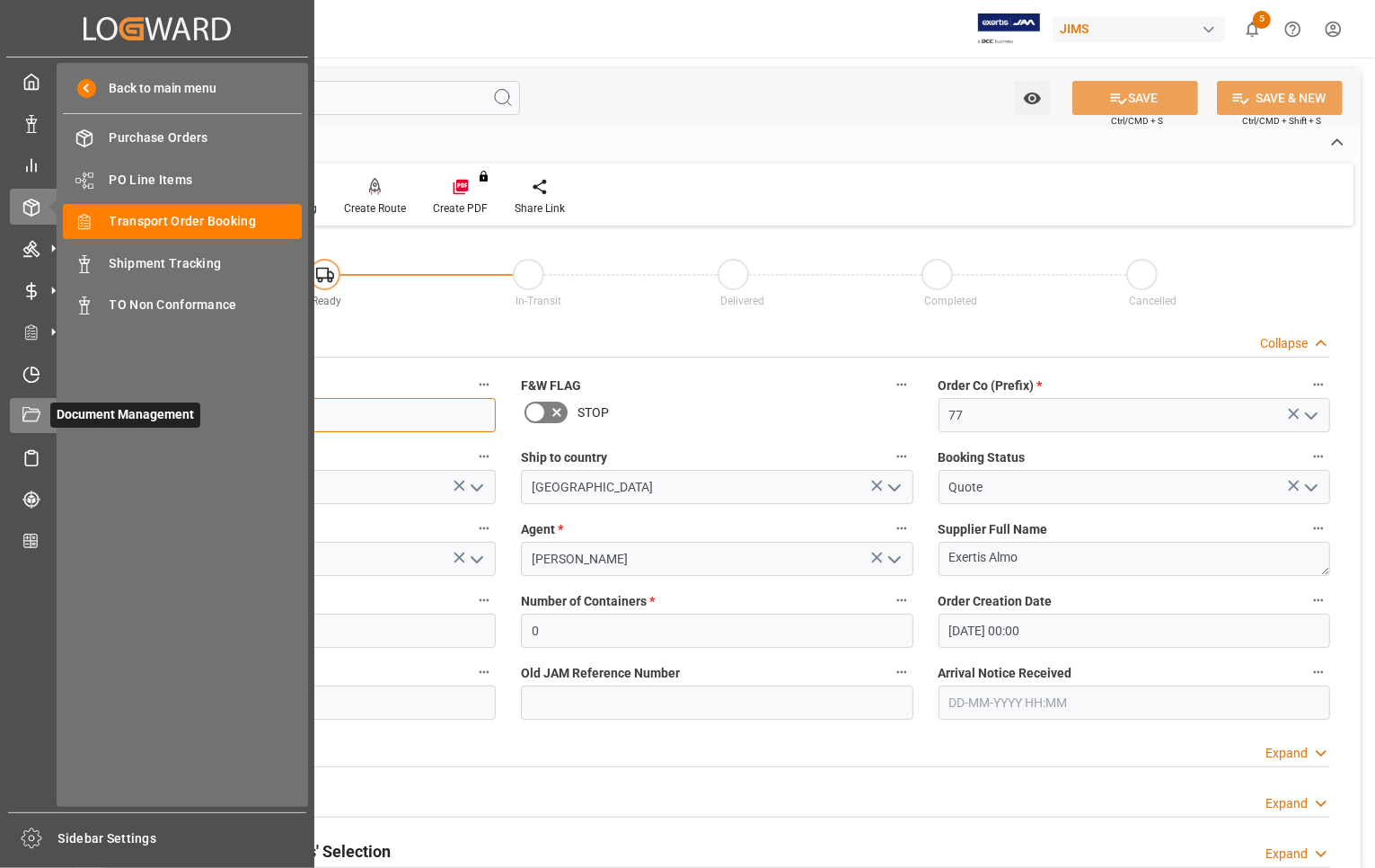
drag, startPoint x: 199, startPoint y: 415, endPoint x: 50, endPoint y: 400, distance: 149.8
click at [50, 400] on div "Created by potrace 1.15, written by Peter Selinger 2001-2017 Created by potrace…" at bounding box center [687, 434] width 1375 height 868
